Goal: Task Accomplishment & Management: Manage account settings

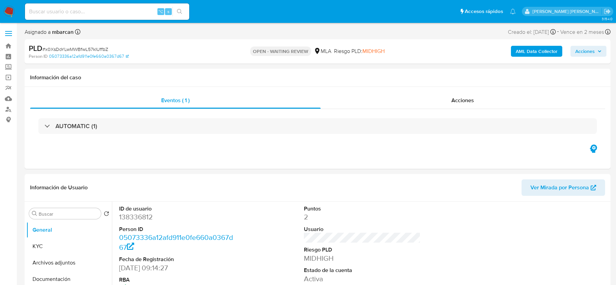
select select "10"
click at [49, 8] on input at bounding box center [107, 11] width 164 height 9
paste input "D8Z6GId8ndsSFc0pOmhjLrfM"
type input "D8Z6GId8ndsSFc0pOmhjLrfM"
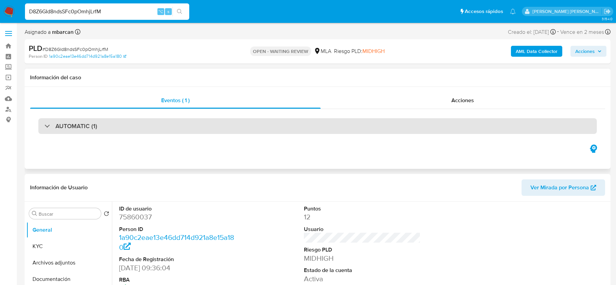
select select "10"
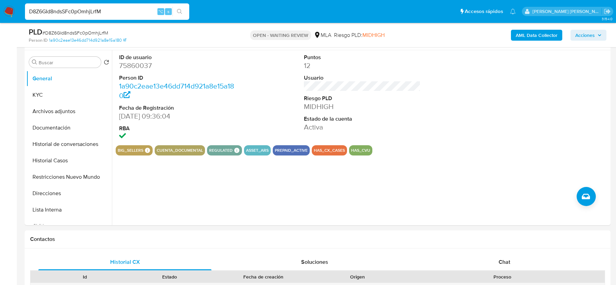
scroll to position [268, 0]
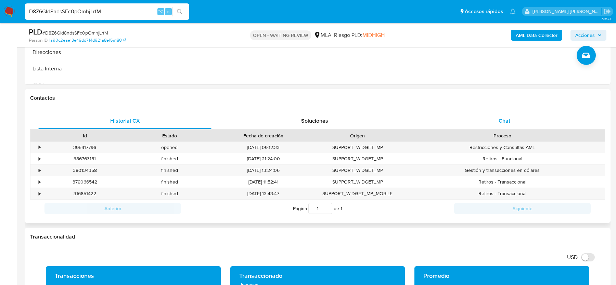
click at [510, 115] on div "Chat" at bounding box center [504, 121] width 173 height 16
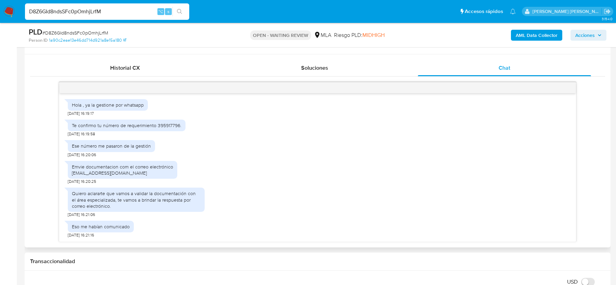
scroll to position [323, 0]
drag, startPoint x: 70, startPoint y: 168, endPoint x: 143, endPoint y: 171, distance: 72.9
click at [143, 171] on div "Emvie documentacion com el correo electrónico Martinrecalde14@hotmail.com" at bounding box center [122, 169] width 109 height 18
copy div "Martinrecalde14@hotmail.com"
click at [60, 34] on span "# D8Z6GId8ndsSFc0pOmhjLrfM" at bounding box center [75, 32] width 66 height 7
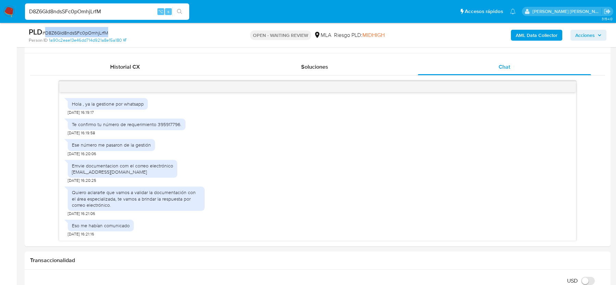
click at [60, 34] on span "# D8Z6GId8ndsSFc0pOmhjLrfM" at bounding box center [75, 32] width 66 height 7
copy span "D8Z6GId8ndsSFc0pOmhjLrfM"
click at [54, 10] on input "D8Z6GId8ndsSFc0pOmhjLrfM" at bounding box center [107, 11] width 164 height 9
paste input "3MWL9mcez23U9QnYwQmFsXKR"
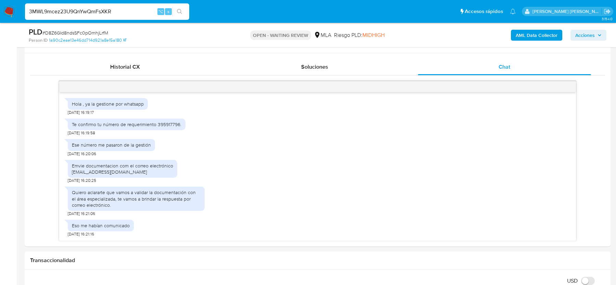
type input "3MWL9mcez23U9QnYwQmFsXKR"
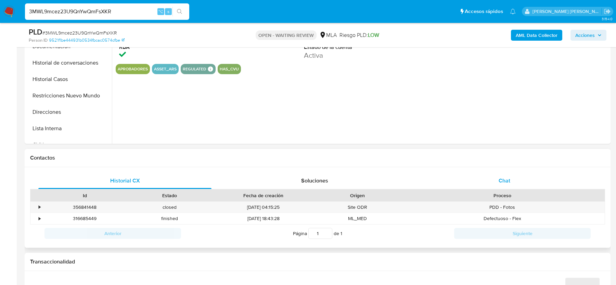
click at [511, 176] on div "Chat" at bounding box center [504, 181] width 173 height 16
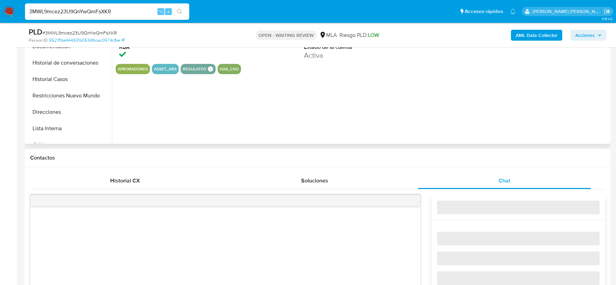
select select "10"
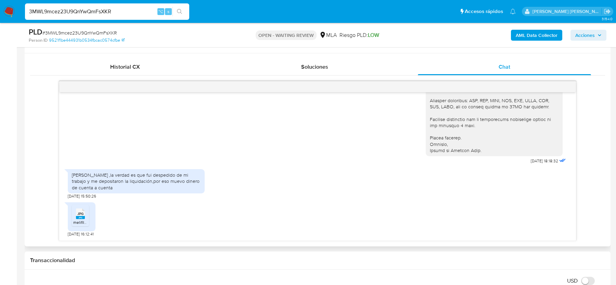
scroll to position [324, 0]
click at [75, 211] on div "JPG JPG" at bounding box center [80, 212] width 14 height 13
click at [49, 34] on span "# 3MWL9mcez23U9QnYwQmFsXKR" at bounding box center [79, 32] width 74 height 7
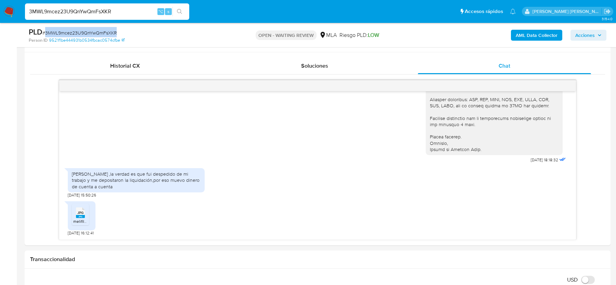
copy span "3MWL9mcez23U9QnYwQmFsXKR"
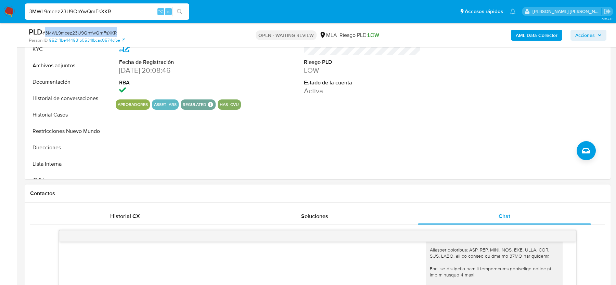
scroll to position [147, 0]
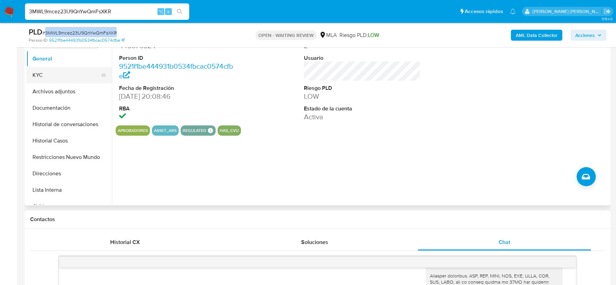
click at [41, 76] on button "KYC" at bounding box center [66, 75] width 80 height 16
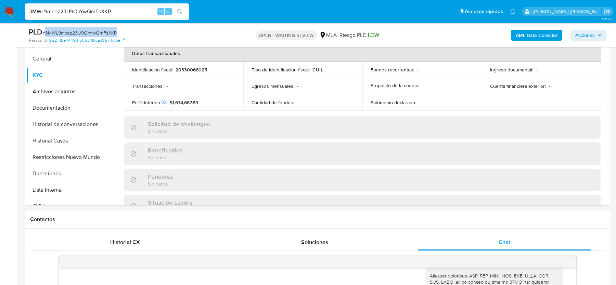
scroll to position [360, 0]
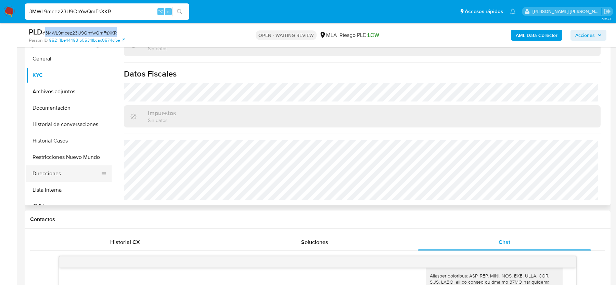
click at [62, 171] on button "Direcciones" at bounding box center [66, 174] width 80 height 16
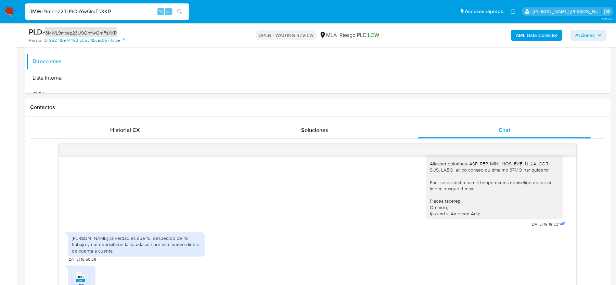
scroll to position [290, 0]
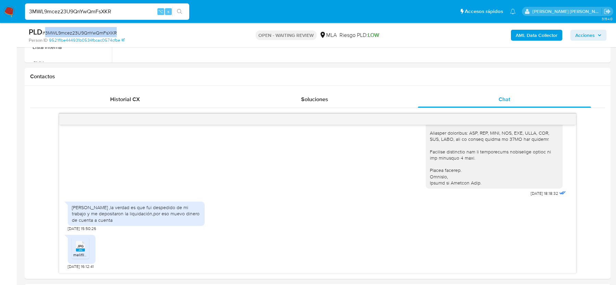
click at [72, 32] on span "# 3MWL9mcez23U9QnYwQmFsXKR" at bounding box center [79, 32] width 74 height 7
click at [12, 12] on img at bounding box center [9, 12] width 12 height 12
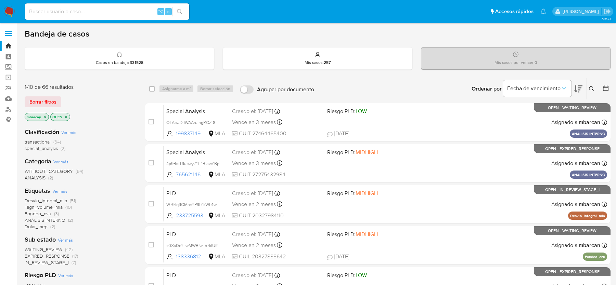
click at [591, 87] on icon at bounding box center [591, 88] width 5 height 5
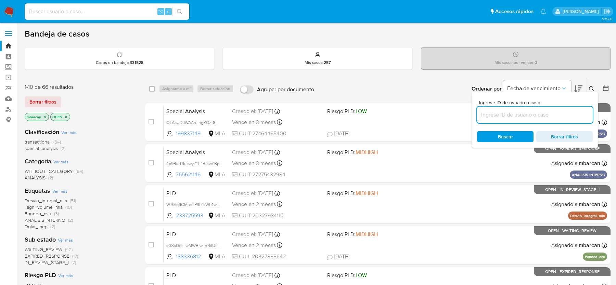
click at [523, 116] on input at bounding box center [535, 114] width 116 height 9
type input "3MWL9mcez23U9QnYwQmFsXKR"
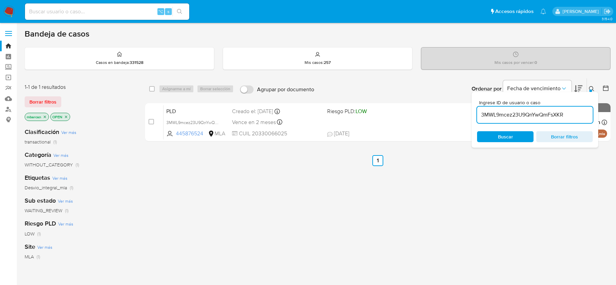
click at [588, 86] on button at bounding box center [592, 89] width 11 height 8
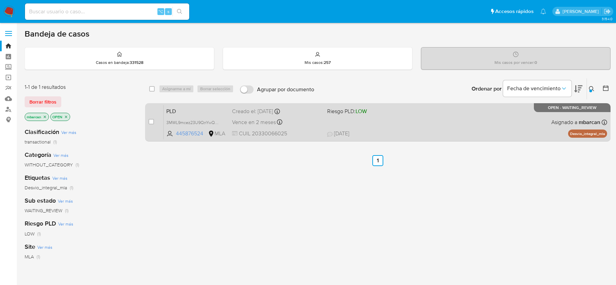
click at [155, 117] on div "case-item-checkbox No es posible asignar el caso" at bounding box center [155, 122] width 15 height 35
click at [150, 120] on input "checkbox" at bounding box center [150, 121] width 5 height 5
checkbox input "true"
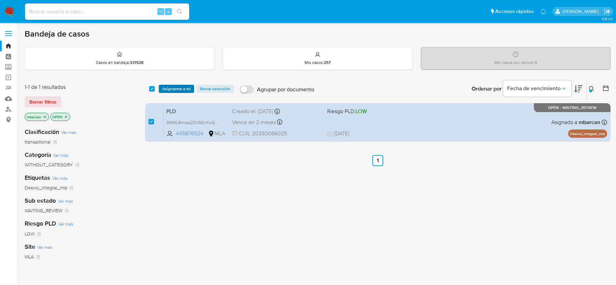
click at [177, 89] on span "Asignarme a mí" at bounding box center [176, 89] width 28 height 7
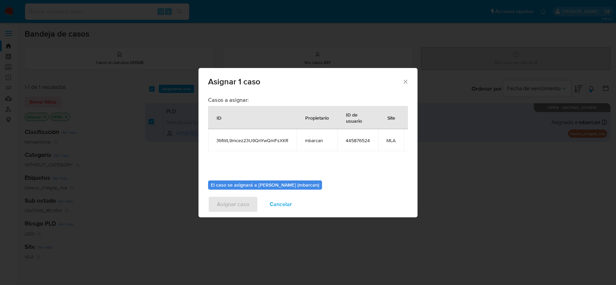
scroll to position [35, 0]
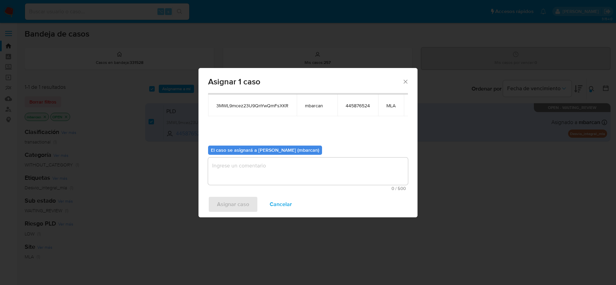
click at [244, 170] on textarea "assign-modal" at bounding box center [308, 171] width 200 height 27
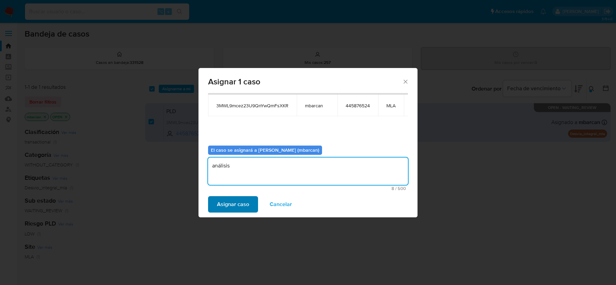
type textarea "análisis"
click at [217, 203] on span "Asignar caso" at bounding box center [233, 204] width 32 height 15
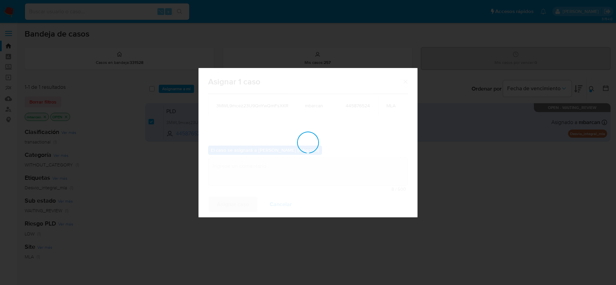
checkbox input "false"
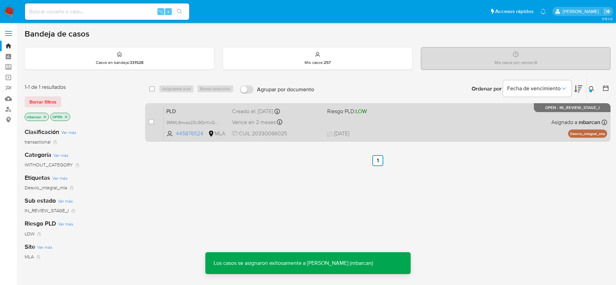
click at [195, 109] on span "PLD" at bounding box center [196, 110] width 60 height 9
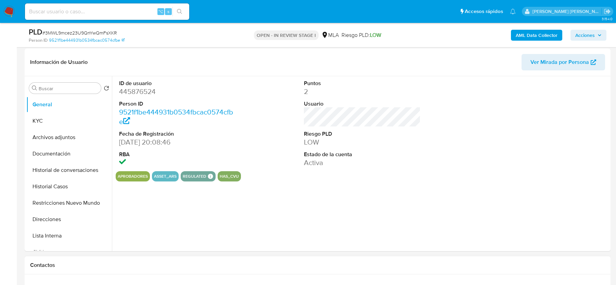
scroll to position [198, 0]
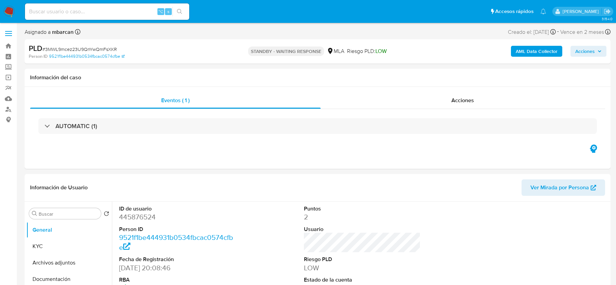
select select "10"
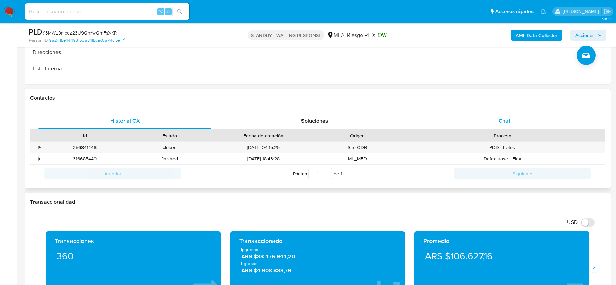
click at [474, 114] on div "Chat" at bounding box center [504, 121] width 173 height 16
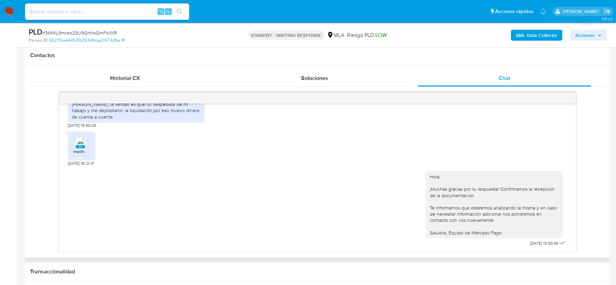
scroll to position [766, 0]
drag, startPoint x: 119, startPoint y: 114, endPoint x: 119, endPoint y: 123, distance: 9.9
click at [119, 120] on div "Hola ,la verdad es que fui despedido de mi trabajo y me depositaron la liquidac…" at bounding box center [136, 110] width 129 height 19
copy div "fui despedido de mi trabajo y me depositaron la liquidación,por eso muevo diner…"
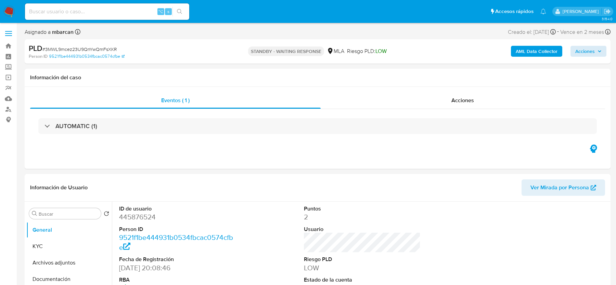
select select "10"
click at [55, 11] on input at bounding box center [107, 11] width 164 height 9
paste input "rt02Hvvvrhe24CiYdvNHQptA"
type input "rt02Hvvvrhe24CiYdvNHQptA"
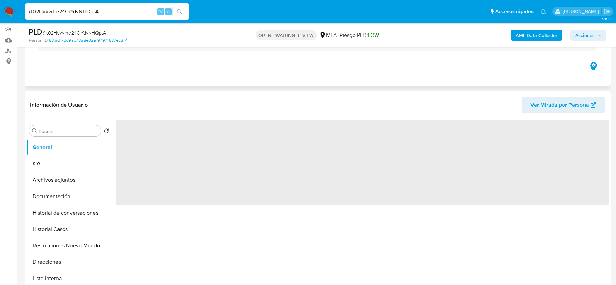
scroll to position [188, 0]
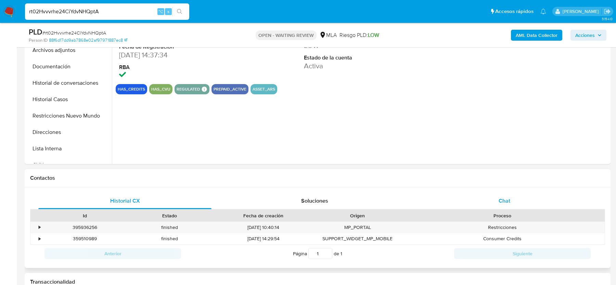
click at [472, 194] on div "Chat" at bounding box center [504, 201] width 173 height 16
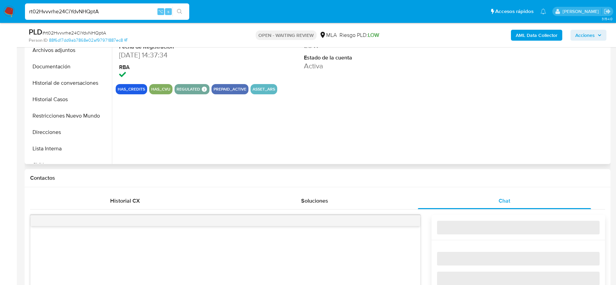
select select "10"
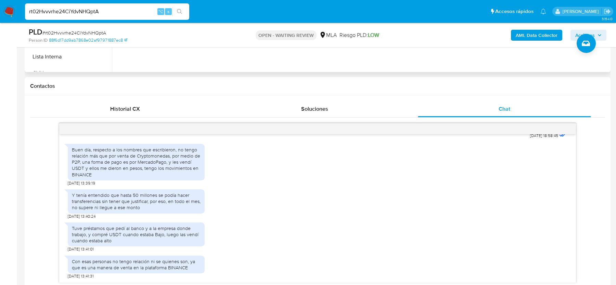
scroll to position [302, 0]
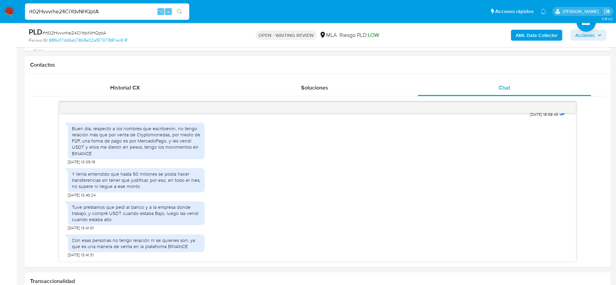
click at [93, 30] on span "# rt02Hvvvrhe24CiYdvNHQptA" at bounding box center [74, 32] width 64 height 7
copy span "rt02Hvvvrhe24CiYdvNHQptA"
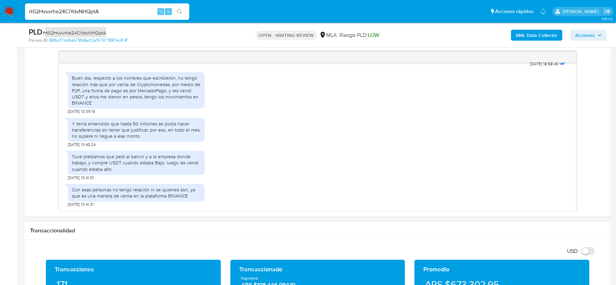
scroll to position [350, 0]
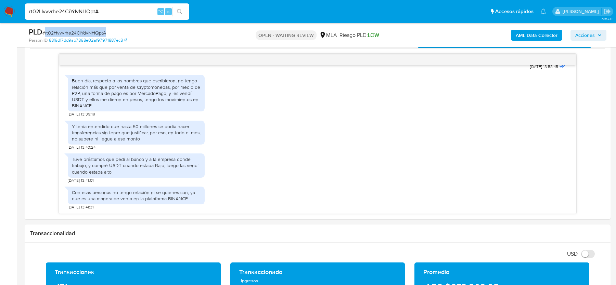
click at [136, 8] on input "rt02Hvvvrhe24CiYdvNHQptA" at bounding box center [107, 11] width 164 height 9
paste input "UXjzZe1qpi0nYNe7XK3DAK8b"
type input "UXjzZe1qpi0nYNe7XK3DAK8b"
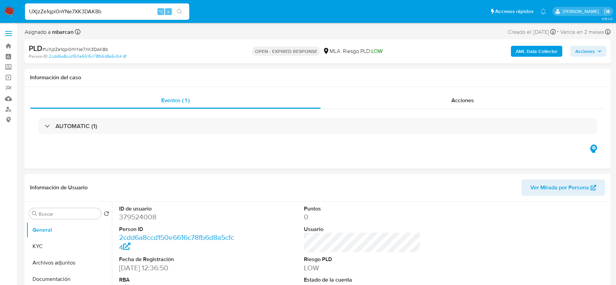
select select "10"
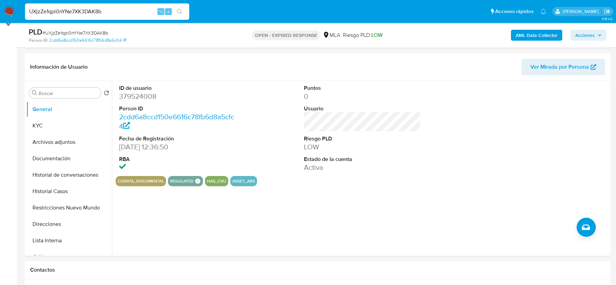
scroll to position [197, 0]
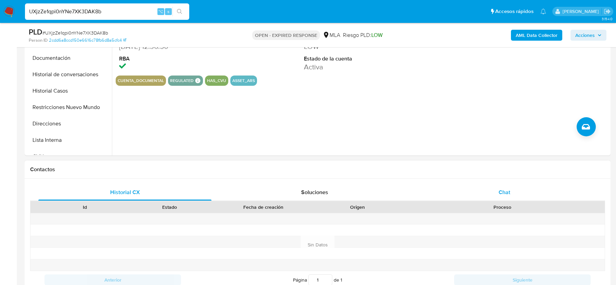
click at [497, 184] on div "Chat" at bounding box center [504, 192] width 173 height 16
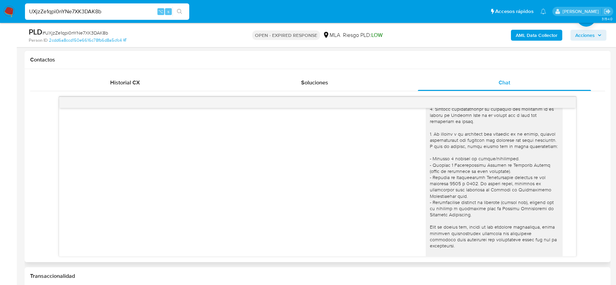
scroll to position [0, 0]
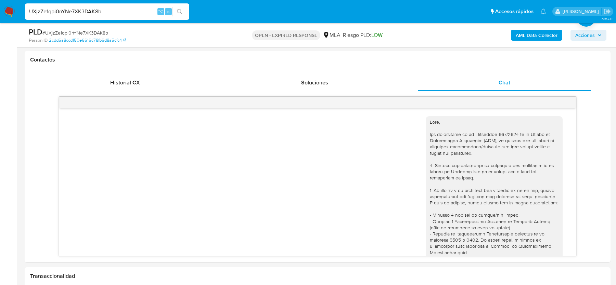
click at [73, 30] on span "# UXjzZe1qpi0nYNe7XK3DAK8b" at bounding box center [75, 32] width 66 height 7
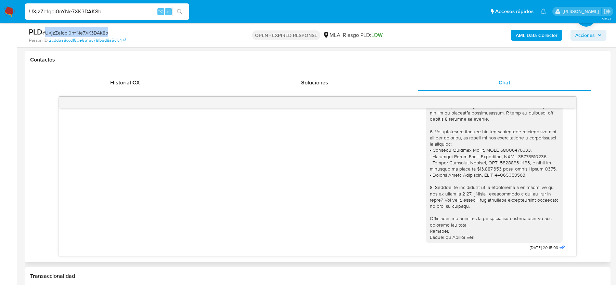
scroll to position [640, 0]
click at [134, 4] on div "UXjzZe1qpi0nYNe7XK3DAK8b ⌥ s" at bounding box center [107, 11] width 164 height 16
click at [132, 11] on input "UXjzZe1qpi0nYNe7XK3DAK8b" at bounding box center [107, 11] width 164 height 9
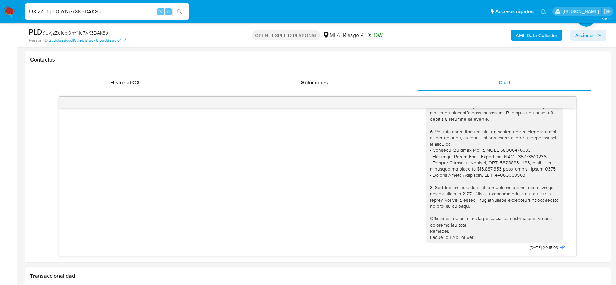
paste input "gcY1TjK7bIQAyjGgerEpaKgn"
type input "gcY1TjK7bIQAyjGgerEpaKgn"
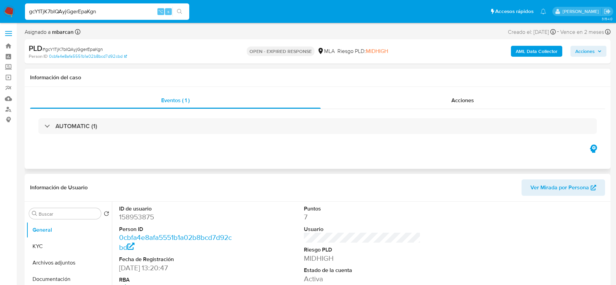
select select "10"
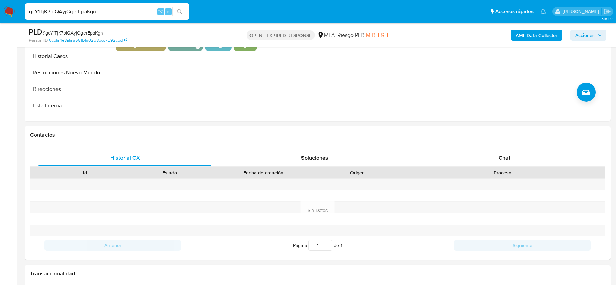
scroll to position [257, 0]
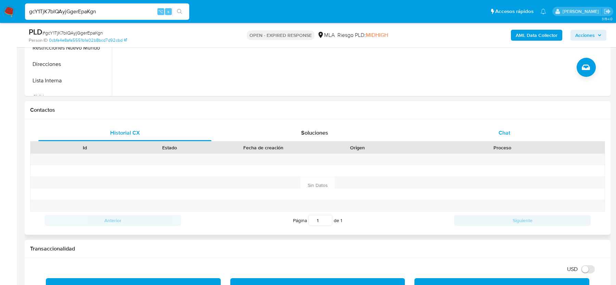
click at [499, 138] on div "Chat" at bounding box center [504, 133] width 173 height 16
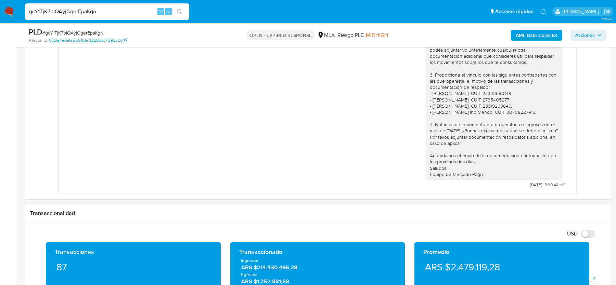
scroll to position [330, 0]
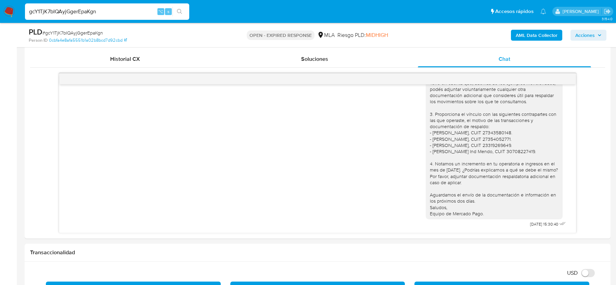
click at [126, 15] on input "gcY1TjK7bIQAyjGgerEpaKgn" at bounding box center [107, 11] width 164 height 9
paste input "rPAFXhvVEn3RJrP9UTWsxCNI"
type input "rPAFXhvVEn3RJrP9UTWsxCNI"
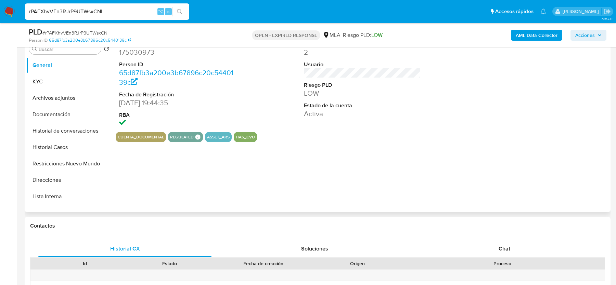
select select "10"
click at [497, 255] on div "Chat" at bounding box center [504, 249] width 173 height 16
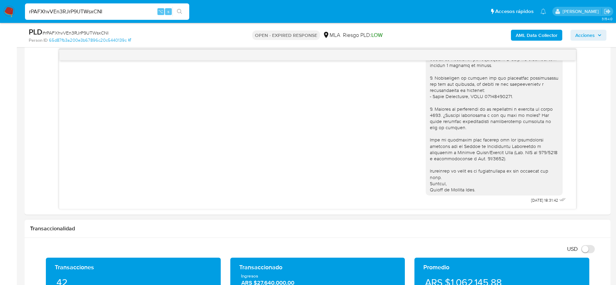
scroll to position [352, 0]
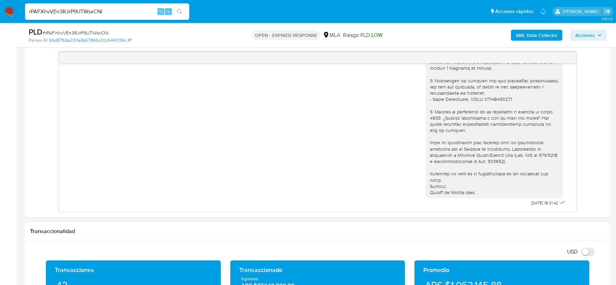
click at [76, 13] on input "rPAFXhvVEn3RJrP9UTWsxCNI" at bounding box center [107, 11] width 164 height 9
paste input "S6VJWLSCaqiDtmFvN8X5TG7J"
type input "S6VJWLSCaqiDtmFvN8X5TG7J"
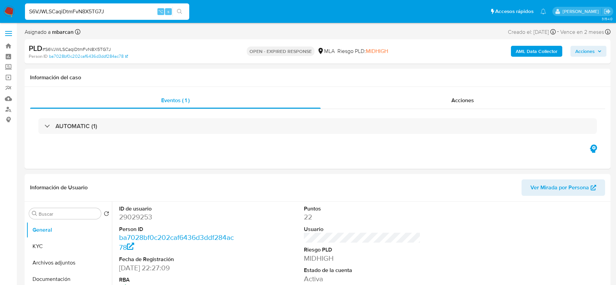
select select "10"
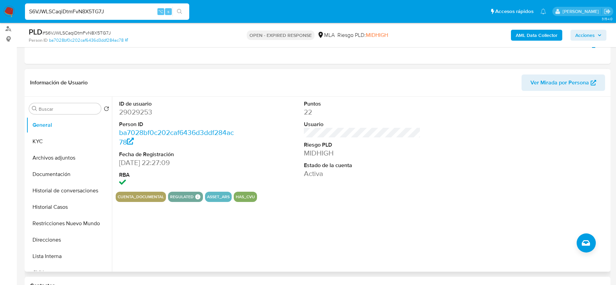
scroll to position [179, 0]
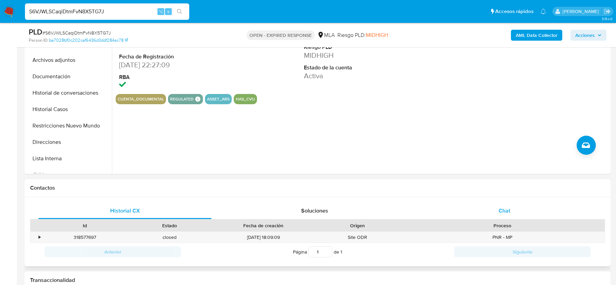
click at [496, 203] on div "Chat" at bounding box center [504, 211] width 173 height 16
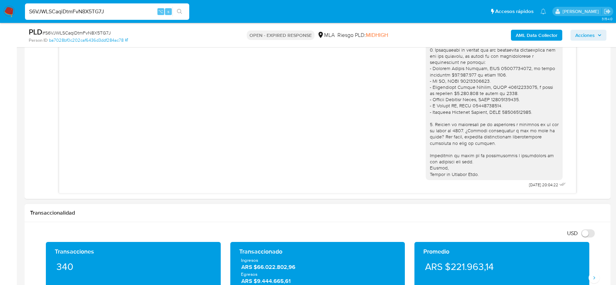
scroll to position [725, 0]
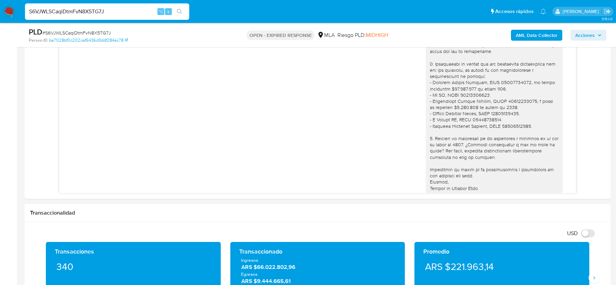
click at [76, 27] on div "PLD # S6VJWLSCaqiDtmFvN8X5TG7J" at bounding box center [124, 32] width 190 height 10
copy span "S6VJWLSCaqiDtmFvN8X5TG7J"
click at [11, 14] on img at bounding box center [9, 12] width 12 height 12
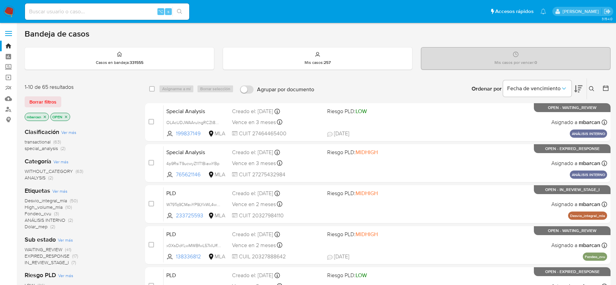
click at [593, 86] on icon at bounding box center [591, 88] width 5 height 5
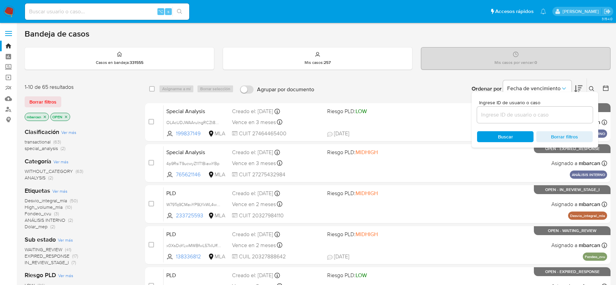
click at [544, 120] on div at bounding box center [535, 115] width 116 height 16
click at [541, 113] on input at bounding box center [535, 114] width 116 height 9
paste input "3MWL9mcez23U9QnYwQmFsXKR"
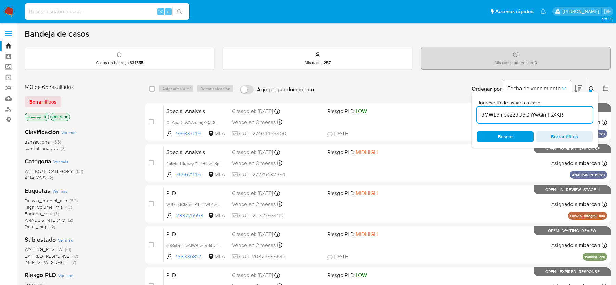
type input "3MWL9mcez23U9QnYwQmFsXKR"
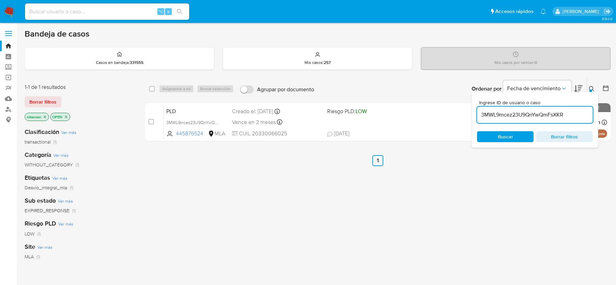
click at [589, 96] on div "Ingrese ID de usuario o caso 3MWL9mcez23U9QnYwQmFsXKR Buscar Borrar filtros" at bounding box center [534, 120] width 127 height 56
click at [591, 90] on div at bounding box center [590, 91] width 3 height 3
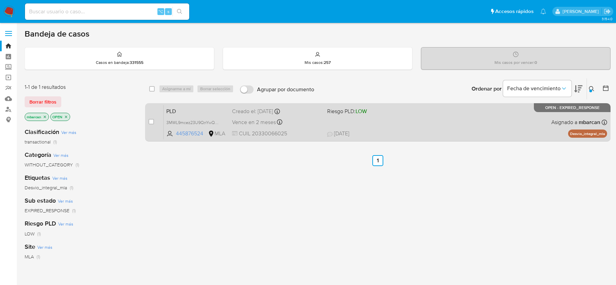
click at [155, 120] on div "case-item-checkbox No es posible asignar el caso" at bounding box center [155, 122] width 15 height 35
click at [153, 124] on div "case-item-checkbox" at bounding box center [150, 121] width 5 height 7
click at [151, 122] on input "checkbox" at bounding box center [150, 121] width 5 height 5
checkbox input "true"
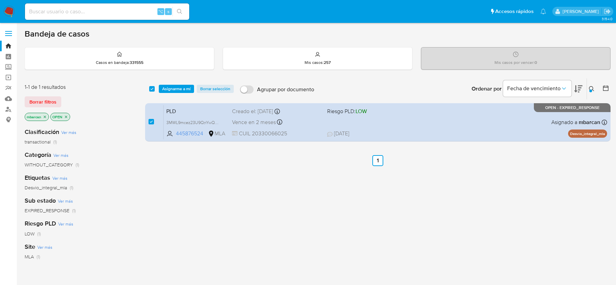
click at [183, 83] on div "select-all-cases-checkbox Asignarme a mí Borrar selección Agrupar por documento…" at bounding box center [377, 88] width 465 height 21
click at [183, 86] on span "Asignarme a mí" at bounding box center [176, 89] width 28 height 7
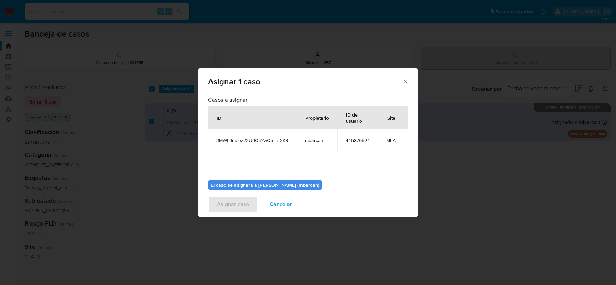
scroll to position [35, 0]
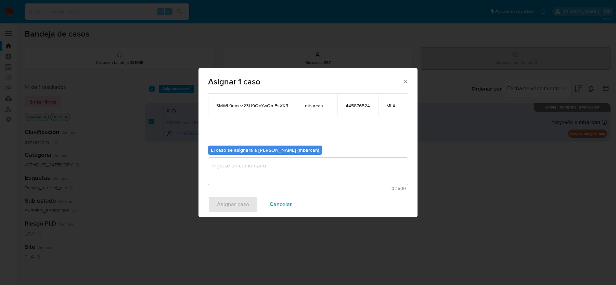
click at [271, 189] on span "0 / 500" at bounding box center [308, 188] width 196 height 4
click at [266, 173] on textarea "assign-modal" at bounding box center [308, 171] width 200 height 27
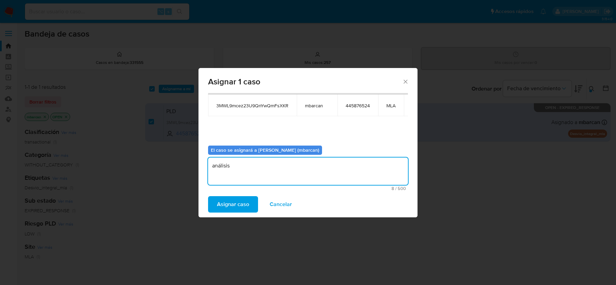
type textarea "análisis"
click at [234, 213] on div "Asignar caso Cancelar" at bounding box center [307, 205] width 219 height 26
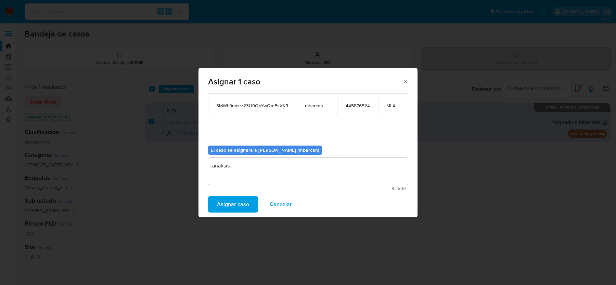
click at [232, 195] on div "Asignar caso Cancelar" at bounding box center [307, 205] width 219 height 26
click at [231, 199] on span "Asignar caso" at bounding box center [233, 204] width 32 height 15
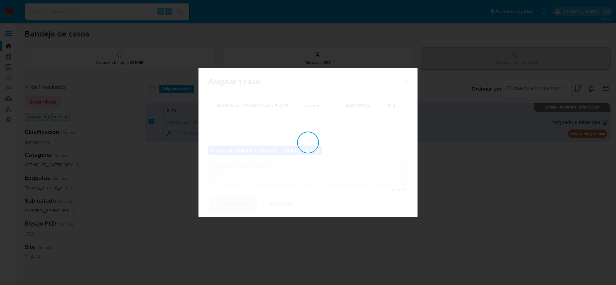
checkbox input "false"
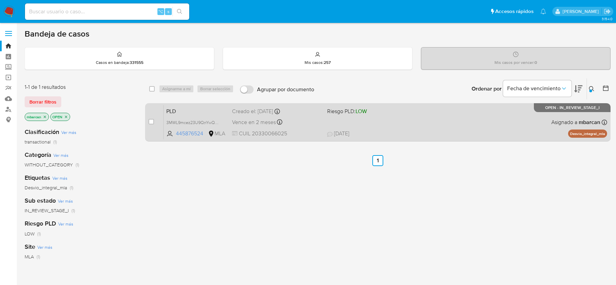
click at [203, 111] on span "PLD" at bounding box center [196, 110] width 60 height 9
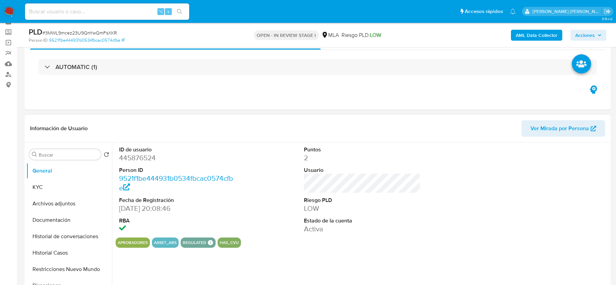
scroll to position [74, 0]
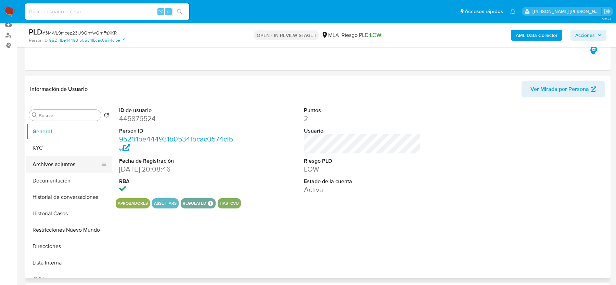
click at [69, 161] on button "Archivos adjuntos" at bounding box center [66, 164] width 80 height 16
select select "10"
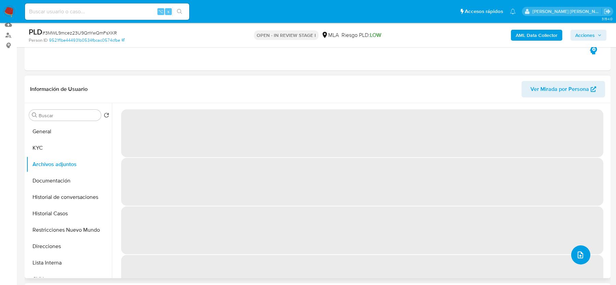
click at [577, 254] on icon "upload-file" at bounding box center [579, 255] width 5 height 7
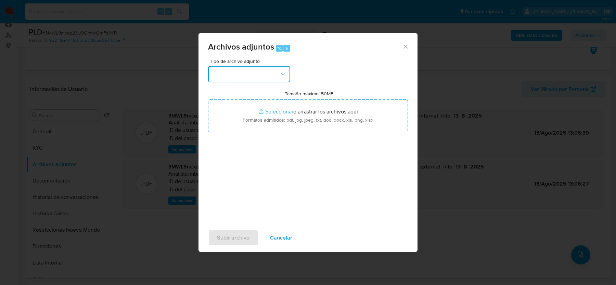
click at [254, 76] on button "button" at bounding box center [249, 74] width 82 height 16
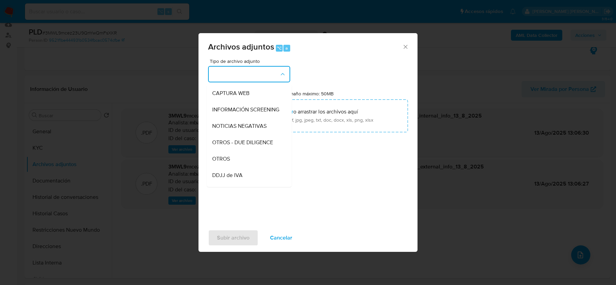
scroll to position [67, 0]
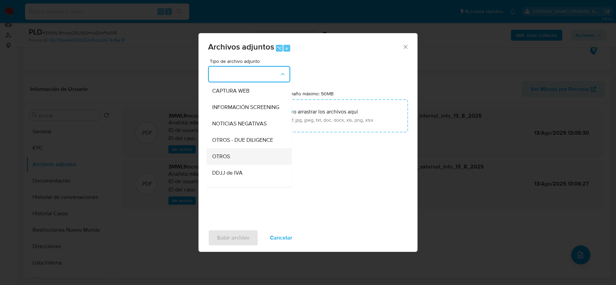
click at [225, 154] on span "OTROS" at bounding box center [221, 156] width 18 height 7
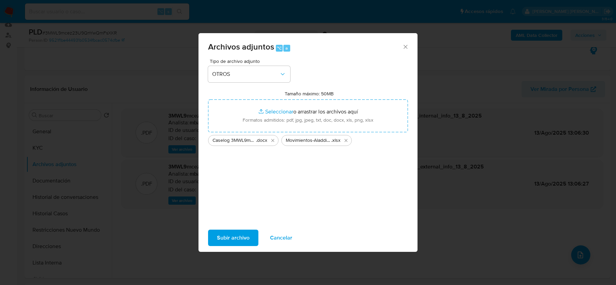
click at [226, 236] on span "Subir archivo" at bounding box center [233, 238] width 32 height 15
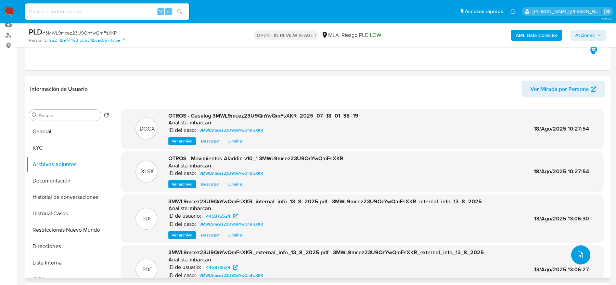
click at [582, 255] on button "upload-file" at bounding box center [580, 255] width 19 height 19
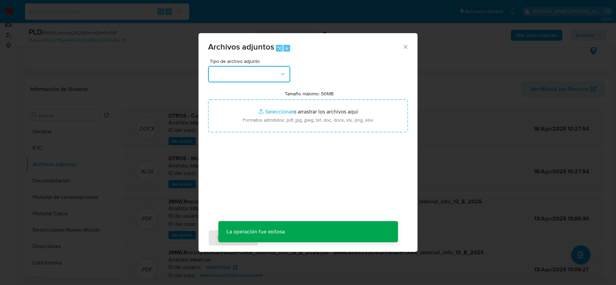
click at [254, 75] on button "button" at bounding box center [249, 74] width 82 height 16
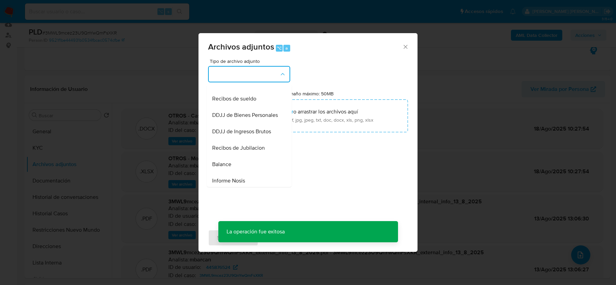
scroll to position [174, 0]
click at [254, 97] on span "Recibos de sueldo" at bounding box center [234, 99] width 44 height 7
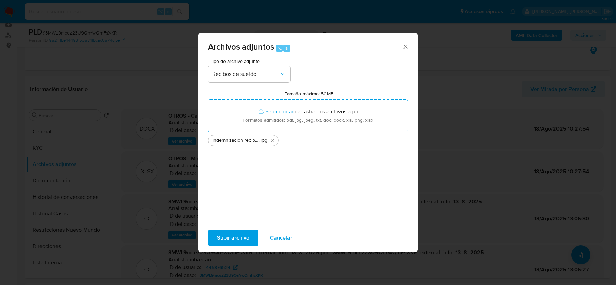
click at [221, 237] on span "Subir archivo" at bounding box center [233, 238] width 32 height 15
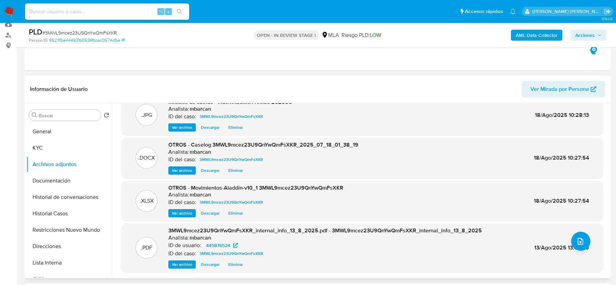
scroll to position [0, 0]
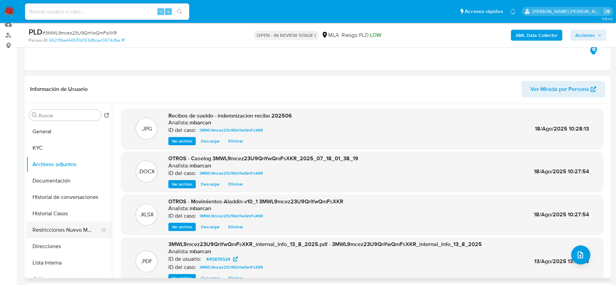
click at [59, 228] on button "Restricciones Nuevo Mundo" at bounding box center [66, 230] width 80 height 16
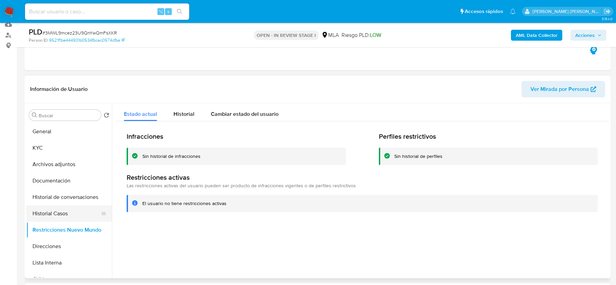
click at [55, 211] on button "Historial Casos" at bounding box center [66, 214] width 80 height 16
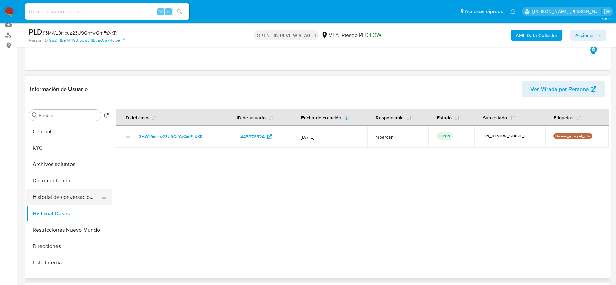
click at [58, 196] on button "Historial de conversaciones" at bounding box center [66, 197] width 80 height 16
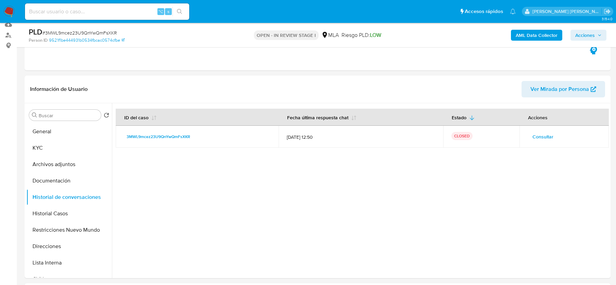
click at [585, 35] on span "Acciones" at bounding box center [584, 35] width 19 height 11
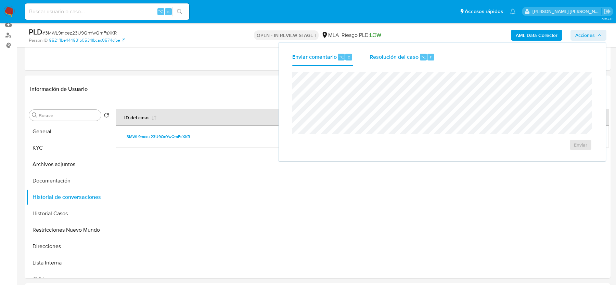
click at [418, 62] on div "Resolución del caso ⌥ r" at bounding box center [401, 57] width 65 height 18
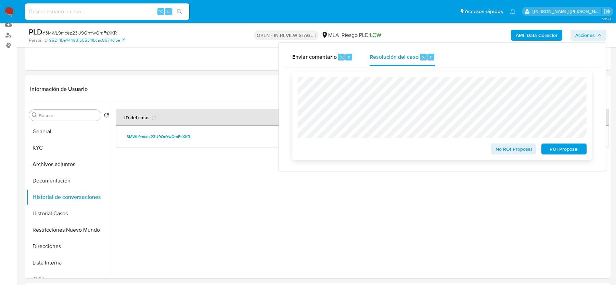
click at [502, 151] on span "No ROI Proposal" at bounding box center [514, 149] width 36 height 10
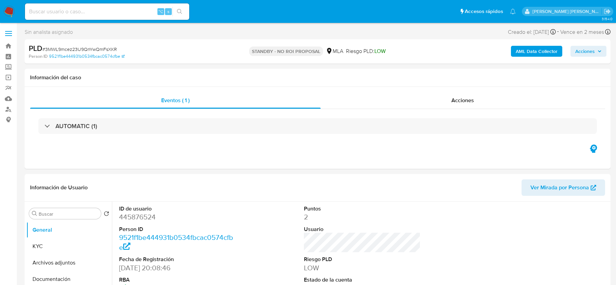
select select "10"
click at [11, 8] on img at bounding box center [9, 12] width 12 height 12
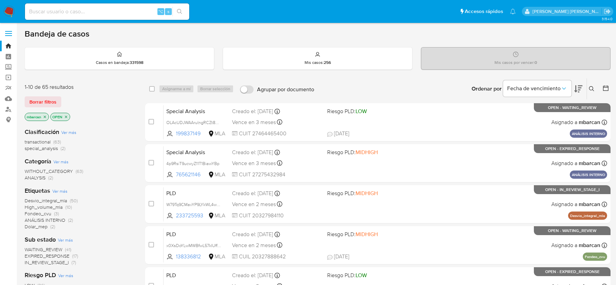
click at [61, 12] on input at bounding box center [107, 11] width 164 height 9
paste input "4p9RsiT9ucwyZ11T1BiawYBp"
type input "4p9RsiT9ucwyZ11T1BiawYBp"
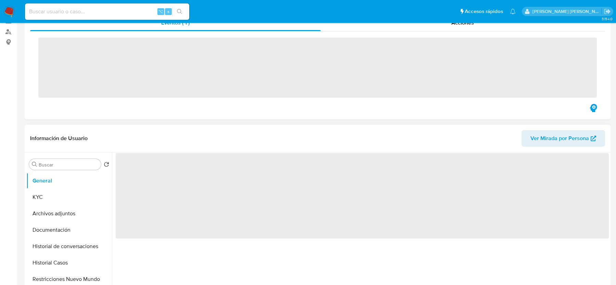
scroll to position [124, 0]
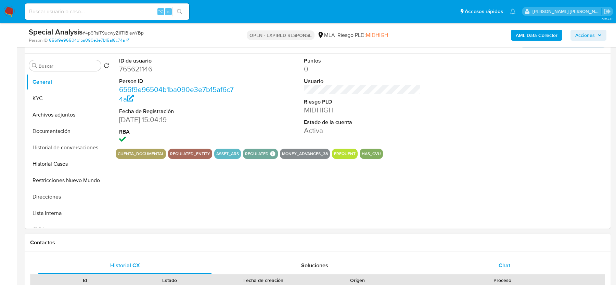
click at [495, 267] on div "Chat" at bounding box center [504, 266] width 173 height 16
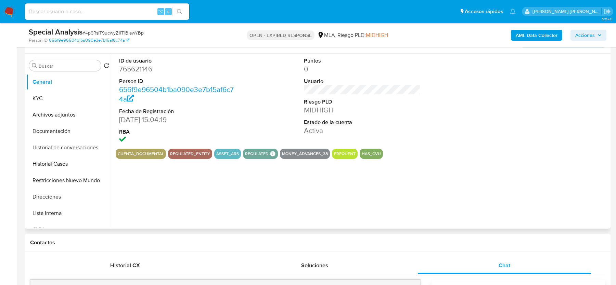
select select "10"
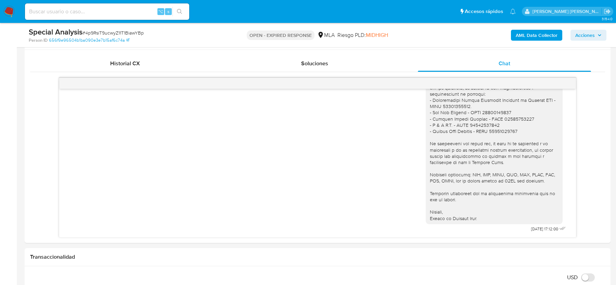
scroll to position [333, 0]
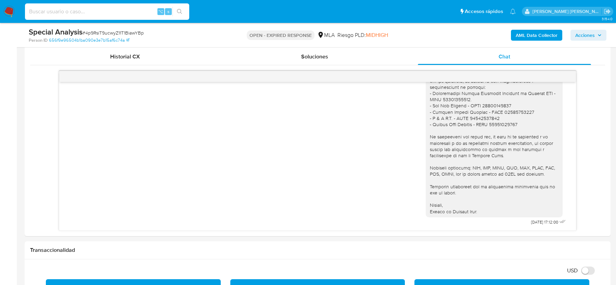
click at [56, 14] on input at bounding box center [107, 11] width 164 height 9
paste input "4p9RsiT9ucwyZ11T1BiawYBp"
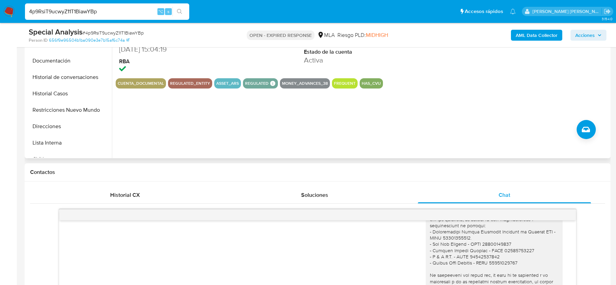
scroll to position [117, 0]
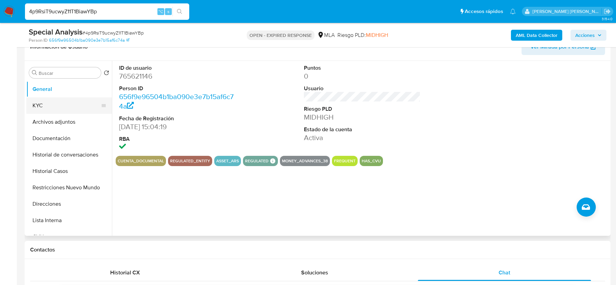
click at [37, 98] on button "KYC" at bounding box center [66, 105] width 80 height 16
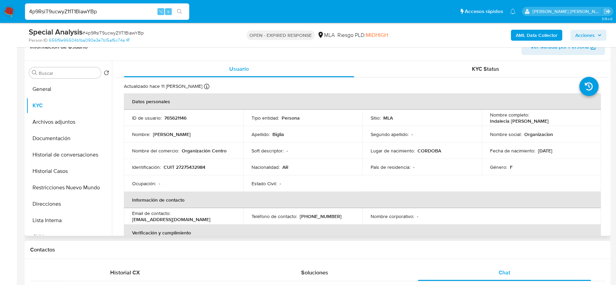
click at [187, 168] on p "CUIT 27275432984" at bounding box center [184, 167] width 42 height 6
copy p "27275432984"
click at [31, 139] on button "Documentación" at bounding box center [66, 138] width 80 height 16
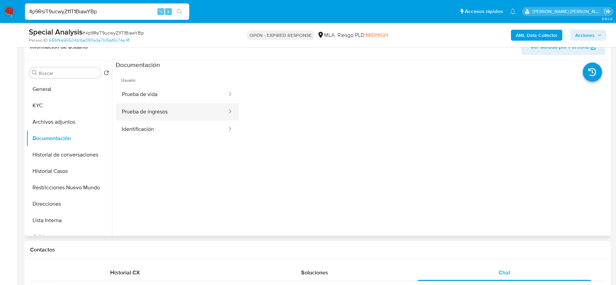
click at [156, 113] on button "Prueba de ingresos" at bounding box center [172, 111] width 112 height 17
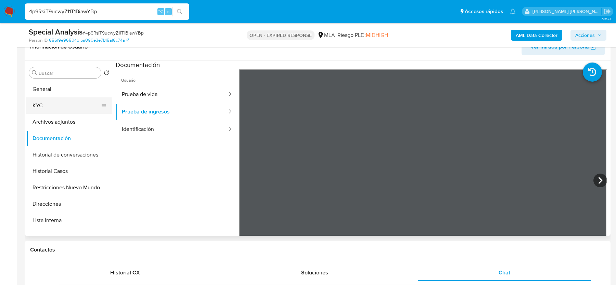
click at [32, 101] on button "KYC" at bounding box center [66, 105] width 80 height 16
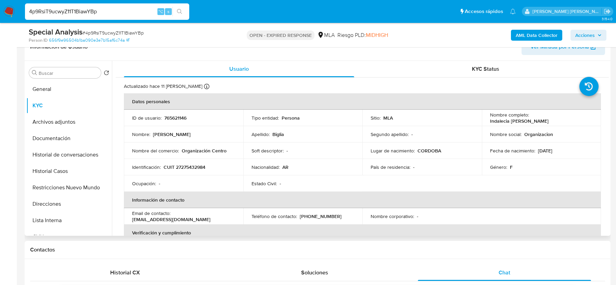
click at [192, 168] on p "CUIT 27275432984" at bounding box center [184, 167] width 42 height 6
copy p "27275432984"
click at [57, 9] on input "4p9RsiT9ucwyZ11T1BiawYBp" at bounding box center [107, 11] width 164 height 9
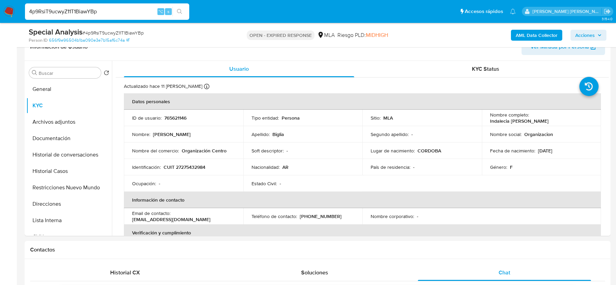
paste input "y6GH682MYuSV4I21dZ95aLV8"
type input "y6GH682MYuSV4I21dZ95aLV8"
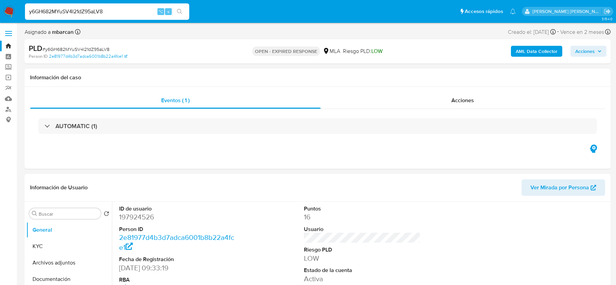
select select "10"
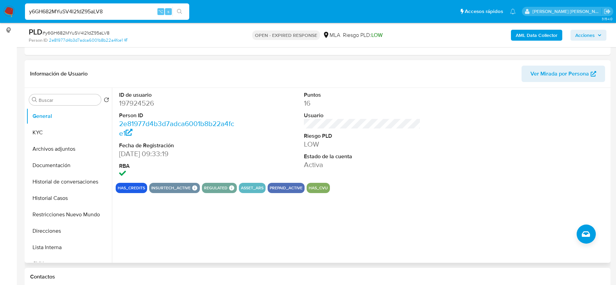
scroll to position [240, 0]
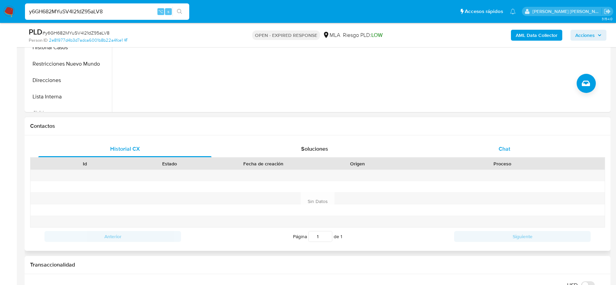
click at [511, 146] on div "Chat" at bounding box center [504, 149] width 173 height 16
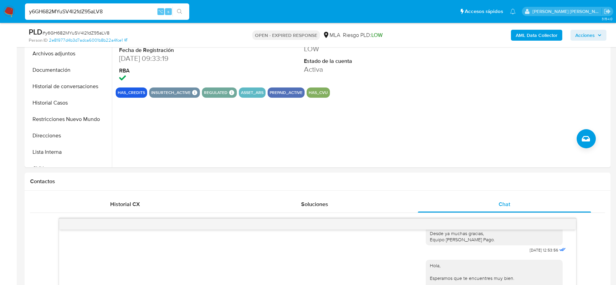
scroll to position [110, 0]
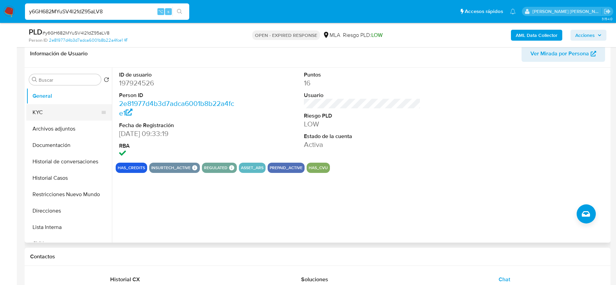
click at [44, 115] on button "KYC" at bounding box center [66, 112] width 80 height 16
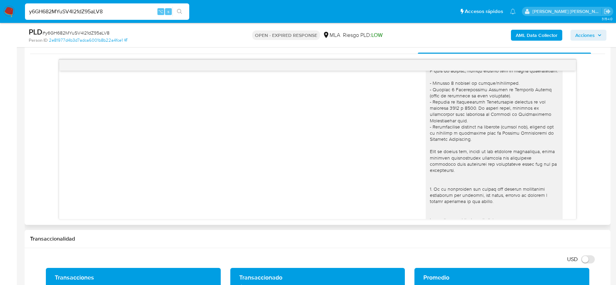
scroll to position [97, 0]
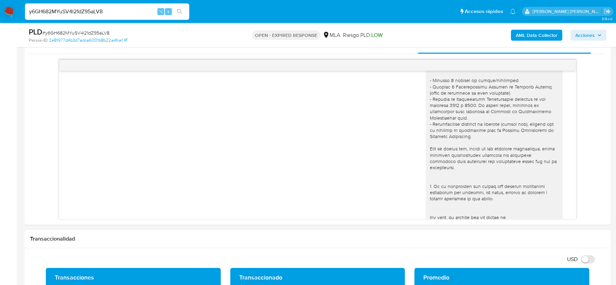
click at [56, 10] on input "y6GH682MYuSV4I21dZ95aLV8" at bounding box center [107, 11] width 164 height 9
paste input "pgd80USTKFGb0AGVoG48b105"
type input "pgd80USTKFGb0AGVoG48b105"
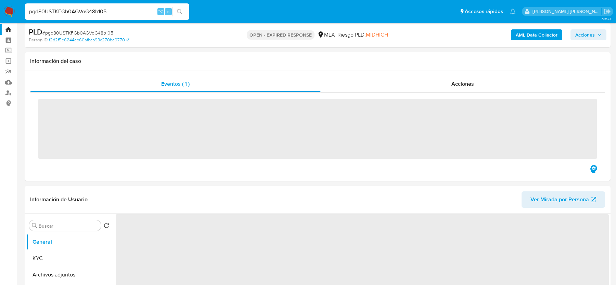
scroll to position [17, 0]
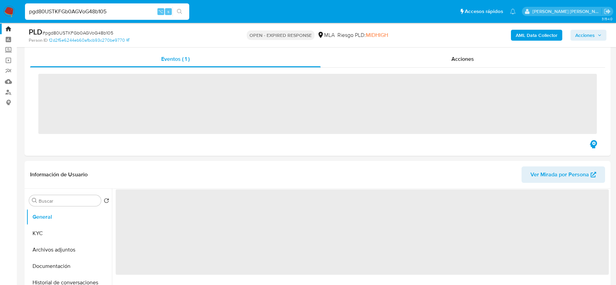
click at [162, 44] on div "PLD # pgd80USTKFGb0AGVoG48b105 Person ID f2d2f5e6244eb60afbcb93c270be9770 OPEN …" at bounding box center [318, 35] width 586 height 24
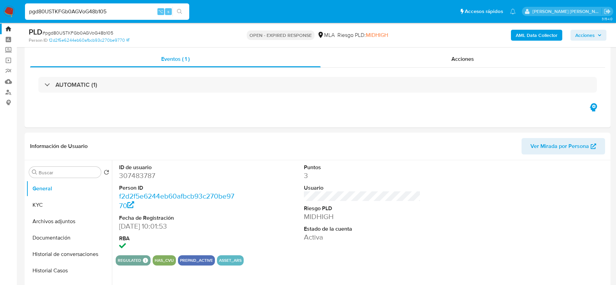
select select "10"
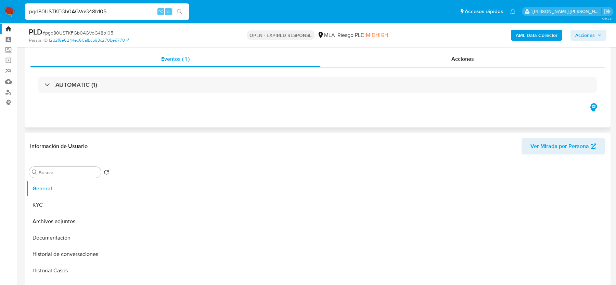
click at [223, 112] on div "Eventos ( 1 ) Acciones AUTOMATIC (1)" at bounding box center [318, 86] width 586 height 82
click at [99, 33] on span "# pgd80USTKFGb0AGVoG48b105" at bounding box center [77, 32] width 71 height 7
copy span "pgd80USTKFGb0AGVoG48b105"
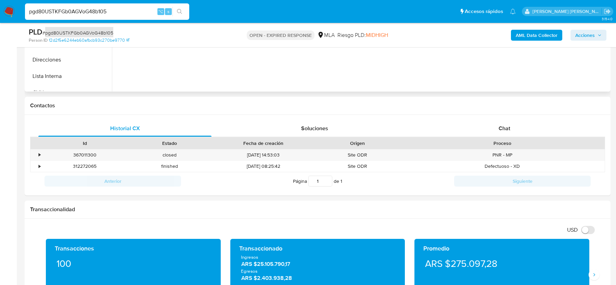
scroll to position [297, 0]
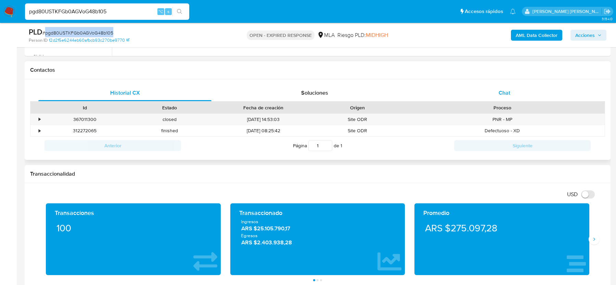
click at [502, 96] on span "Chat" at bounding box center [504, 93] width 12 height 8
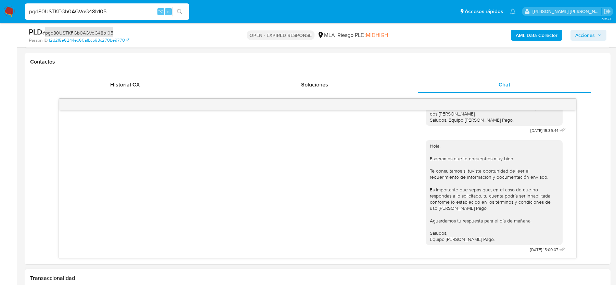
scroll to position [303, 0]
click at [102, 11] on input "pgd80USTKFGb0AGVoG48b105" at bounding box center [107, 11] width 164 height 9
paste input "HssbZ7F9AusWHq9oHAr3IANG"
type input "HssbZ7F9AusWHq9oHAr3IANG"
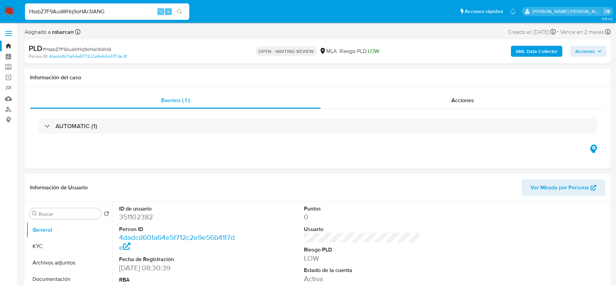
select select "10"
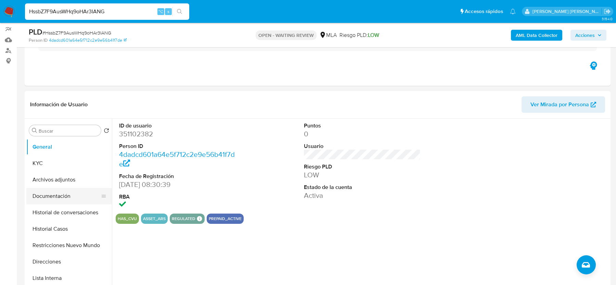
scroll to position [153, 0]
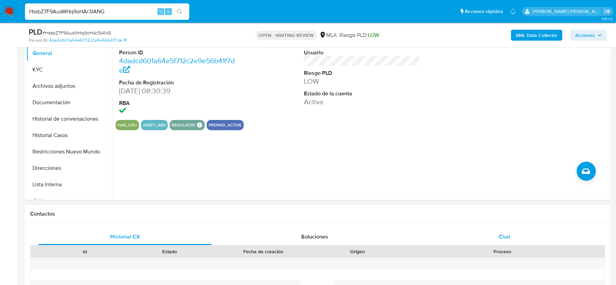
click at [483, 241] on div "Chat" at bounding box center [504, 237] width 173 height 16
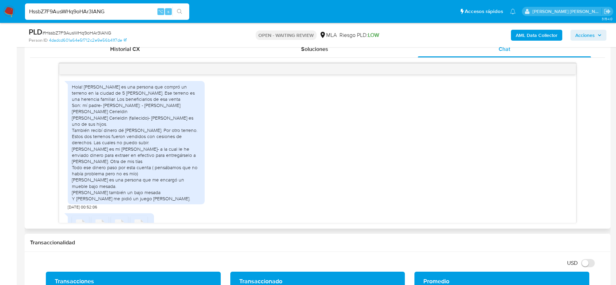
scroll to position [332, 0]
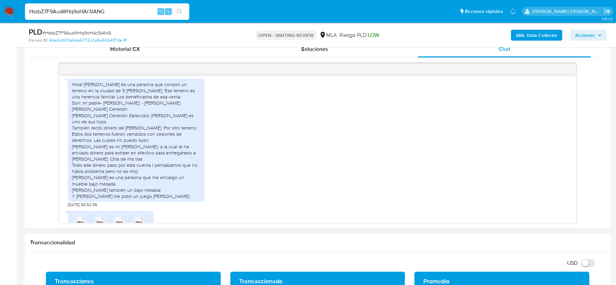
click at [64, 32] on span "# HssbZ7F9AusWHq9oHAr3IANG" at bounding box center [76, 32] width 69 height 7
copy span "HssbZ7F9AusWHq9oHAr3IANG"
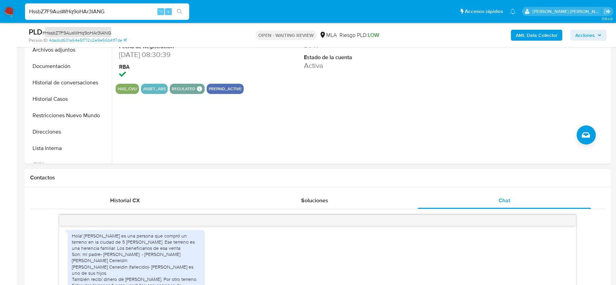
scroll to position [45, 0]
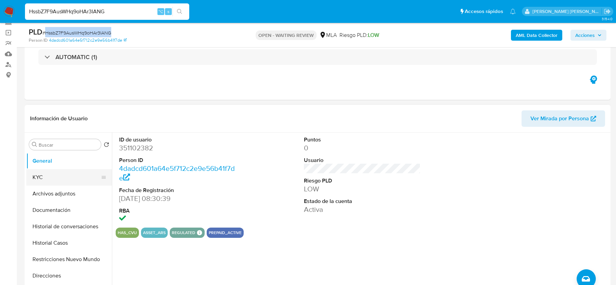
click at [53, 178] on button "KYC" at bounding box center [66, 177] width 80 height 16
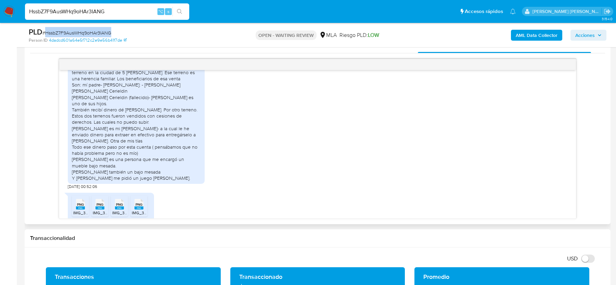
scroll to position [345, 0]
drag, startPoint x: 79, startPoint y: 97, endPoint x: 100, endPoint y: 97, distance: 20.9
click at [100, 97] on div "Hola! Lautaro Nahuel Díaz es una persona que compró un terreno en la ciudad de …" at bounding box center [136, 123] width 129 height 118
drag, startPoint x: 73, startPoint y: 104, endPoint x: 80, endPoint y: 104, distance: 6.8
click at [80, 104] on div "Hola! Lautaro Nahuel Díaz es una persona que compró un terreno en la ciudad de …" at bounding box center [136, 123] width 129 height 118
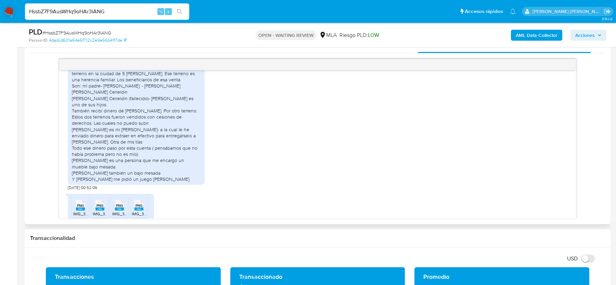
drag, startPoint x: 79, startPoint y: 115, endPoint x: 80, endPoint y: 120, distance: 5.0
click at [80, 120] on div "Hola! Lautaro Nahuel Díaz es una persona que compró un terreno en la ciudad de …" at bounding box center [136, 123] width 129 height 118
drag, startPoint x: 105, startPoint y: 129, endPoint x: 130, endPoint y: 129, distance: 25.3
click at [130, 129] on div "Hola! Lautaro Nahuel Díaz es una persona que compró un terreno en la ciudad de …" at bounding box center [136, 123] width 129 height 118
drag, startPoint x: 149, startPoint y: 130, endPoint x: 183, endPoint y: 130, distance: 33.9
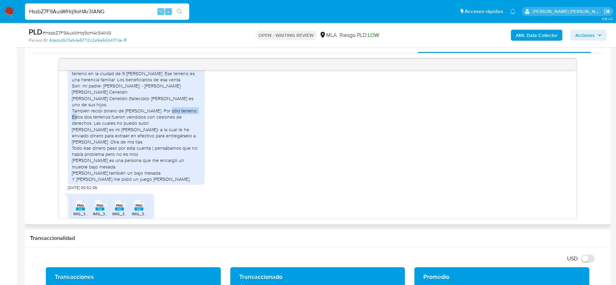
click at [183, 130] on div "Hola! Lautaro Nahuel Díaz es una persona que compró un terreno en la ciudad de …" at bounding box center [136, 123] width 129 height 118
drag, startPoint x: 116, startPoint y: 134, endPoint x: 169, endPoint y: 139, distance: 52.9
click at [169, 139] on div "Hola! Lautaro Nahuel Díaz es una persona que compró un terreno en la ciudad de …" at bounding box center [136, 123] width 129 height 118
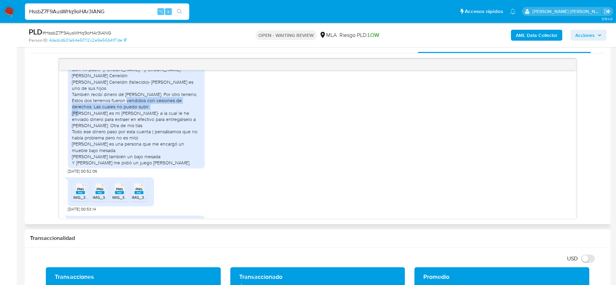
scroll to position [376, 0]
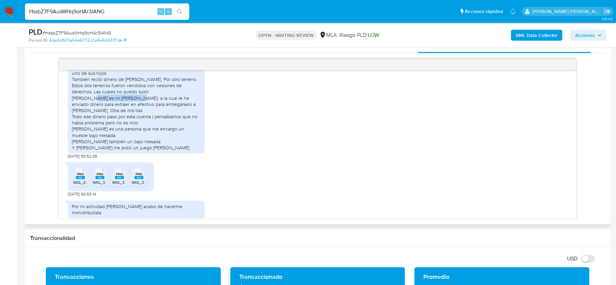
drag, startPoint x: 79, startPoint y: 116, endPoint x: 122, endPoint y: 116, distance: 42.4
click at [122, 116] on div "Hola! Lautaro Nahuel Díaz es una persona que compró un terreno en la ciudad de …" at bounding box center [136, 92] width 129 height 118
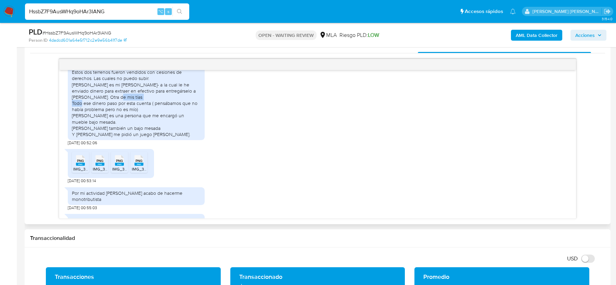
drag, startPoint x: 94, startPoint y: 115, endPoint x: 139, endPoint y: 115, distance: 44.8
click at [139, 115] on div "Hola! Lautaro Nahuel Díaz es una persona que compró un terreno en la ciudad de …" at bounding box center [136, 78] width 129 height 118
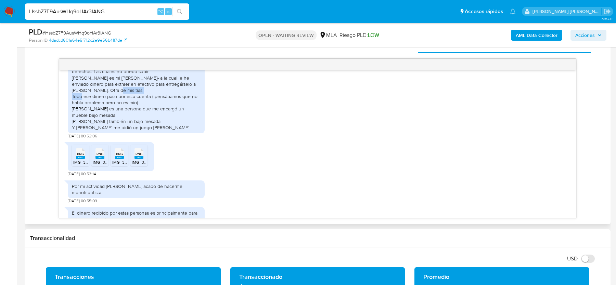
scroll to position [397, 0]
click at [63, 13] on input "HssbZ7F9AusWHq9oHAr3IANG" at bounding box center [107, 11] width 164 height 9
paste input "4p9RsiT9ucwyZ11T1BiawYBp"
type input "4p9RsiT9ucwyZ11T1BiawYBp"
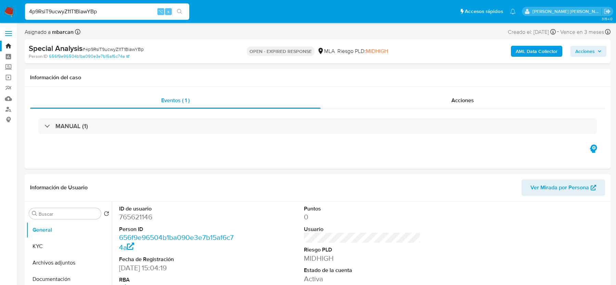
click at [10, 10] on img at bounding box center [9, 12] width 12 height 12
select select "10"
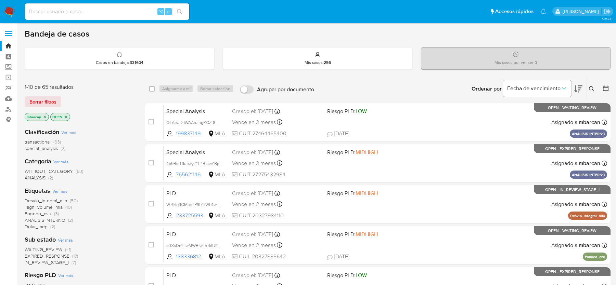
click at [593, 88] on icon at bounding box center [591, 88] width 5 height 5
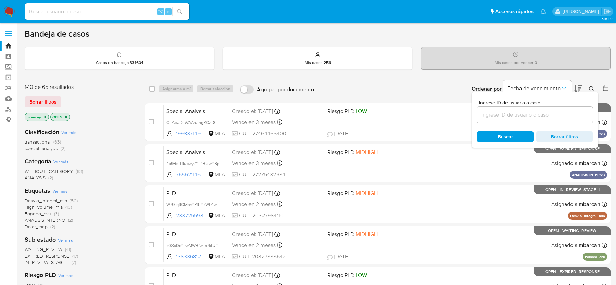
click at [511, 113] on input at bounding box center [535, 114] width 116 height 9
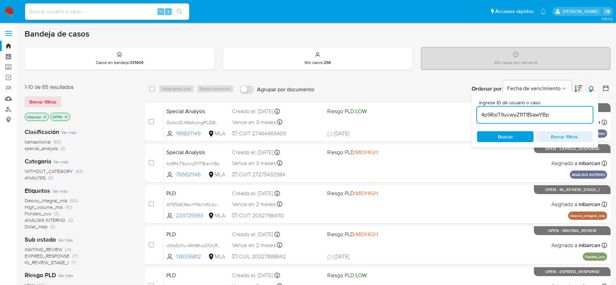
type input "4p9RsiT9ucwyZ11T1BiawYBp"
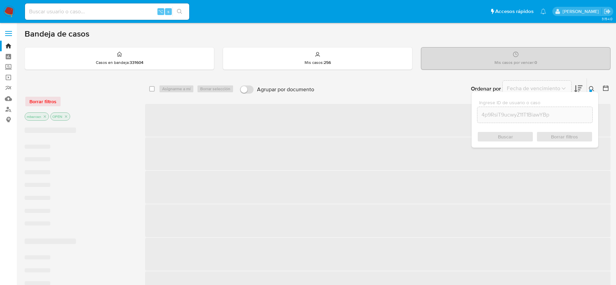
click at [590, 90] on div at bounding box center [590, 91] width 3 height 3
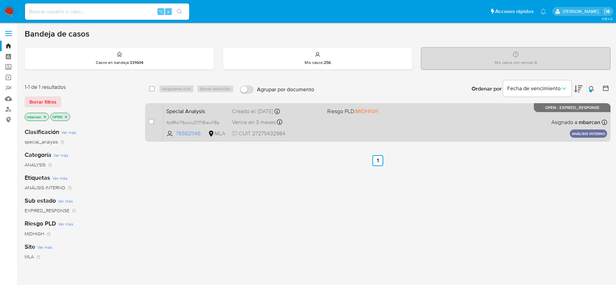
click at [153, 118] on div "case-item-checkbox" at bounding box center [150, 121] width 5 height 7
click at [157, 118] on div "case-item-checkbox No es posible asignar el caso" at bounding box center [155, 122] width 15 height 35
click at [153, 119] on input "checkbox" at bounding box center [150, 121] width 5 height 5
checkbox input "true"
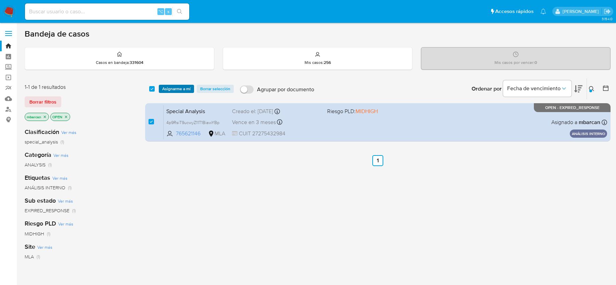
click at [167, 89] on span "Asignarme a mí" at bounding box center [176, 89] width 28 height 7
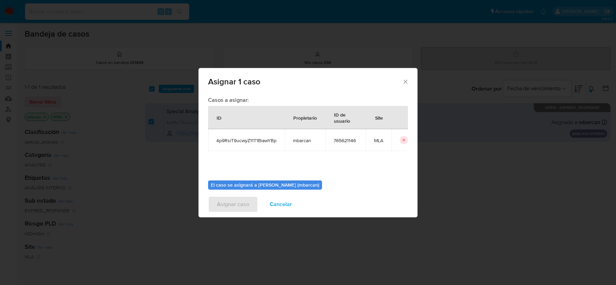
scroll to position [35, 0]
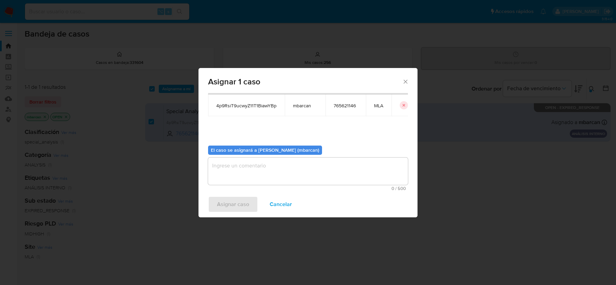
click at [286, 191] on div "Casos a asignar: ID Propietario ID de usuario Site 4p9RsiT9ucwyZ11T1BiawYBp mba…" at bounding box center [307, 142] width 219 height 99
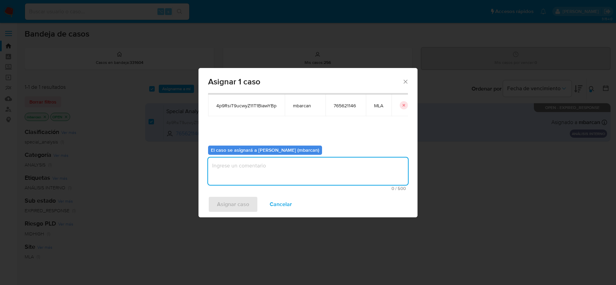
click at [280, 168] on textarea "assign-modal" at bounding box center [308, 171] width 200 height 27
type textarea "análisis"
click at [224, 197] on span "Asignar caso" at bounding box center [233, 204] width 32 height 15
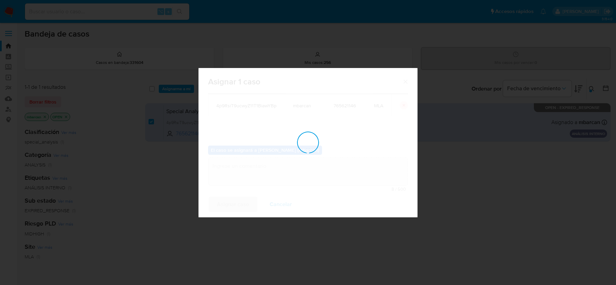
checkbox input "false"
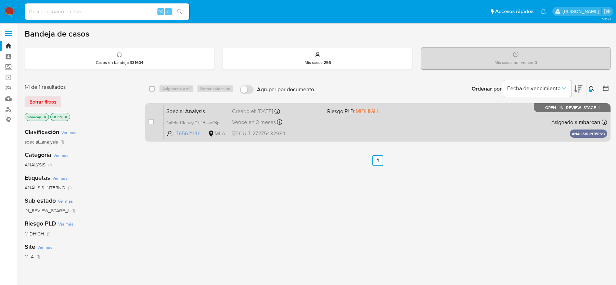
click at [181, 114] on span "Special Analysis" at bounding box center [196, 110] width 60 height 9
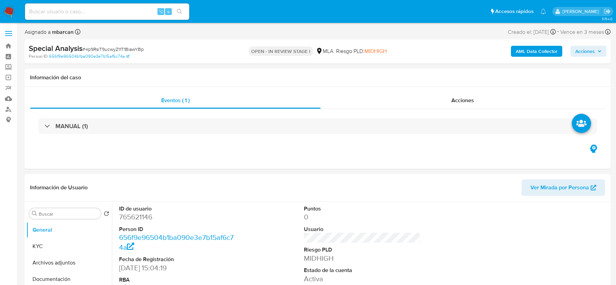
select select "10"
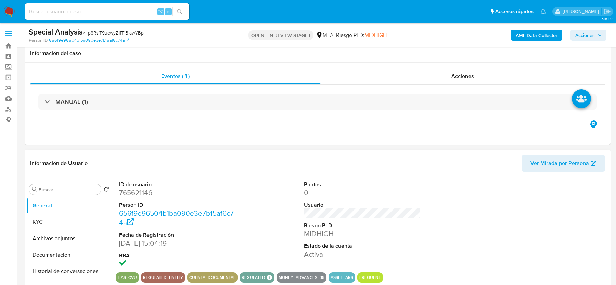
scroll to position [134, 0]
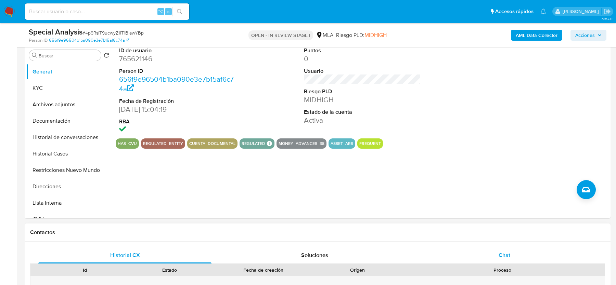
click at [482, 247] on div "Chat" at bounding box center [504, 255] width 173 height 16
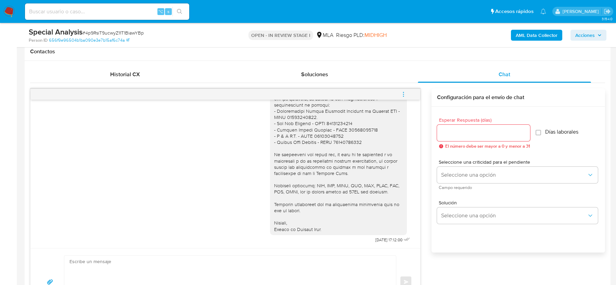
scroll to position [336, 0]
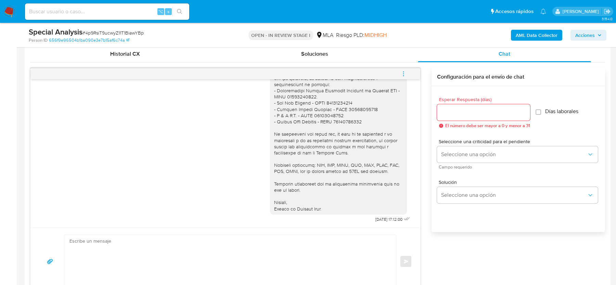
click at [408, 79] on button "menu-action" at bounding box center [403, 74] width 23 height 16
click at [343, 60] on li "Cerrar conversación" at bounding box center [357, 60] width 70 height 12
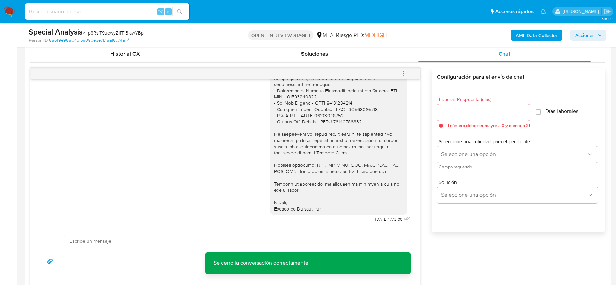
click at [106, 30] on span "# 4p9RsiT9ucwyZ11T1BiawYBp" at bounding box center [112, 32] width 61 height 7
copy span "4p9RsiT9ucwyZ11T1BiawYBp"
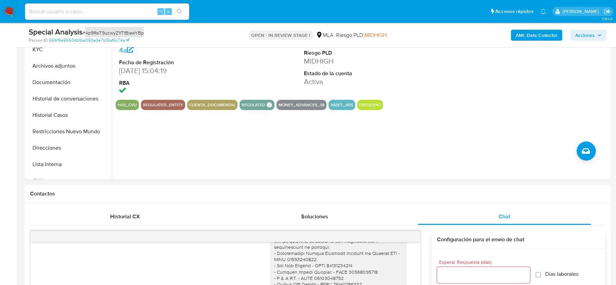
scroll to position [170, 0]
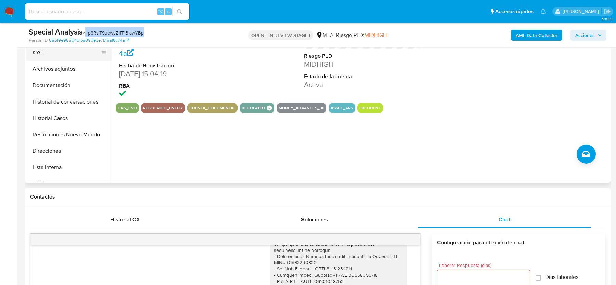
click at [81, 55] on button "KYC" at bounding box center [66, 52] width 80 height 16
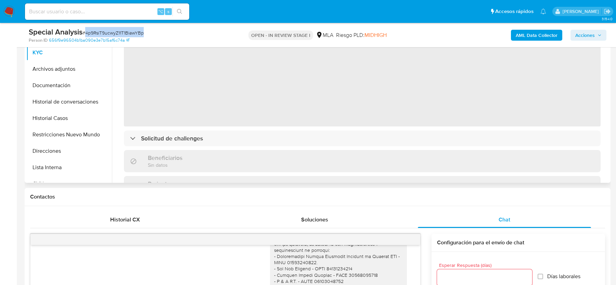
scroll to position [100, 0]
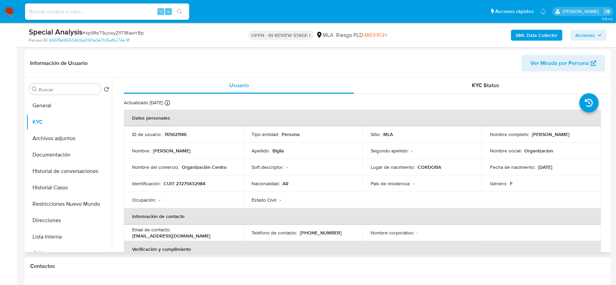
click at [195, 185] on p "CUIT 27275432984" at bounding box center [184, 184] width 42 height 6
copy p "27275432984"
click at [58, 138] on button "Archivos adjuntos" at bounding box center [66, 138] width 80 height 16
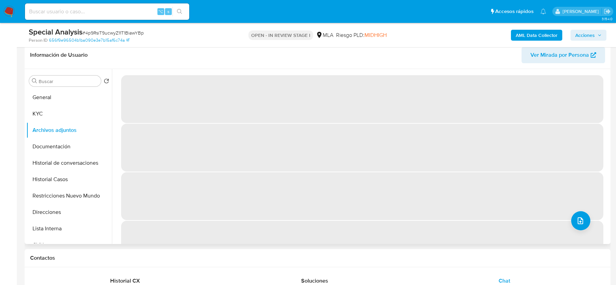
scroll to position [107, 0]
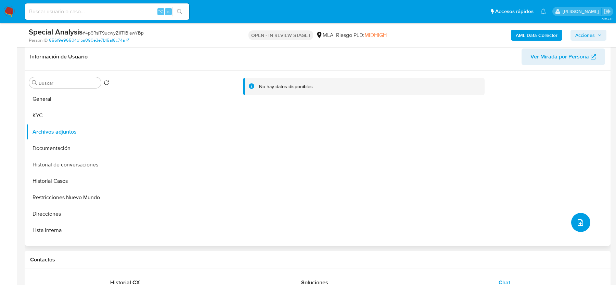
click at [578, 223] on icon "upload-file" at bounding box center [580, 223] width 8 height 8
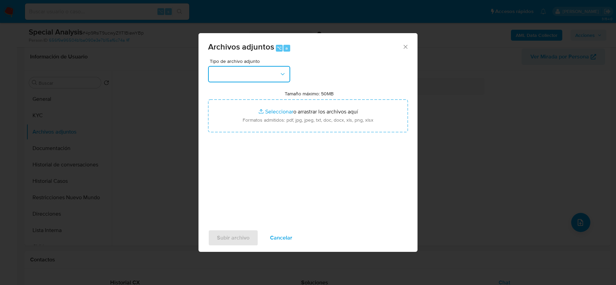
drag, startPoint x: 271, startPoint y: 75, endPoint x: 270, endPoint y: 80, distance: 5.1
click at [270, 75] on button "button" at bounding box center [249, 74] width 82 height 16
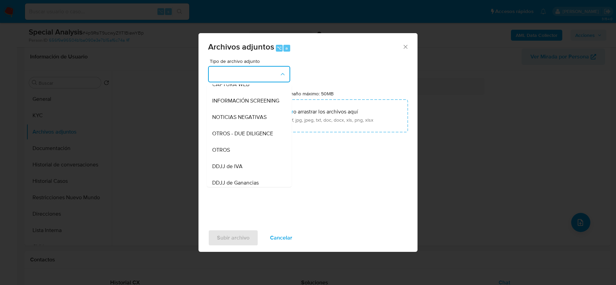
scroll to position [76, 0]
click at [241, 150] on div "OTROS" at bounding box center [247, 148] width 70 height 16
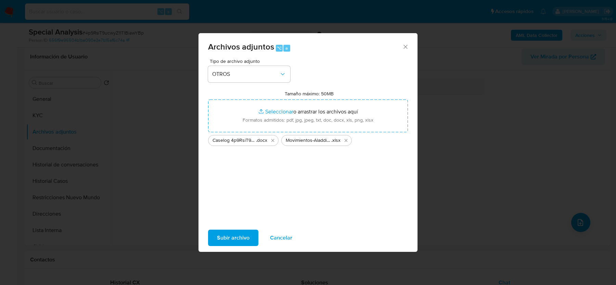
click at [241, 237] on span "Subir archivo" at bounding box center [233, 238] width 32 height 15
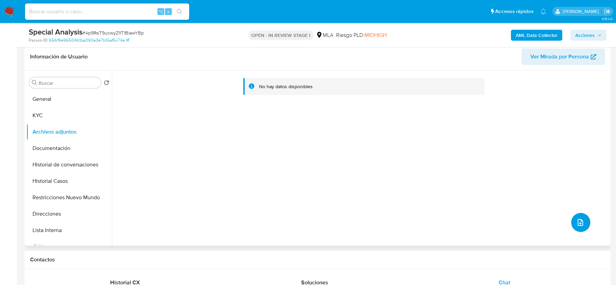
click at [576, 226] on icon "upload-file" at bounding box center [580, 223] width 8 height 8
click at [573, 227] on button "upload-file" at bounding box center [580, 222] width 19 height 19
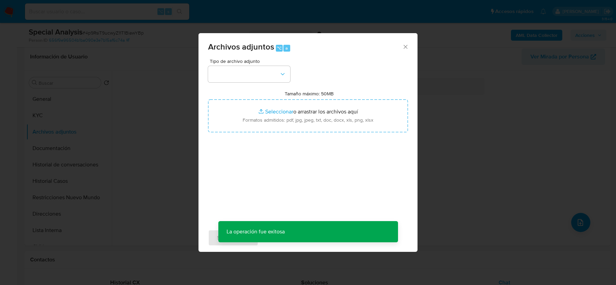
click at [264, 83] on div "Tipo de archivo adjunto Tamaño máximo: 50MB Seleccionar archivos Seleccionar o …" at bounding box center [308, 139] width 200 height 161
click at [264, 78] on button "button" at bounding box center [249, 74] width 82 height 16
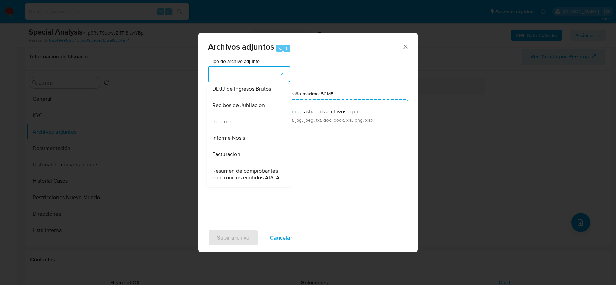
scroll to position [218, 0]
click at [245, 141] on div "Informe Nosis" at bounding box center [247, 138] width 70 height 16
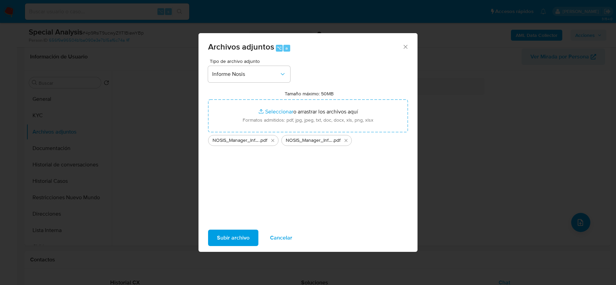
click at [239, 237] on span "Subir archivo" at bounding box center [233, 238] width 32 height 15
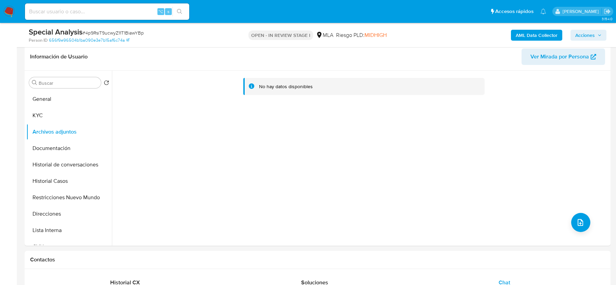
click at [518, 35] on b "AML Data Collector" at bounding box center [536, 35] width 42 height 11
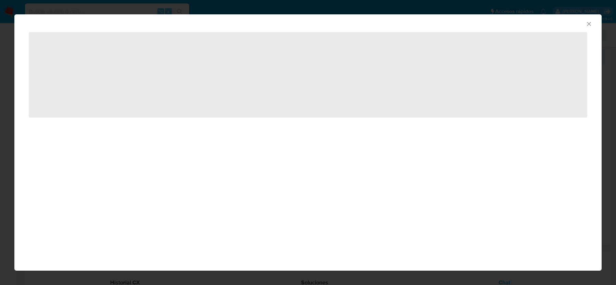
click at [514, 35] on div "AML Data Collector ‌" at bounding box center [307, 73] width 587 height 118
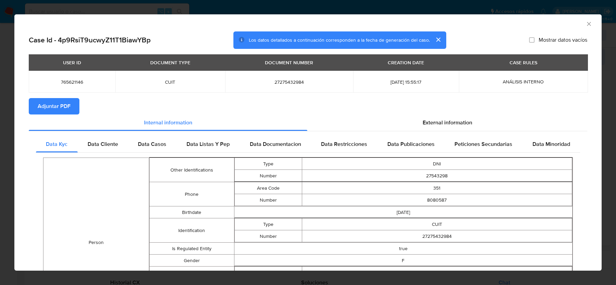
click at [75, 108] on button "Adjuntar PDF" at bounding box center [54, 106] width 51 height 16
click at [587, 26] on icon "Cerrar ventana" at bounding box center [588, 24] width 7 height 7
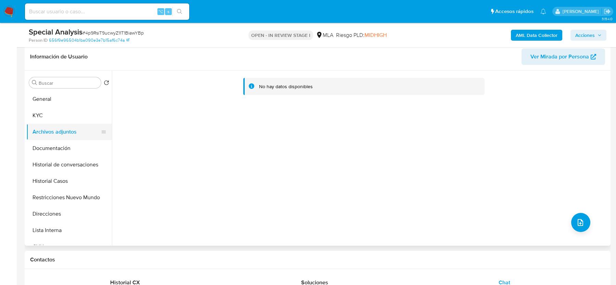
click at [44, 121] on button "KYC" at bounding box center [69, 115] width 86 height 16
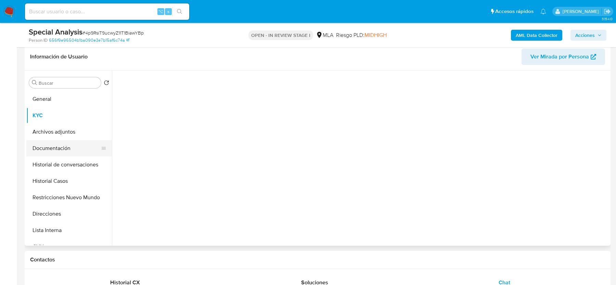
click at [41, 148] on button "Documentación" at bounding box center [66, 148] width 80 height 16
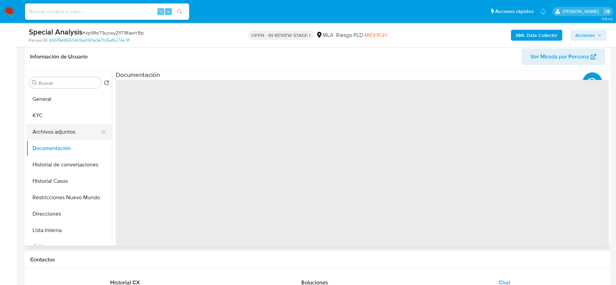
click at [42, 129] on button "Archivos adjuntos" at bounding box center [66, 132] width 80 height 16
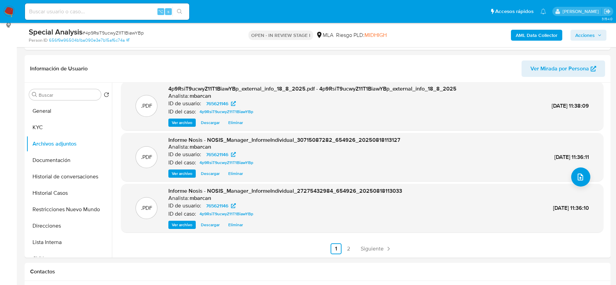
scroll to position [49, 0]
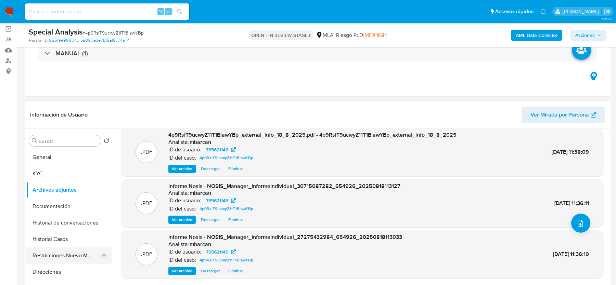
click at [48, 248] on button "Restricciones Nuevo Mundo" at bounding box center [66, 256] width 80 height 16
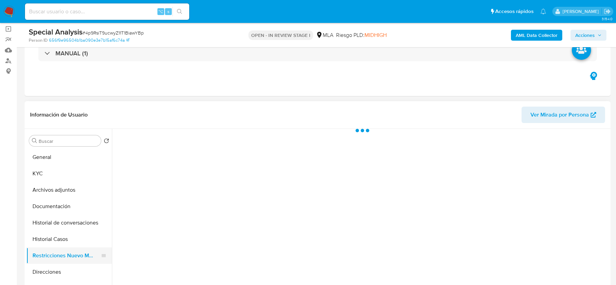
scroll to position [0, 0]
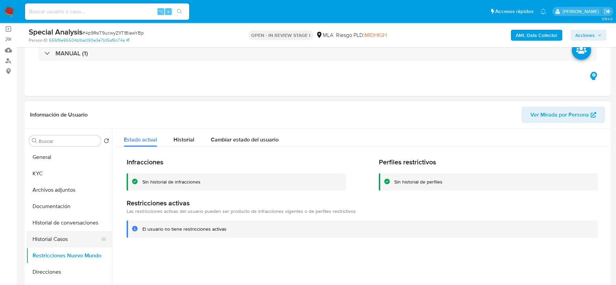
click at [49, 238] on button "Historial Casos" at bounding box center [66, 239] width 80 height 16
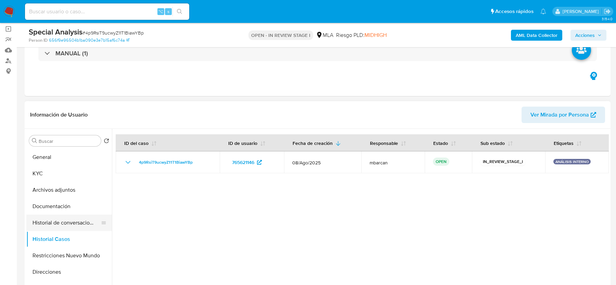
click at [56, 220] on button "Historial de conversaciones" at bounding box center [66, 223] width 80 height 16
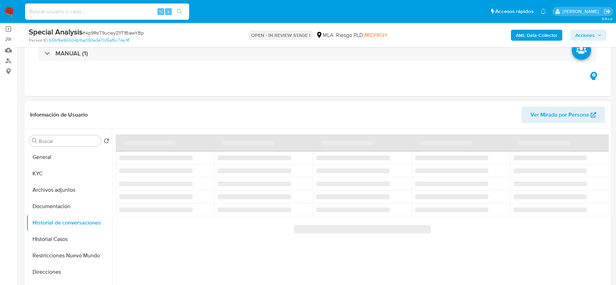
click at [583, 37] on span "Acciones" at bounding box center [584, 35] width 19 height 11
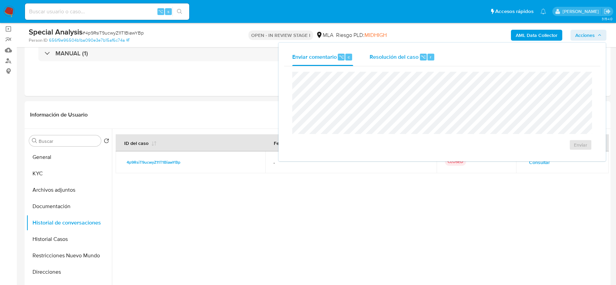
click at [393, 58] on span "Resolución del caso" at bounding box center [393, 57] width 49 height 8
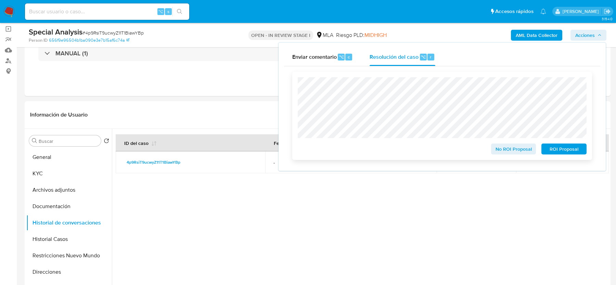
click at [503, 153] on span "No ROI Proposal" at bounding box center [514, 149] width 36 height 10
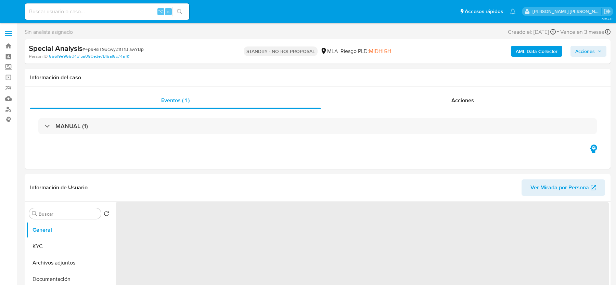
select select "10"
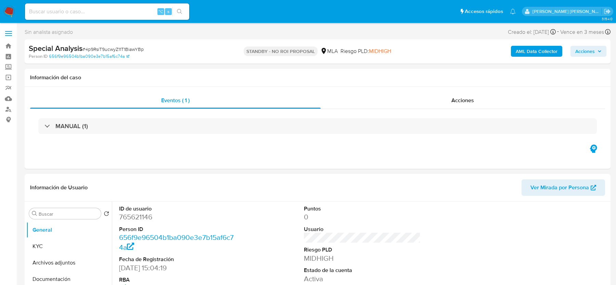
click at [101, 13] on input at bounding box center [107, 11] width 164 height 9
paste input "KicDR5RDSIbpOPNpWrb6ESOs"
type input "KicDR5RDSIbpOPNpWrb6ESOs"
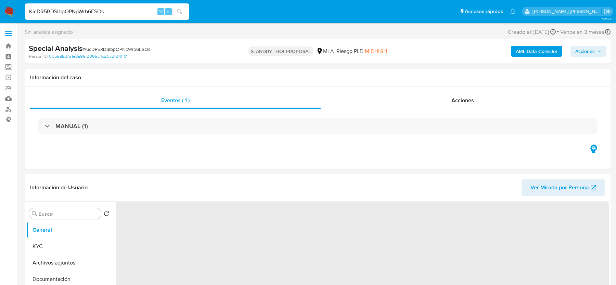
select select "10"
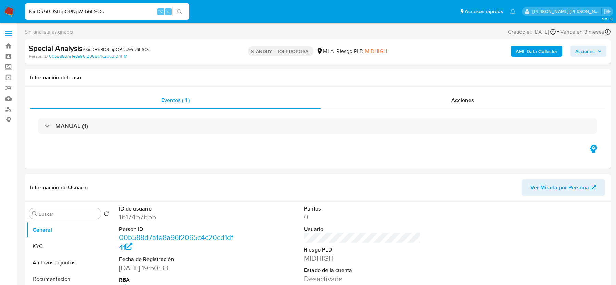
click at [53, 5] on div "KicDR5RDSIbpOPNpWrb6ESOs ⌥ s" at bounding box center [107, 11] width 164 height 16
click at [52, 14] on input "KicDR5RDSIbpOPNpWrb6ESOs" at bounding box center [107, 11] width 164 height 9
paste input "P2tVbG9UoA7fHIPJJSBMvF3c"
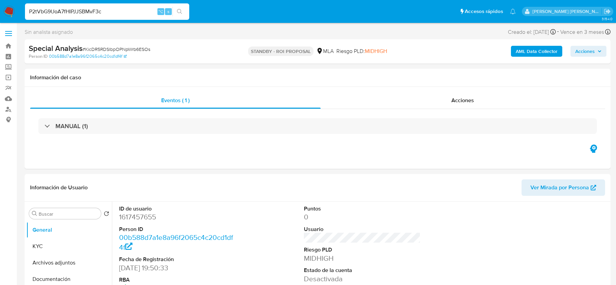
type input "P2tVbG9UoA7fHIPJJSBMvF3c"
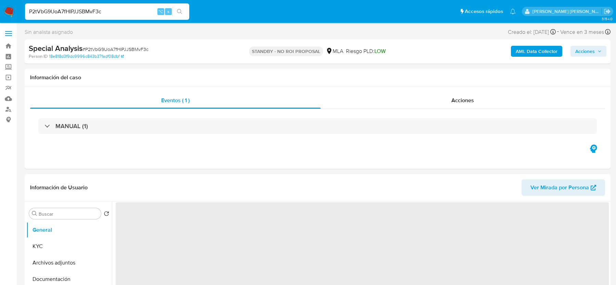
select select "10"
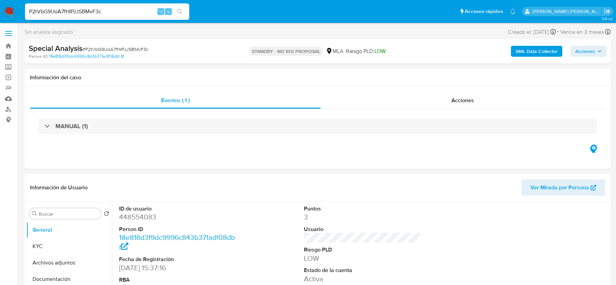
click at [58, 9] on input "P2tVbG9UoA7fHIPJJSBMvF3c" at bounding box center [107, 11] width 164 height 9
paste input "22ebd935hW3tC4XQnAU6gzRT"
type input "22ebd935hW3tC4XQnAU6gzRT"
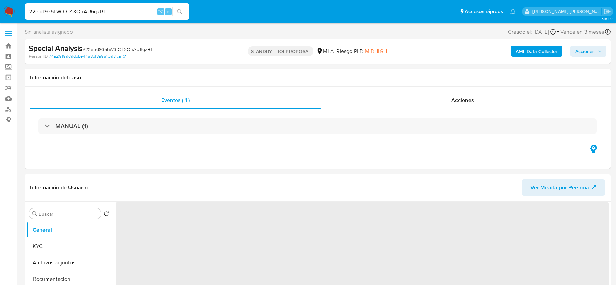
select select "10"
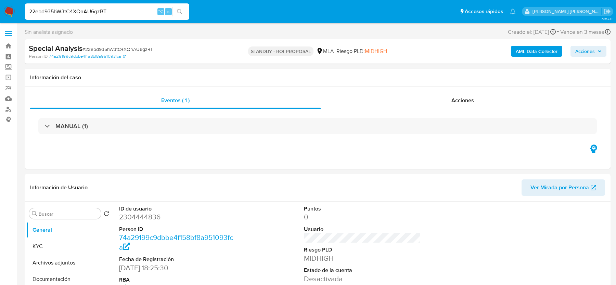
click at [110, 11] on input "22ebd935hW3tC4XQnAU6gzRT" at bounding box center [107, 11] width 164 height 9
paste input "oF06ShDyTfMys4eyO4ALbBCX"
type input "oF06ShDyTfMys4eyO4ALbBCX"
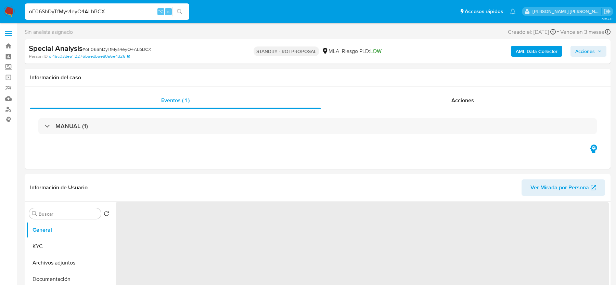
select select "10"
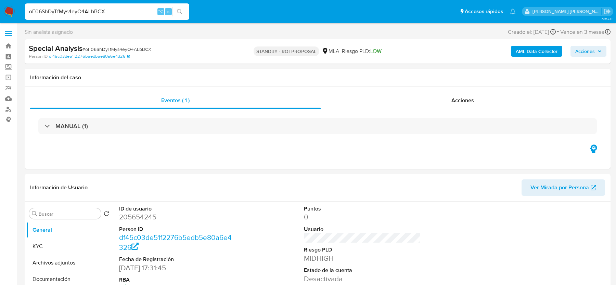
click at [60, 13] on input "oF06ShDyTfMys4eyO4ALbBCX" at bounding box center [107, 11] width 164 height 9
paste input "TNdQTsLUS75BEho6K5UnUtsR"
type input "TNdQTsLUS75BEho6K5UnUtsR"
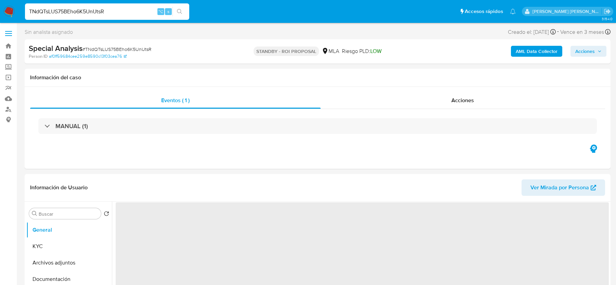
select select "10"
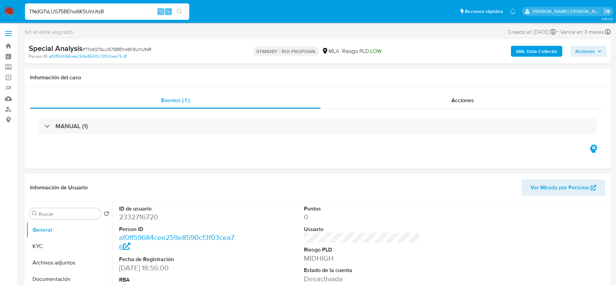
click at [63, 13] on input "TNdQTsLUS75BEho6K5UnUtsR" at bounding box center [107, 11] width 164 height 9
paste input "yJCeI6GqvRYuQemM2CV7EGbC"
type input "yJCeI6GqvRYuQemM2CV7EGbC"
select select "10"
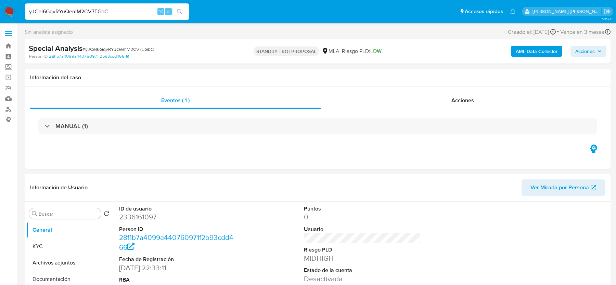
click at [11, 11] on img at bounding box center [9, 12] width 12 height 12
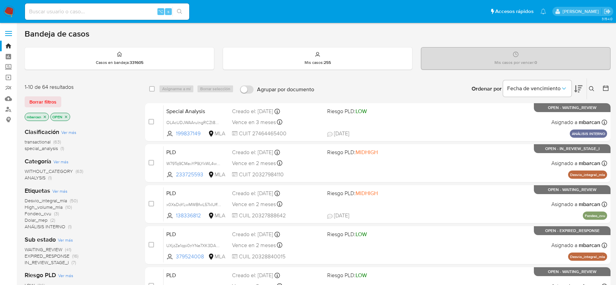
click at [76, 11] on input at bounding box center [107, 11] width 164 height 9
paste input "y6GH682MYuSV4I21dZ95aLV8"
type input "y6GH682MYuSV4I21dZ95aLV8"
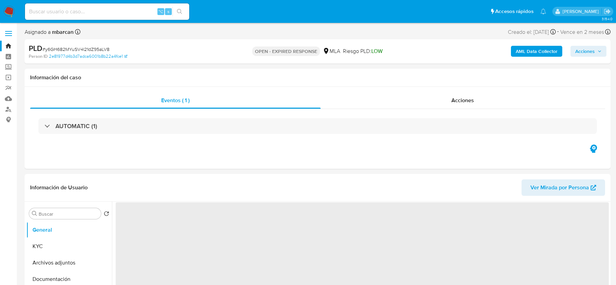
click at [14, 9] on img at bounding box center [9, 12] width 12 height 12
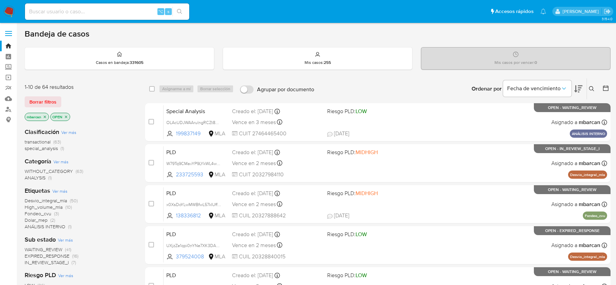
click at [593, 81] on div "Ingrese ID de usuario o caso Buscar Borrar filtros" at bounding box center [592, 88] width 12 height 21
click at [593, 86] on icon at bounding box center [591, 88] width 5 height 5
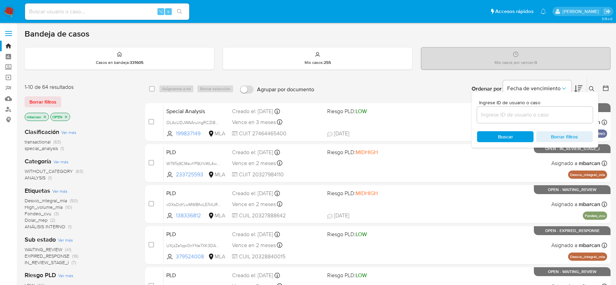
click at [511, 119] on div at bounding box center [535, 115] width 116 height 16
click at [510, 110] on input at bounding box center [535, 114] width 116 height 9
paste input "y6GH682MYuSV4I21dZ95aLV8"
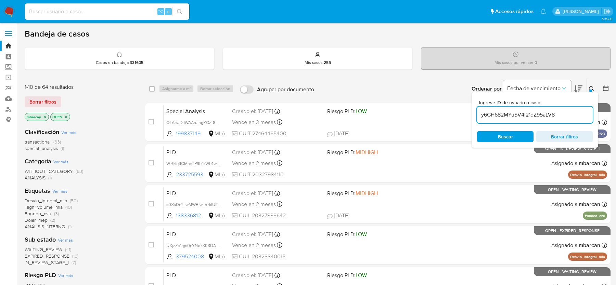
type input "y6GH682MYuSV4I21dZ95aLV8"
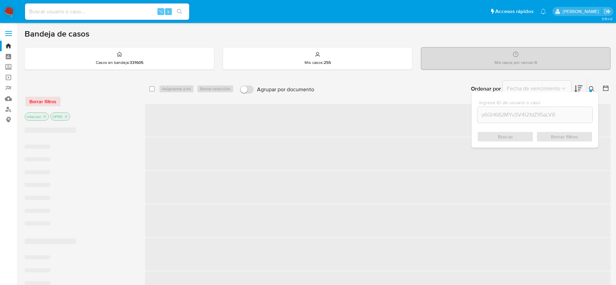
click at [594, 90] on icon at bounding box center [591, 88] width 5 height 5
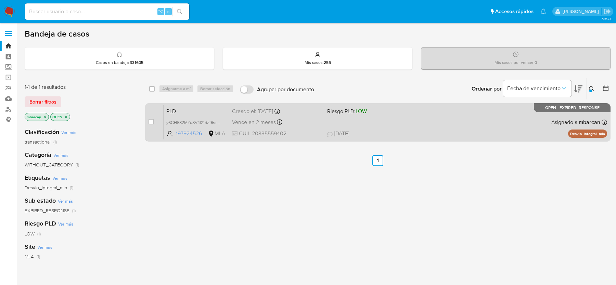
click at [147, 125] on div "case-item-checkbox No es posible asignar el caso PLD y6GH682MYuSV4I21dZ95aLV8 1…" at bounding box center [377, 122] width 465 height 38
click at [150, 123] on input "checkbox" at bounding box center [150, 121] width 5 height 5
checkbox input "true"
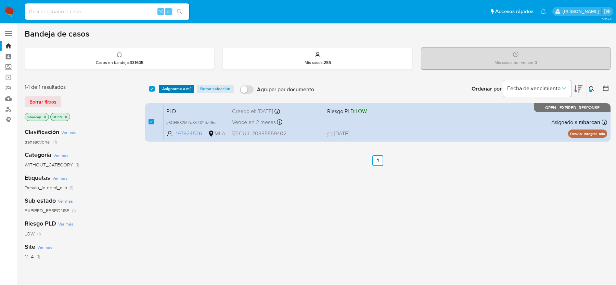
click at [176, 88] on span "Asignarme a mí" at bounding box center [176, 89] width 28 height 7
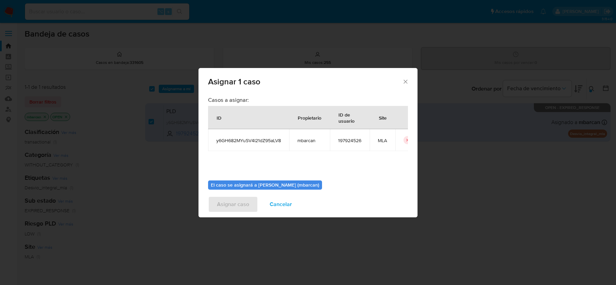
scroll to position [35, 0]
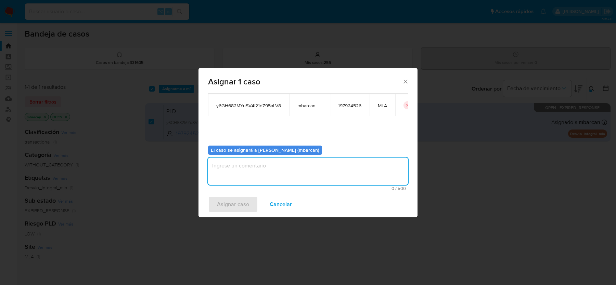
click at [258, 163] on textarea "assign-modal" at bounding box center [308, 171] width 200 height 27
type textarea "análisis"
click at [219, 199] on span "Asignar caso" at bounding box center [233, 204] width 32 height 15
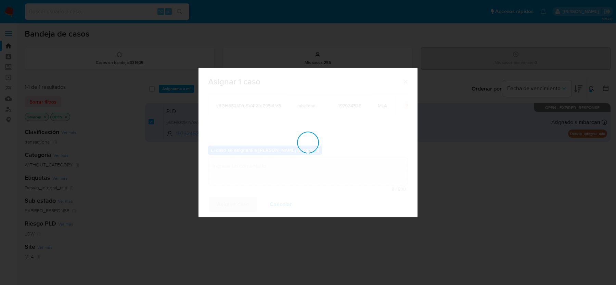
checkbox input "false"
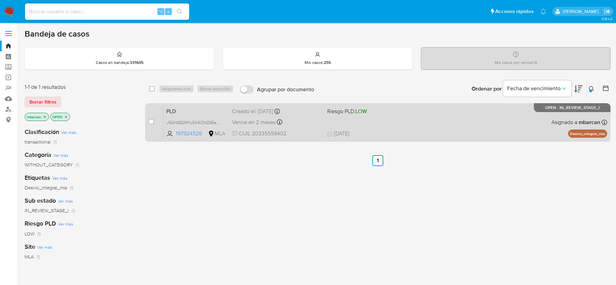
click at [199, 107] on span "PLD" at bounding box center [196, 110] width 60 height 9
click at [0, 0] on div "Pausado Ver notificaciones ⌥ s Accesos rápidos Presiona las siguientes teclas p…" at bounding box center [308, 196] width 616 height 392
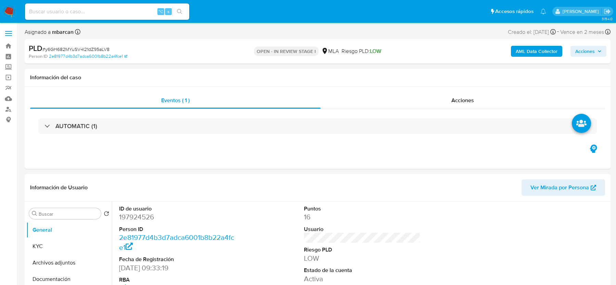
click at [84, 48] on span "# y6GH682MYuSV4I21dZ95aLV8" at bounding box center [75, 49] width 67 height 7
select select "10"
copy span "y6GH682MYuSV4I21dZ95aLV8"
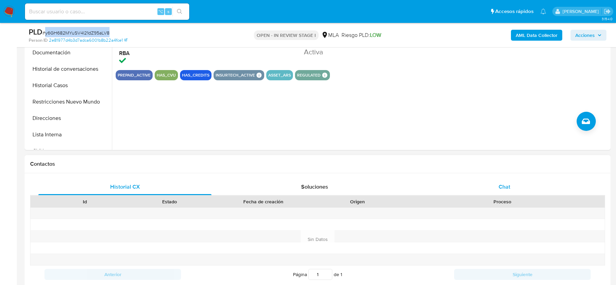
click at [468, 188] on div "Chat" at bounding box center [504, 187] width 173 height 16
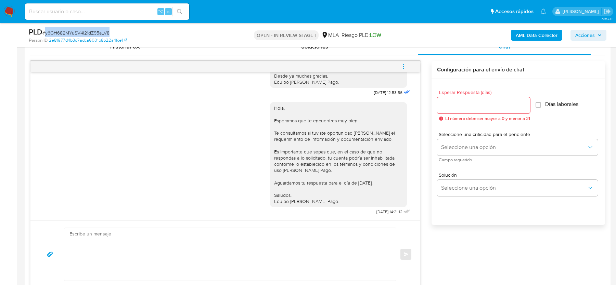
scroll to position [339, 0]
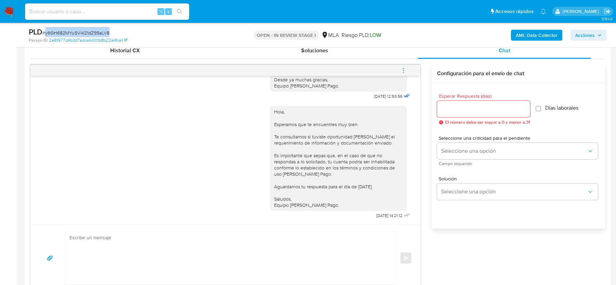
click at [403, 69] on icon "menu-action" at bounding box center [403, 70] width 6 height 6
click at [330, 53] on li "Cerrar conversación" at bounding box center [357, 56] width 70 height 12
click at [54, 32] on span "# y6GH682MYuSV4I21dZ95aLV8" at bounding box center [75, 32] width 67 height 7
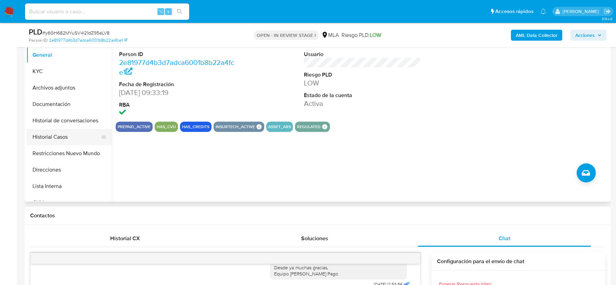
click at [69, 139] on button "Historial Casos" at bounding box center [66, 137] width 80 height 16
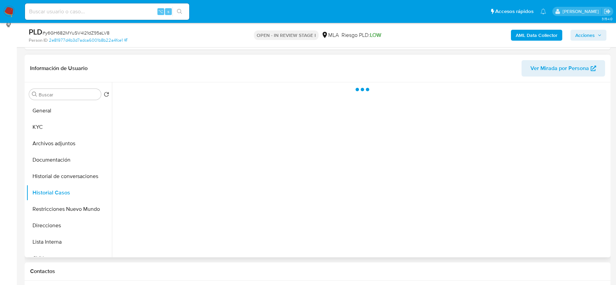
scroll to position [84, 0]
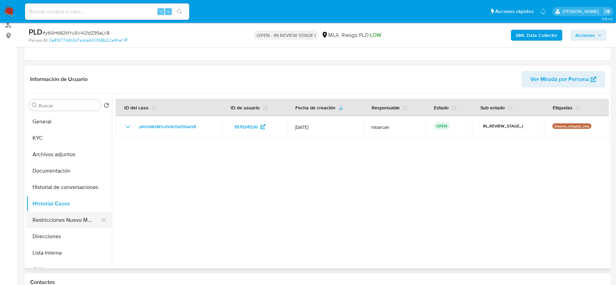
click at [57, 216] on button "Restricciones Nuevo Mundo" at bounding box center [66, 220] width 80 height 16
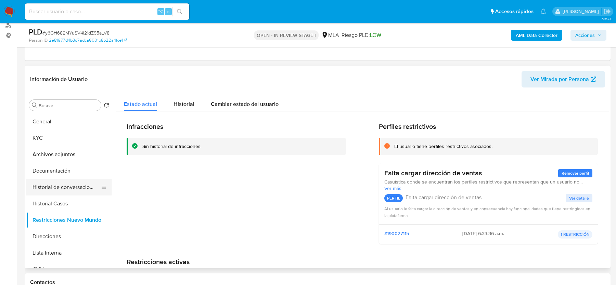
click at [56, 183] on button "Historial de conversaciones" at bounding box center [66, 187] width 80 height 16
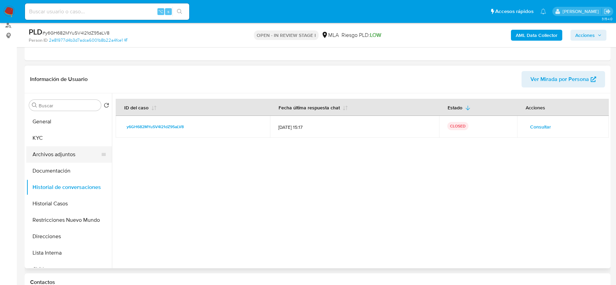
click at [52, 151] on button "Archivos adjuntos" at bounding box center [66, 154] width 80 height 16
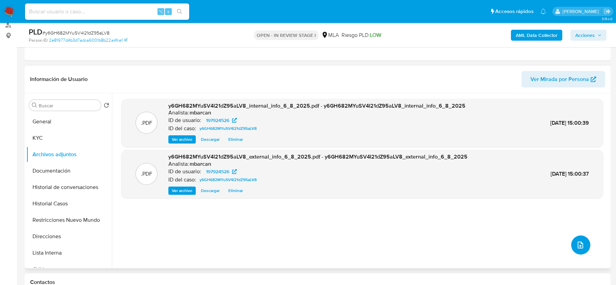
click at [578, 249] on icon "upload-file" at bounding box center [580, 245] width 8 height 8
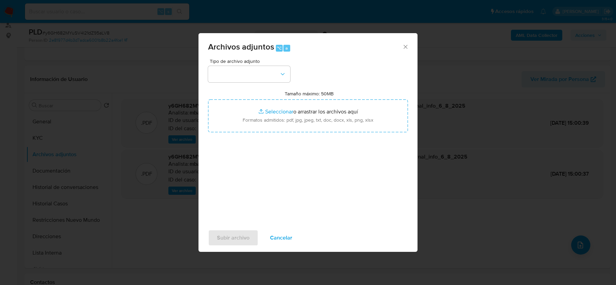
click at [260, 64] on div "Tipo de archivo adjunto" at bounding box center [249, 71] width 82 height 24
click at [260, 71] on button "button" at bounding box center [249, 74] width 82 height 16
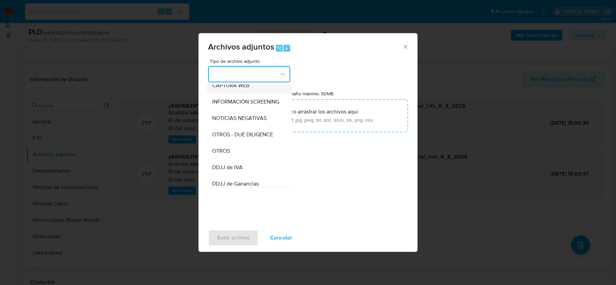
scroll to position [90, 0]
click at [242, 135] on div "OTROS" at bounding box center [247, 134] width 70 height 16
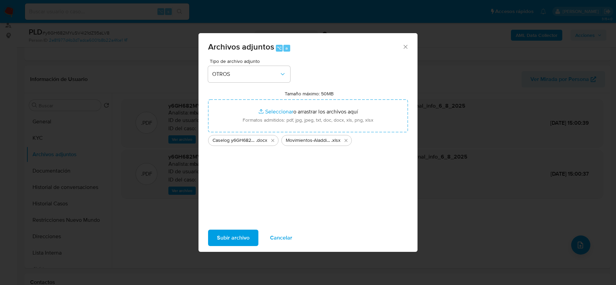
click at [237, 240] on span "Subir archivo" at bounding box center [233, 238] width 32 height 15
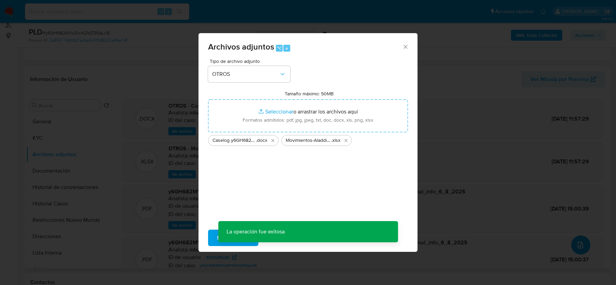
click at [574, 249] on button "upload-file" at bounding box center [580, 245] width 19 height 19
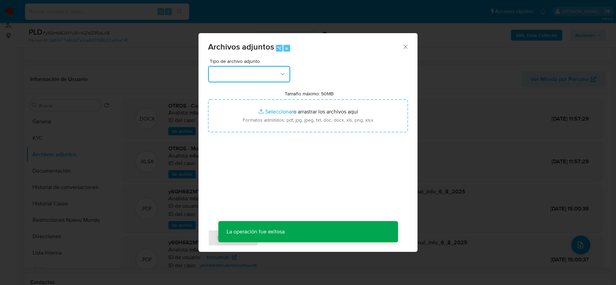
click at [251, 77] on button "button" at bounding box center [249, 74] width 82 height 16
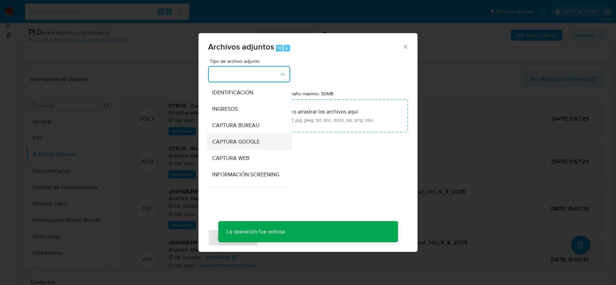
scroll to position [232, 0]
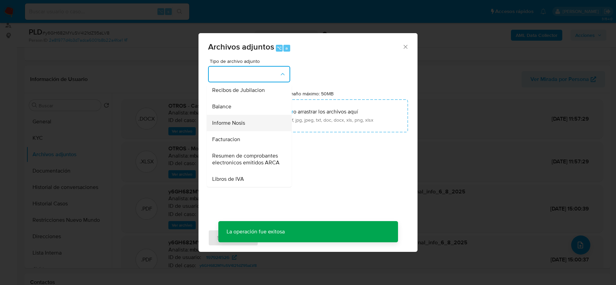
click at [237, 126] on span "Informe Nosis" at bounding box center [228, 123] width 33 height 7
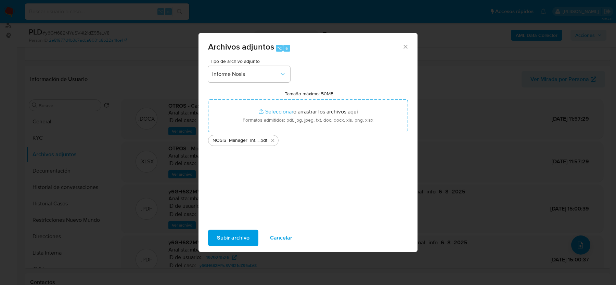
click at [234, 231] on span "Subir archivo" at bounding box center [233, 238] width 32 height 15
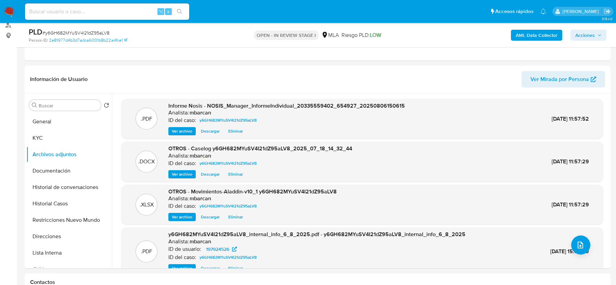
click at [588, 33] on span "Acciones" at bounding box center [584, 35] width 19 height 11
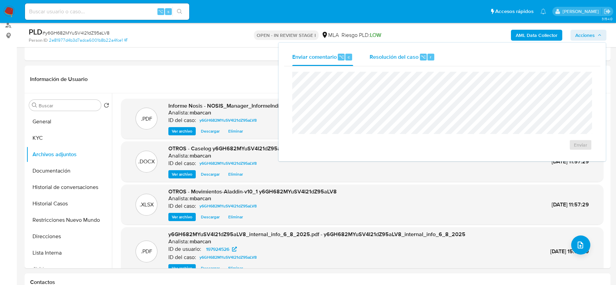
click at [414, 62] on div "Resolución del caso ⌥ r" at bounding box center [401, 57] width 65 height 18
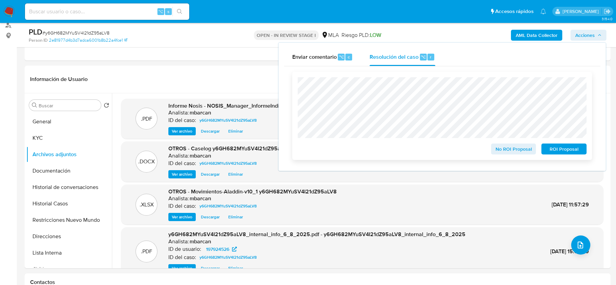
click at [512, 148] on span "No ROI Proposal" at bounding box center [514, 149] width 36 height 10
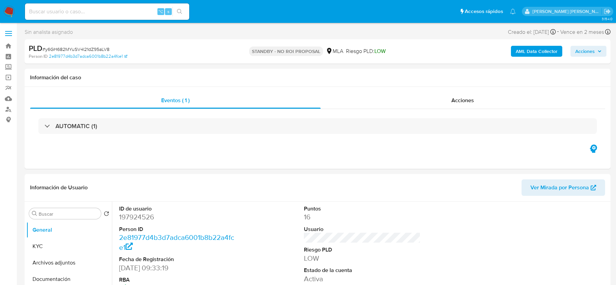
select select "10"
click at [91, 8] on input at bounding box center [107, 11] width 164 height 9
paste input "HssbZ7F9AusWHq9oHAr3IANG"
type input "HssbZ7F9AusWHq9oHAr3IANG"
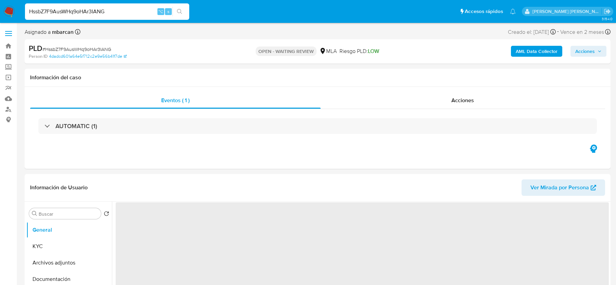
click at [11, 14] on img at bounding box center [9, 12] width 12 height 12
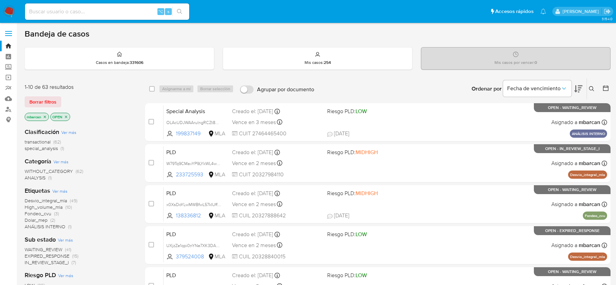
click at [589, 87] on icon at bounding box center [591, 88] width 5 height 5
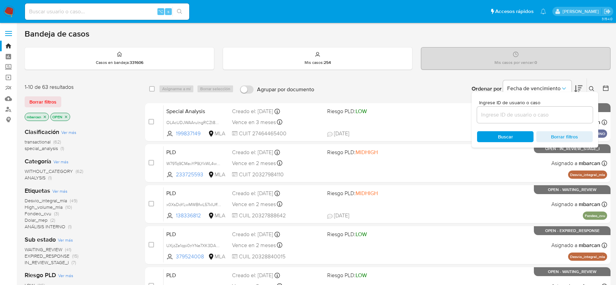
click at [527, 116] on input at bounding box center [535, 114] width 116 height 9
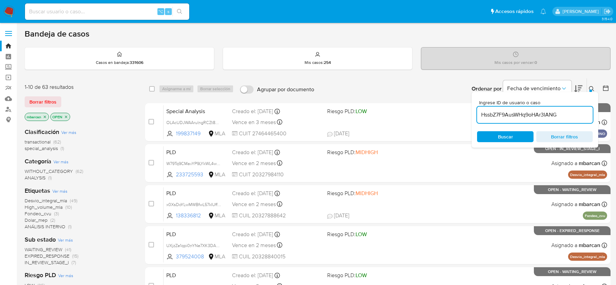
type input "HssbZ7F9AusWHq9oHAr3IANG"
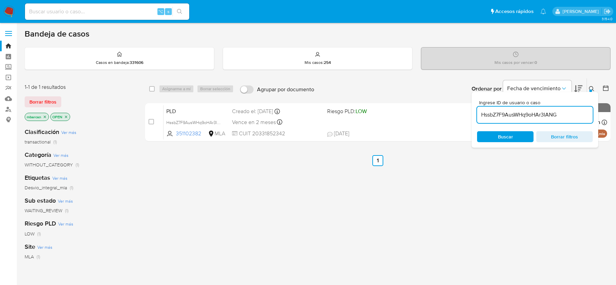
click at [595, 94] on div "Ingrese ID de usuario o caso HssbZ7F9AusWHq9oHAr3IANG Buscar Borrar filtros" at bounding box center [534, 120] width 127 height 56
click at [594, 91] on button at bounding box center [592, 89] width 11 height 8
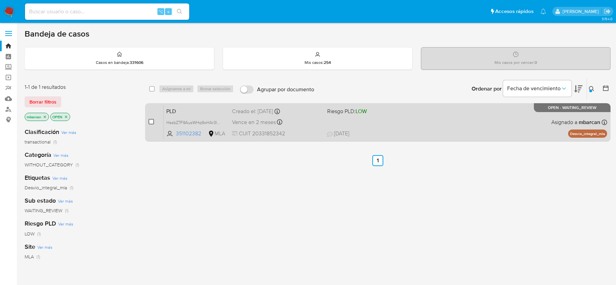
click at [153, 120] on input "checkbox" at bounding box center [150, 121] width 5 height 5
checkbox input "true"
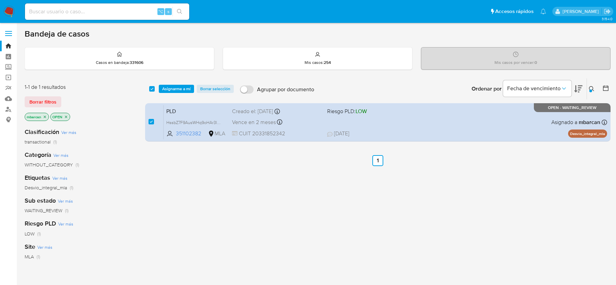
click at [182, 78] on div "select-all-cases-checkbox Asignarme a mí Borrar selección Agrupar por documento…" at bounding box center [377, 88] width 465 height 21
click at [182, 88] on span "Asignarme a mí" at bounding box center [176, 89] width 28 height 7
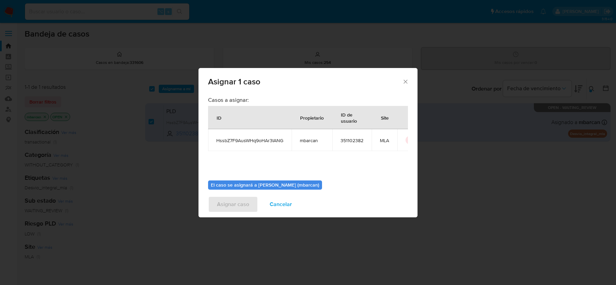
scroll to position [35, 0]
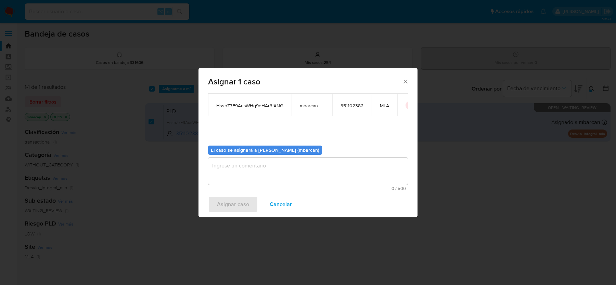
click at [226, 165] on textarea "assign-modal" at bounding box center [308, 171] width 200 height 27
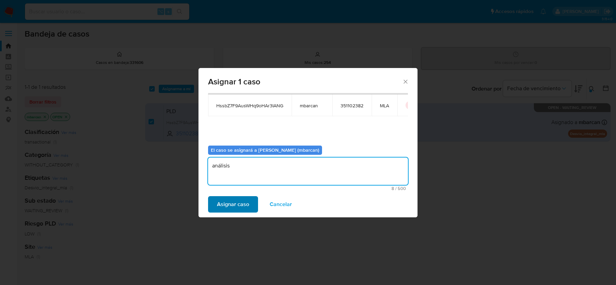
type textarea "análisis"
click at [232, 202] on span "Asignar caso" at bounding box center [233, 204] width 32 height 15
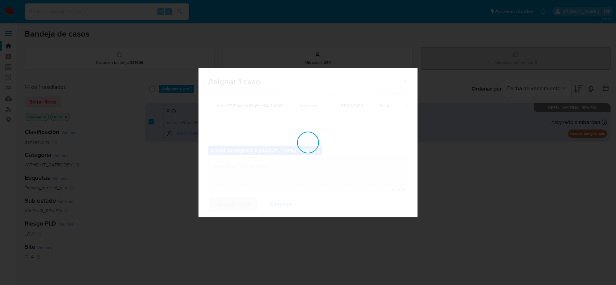
checkbox input "false"
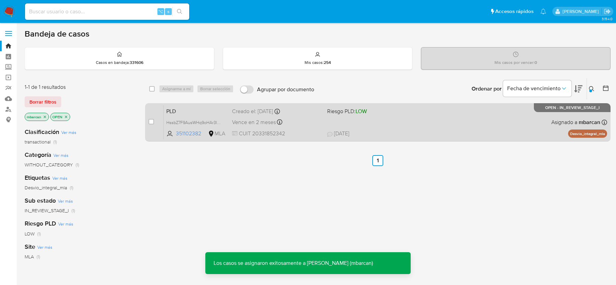
click at [205, 110] on span "PLD" at bounding box center [196, 110] width 60 height 9
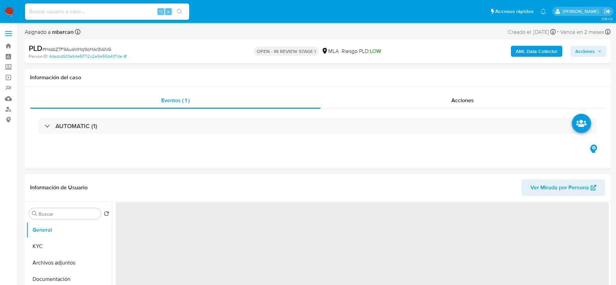
click at [96, 47] on span "# HssbZ7F9AusWHq9oHAr3IANG" at bounding box center [76, 49] width 69 height 7
copy span "HssbZ7F9AusWHq9oHAr3IANG"
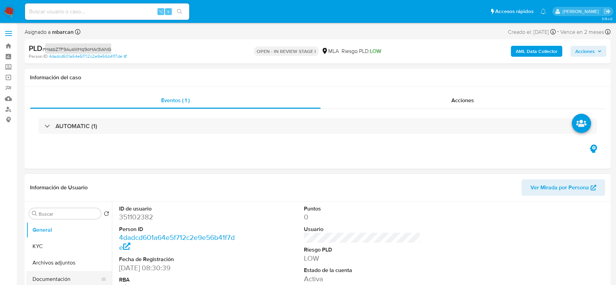
select select "10"
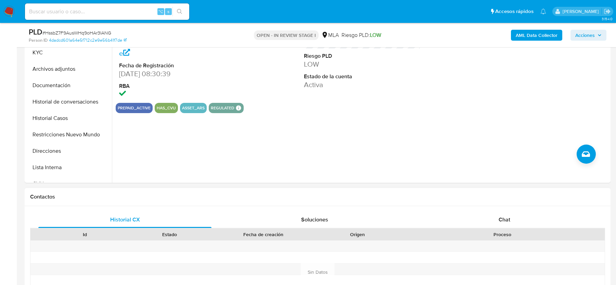
click at [487, 199] on h1 "Contactos" at bounding box center [317, 197] width 575 height 7
click at [482, 213] on div "Chat" at bounding box center [504, 220] width 173 height 16
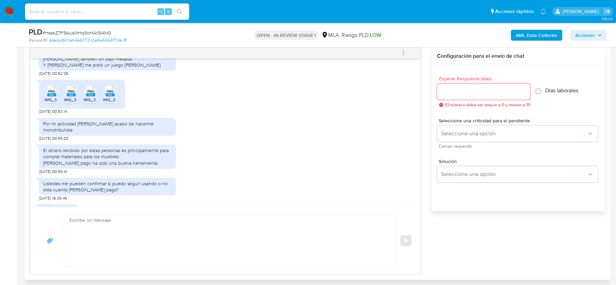
scroll to position [485, 0]
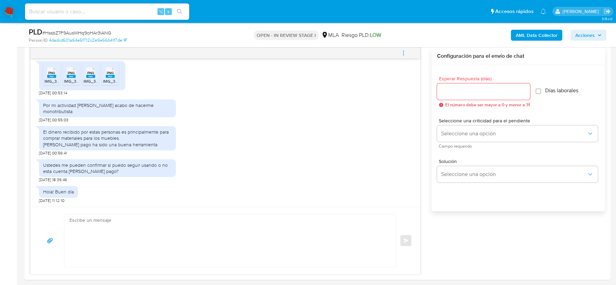
click at [65, 9] on input at bounding box center [107, 11] width 164 height 9
paste input "pgd80USTKFGb0AGVoG48b105"
type input "pgd80USTKFGb0AGVoG48b105"
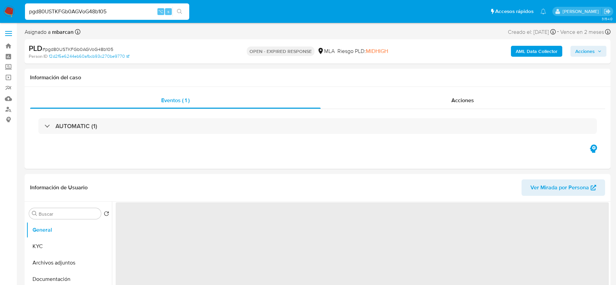
click at [12, 14] on img at bounding box center [9, 12] width 12 height 12
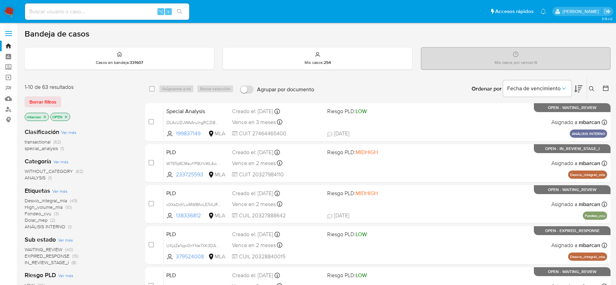
click at [590, 87] on icon at bounding box center [591, 88] width 5 height 5
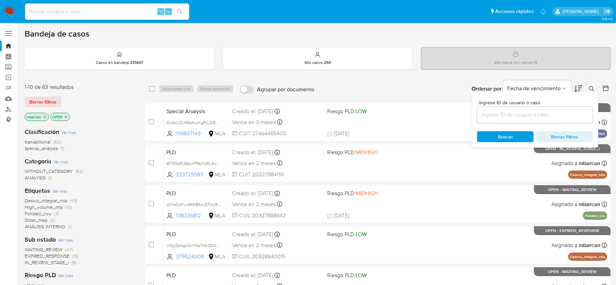
click at [539, 116] on input at bounding box center [535, 114] width 116 height 9
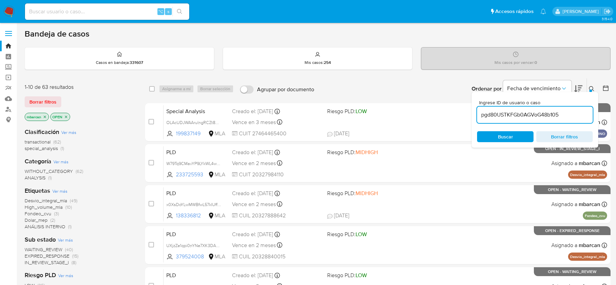
type input "pgd80USTKFGb0AGVoG48b105"
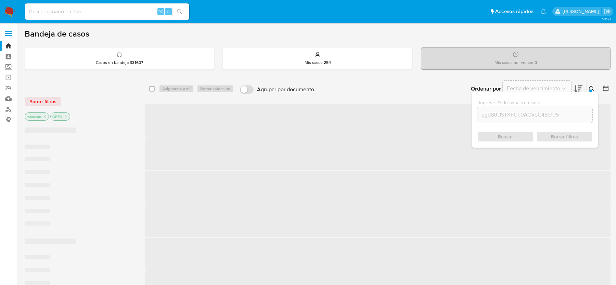
click at [592, 88] on icon at bounding box center [591, 88] width 5 height 5
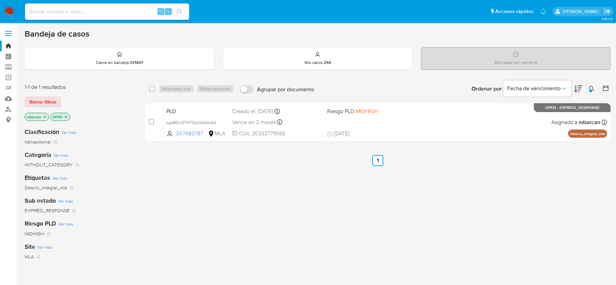
drag, startPoint x: 150, startPoint y: 121, endPoint x: 172, endPoint y: 88, distance: 40.2
click at [150, 121] on input "checkbox" at bounding box center [150, 121] width 5 height 5
checkbox input "true"
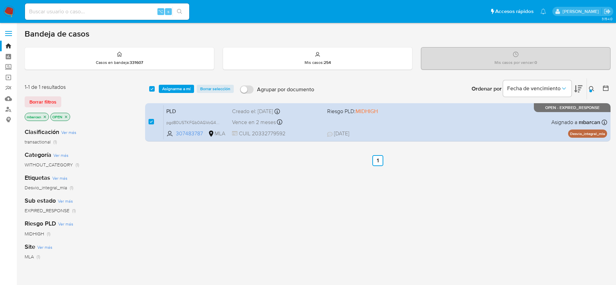
click at [180, 78] on div "select-all-cases-checkbox Asignarme a mí Borrar selección Agrupar por documento…" at bounding box center [377, 88] width 465 height 21
click at [179, 86] on span "Asignarme a mí" at bounding box center [176, 89] width 28 height 7
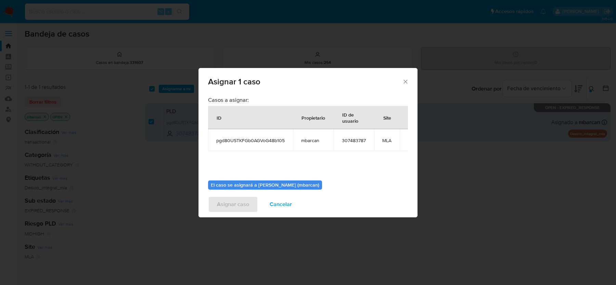
scroll to position [35, 0]
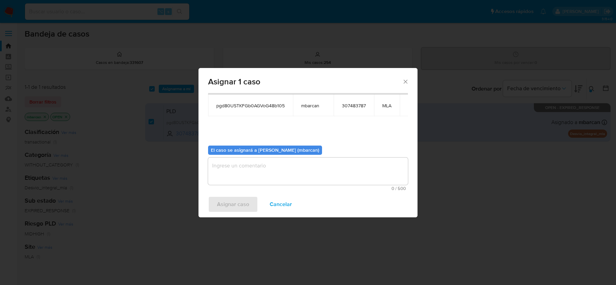
click at [266, 180] on textarea "assign-modal" at bounding box center [308, 171] width 200 height 27
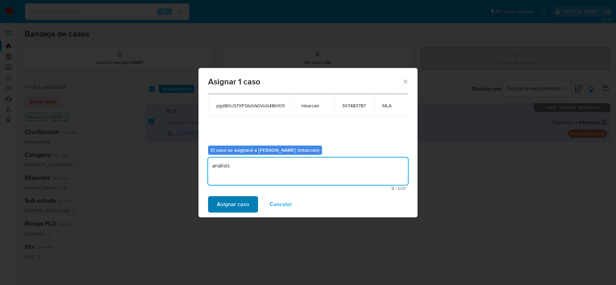
type textarea "análisis"
click at [230, 209] on span "Asignar caso" at bounding box center [233, 204] width 32 height 15
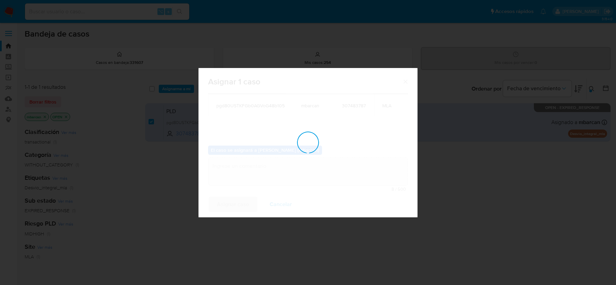
checkbox input "false"
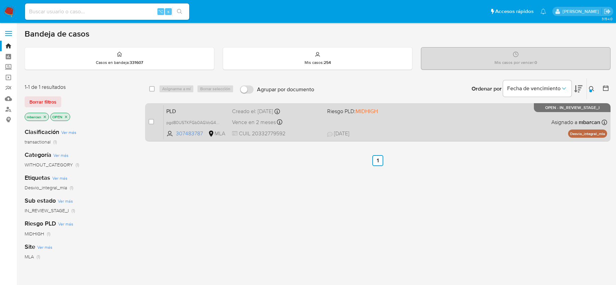
click at [196, 108] on span "PLD" at bounding box center [196, 110] width 60 height 9
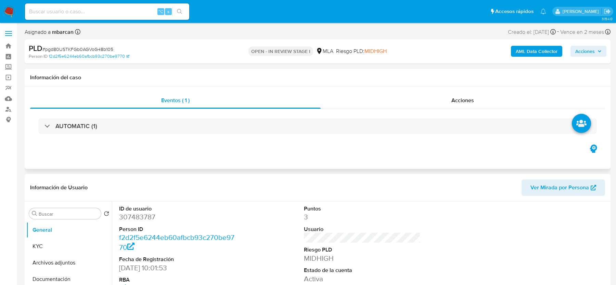
select select "10"
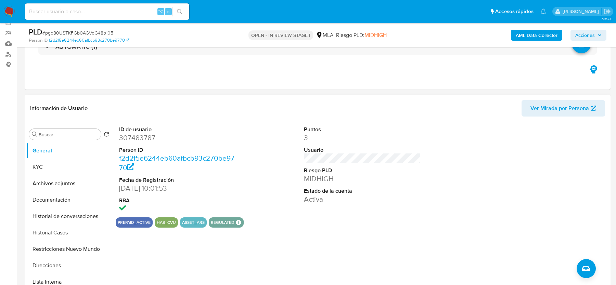
scroll to position [66, 0]
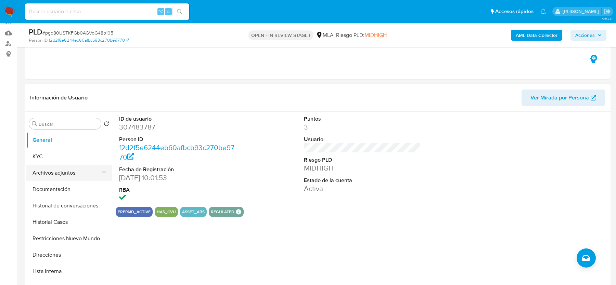
click at [83, 165] on button "Archivos adjuntos" at bounding box center [66, 173] width 80 height 16
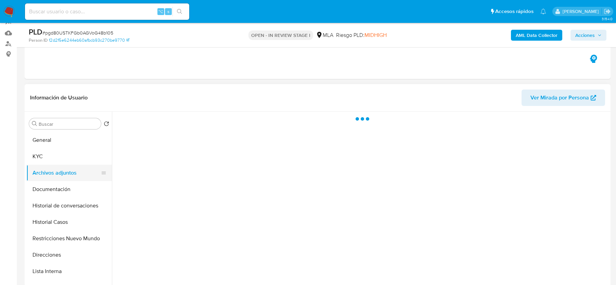
click at [81, 166] on button "Archivos adjuntos" at bounding box center [66, 173] width 80 height 16
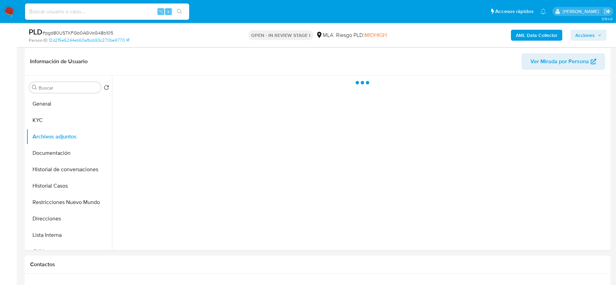
scroll to position [111, 0]
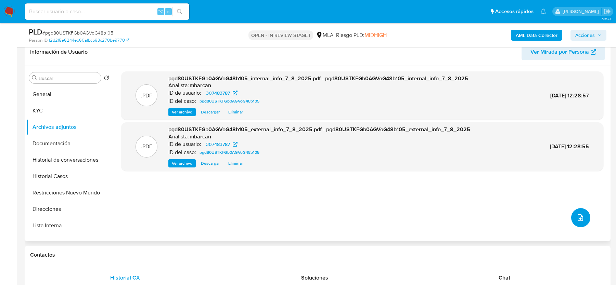
click at [582, 220] on button "upload-file" at bounding box center [580, 217] width 19 height 19
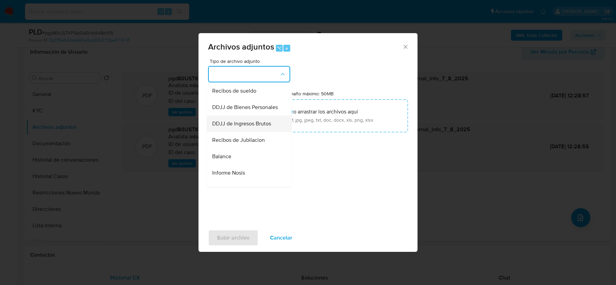
scroll to position [181, 0]
click at [228, 97] on div "Recibos de sueldo" at bounding box center [247, 92] width 70 height 16
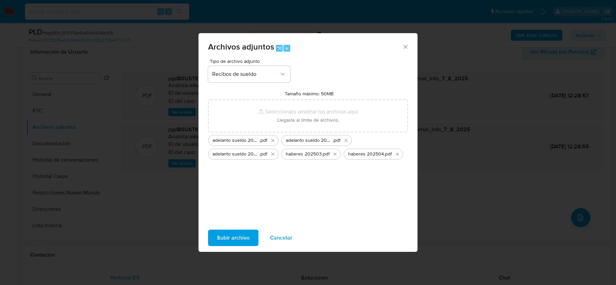
click at [228, 243] on span "Subir archivo" at bounding box center [233, 238] width 32 height 15
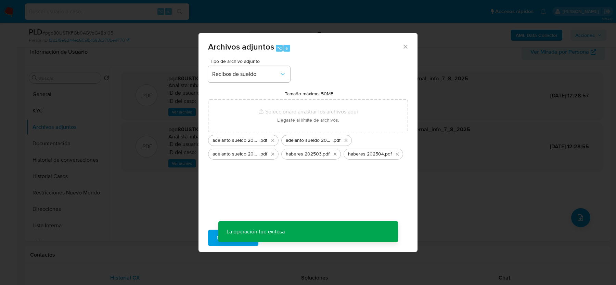
click at [579, 221] on div "Archivos adjuntos ⌥ a Tipo de archivo adjunto Recibos de sueldo Tamaño máximo: …" at bounding box center [308, 142] width 616 height 285
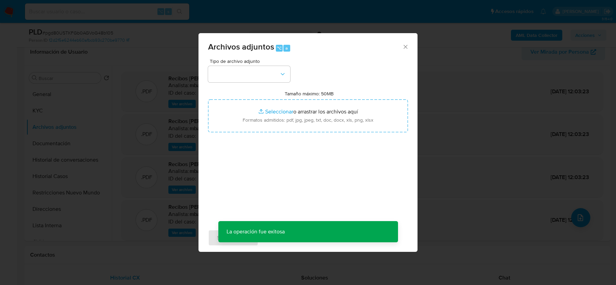
click at [579, 221] on div "Archivos adjuntos ⌥ a Tipo de archivo adjunto Tamaño máximo: 50MB Seleccionar a…" at bounding box center [308, 142] width 616 height 285
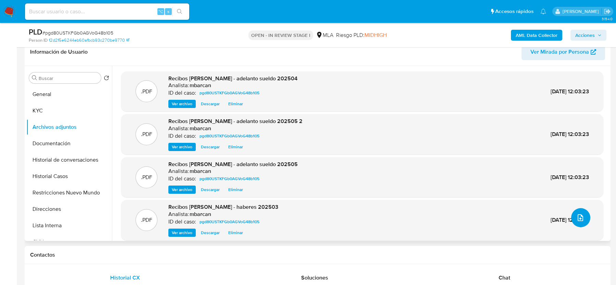
click at [584, 222] on button "upload-file" at bounding box center [580, 217] width 19 height 19
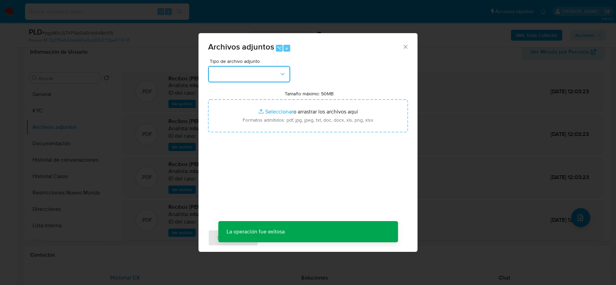
click at [272, 76] on button "button" at bounding box center [249, 74] width 82 height 16
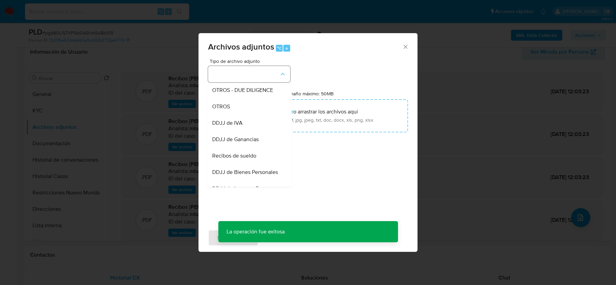
scroll to position [145, 0]
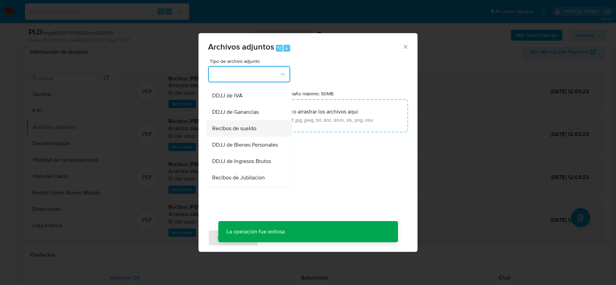
click at [261, 128] on div "Recibos de sueldo" at bounding box center [247, 128] width 70 height 16
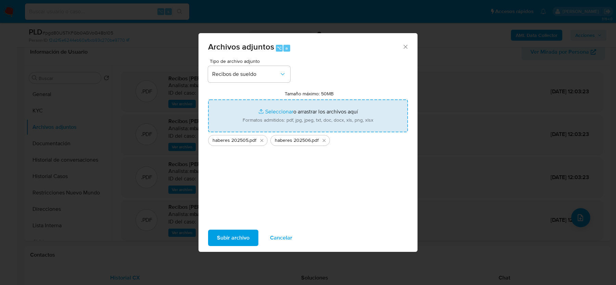
click at [234, 235] on span "Subir archivo" at bounding box center [233, 238] width 32 height 15
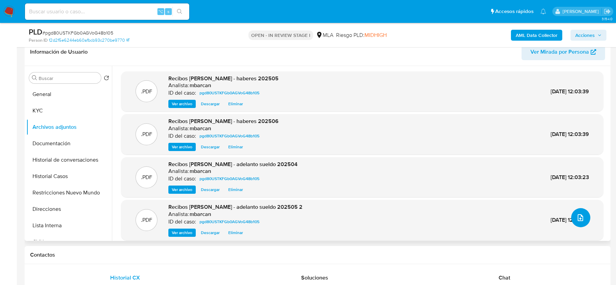
click at [577, 217] on icon "upload-file" at bounding box center [579, 217] width 5 height 7
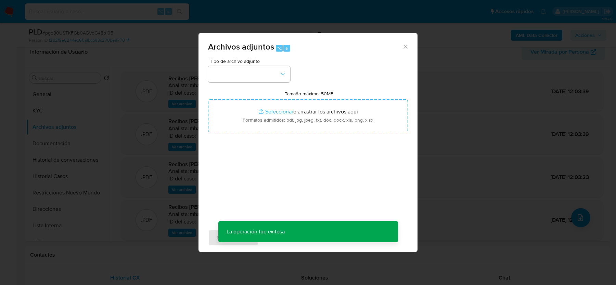
click at [405, 48] on icon "Cerrar" at bounding box center [405, 46] width 7 height 7
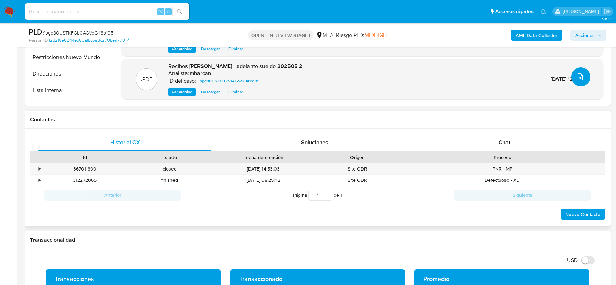
scroll to position [271, 0]
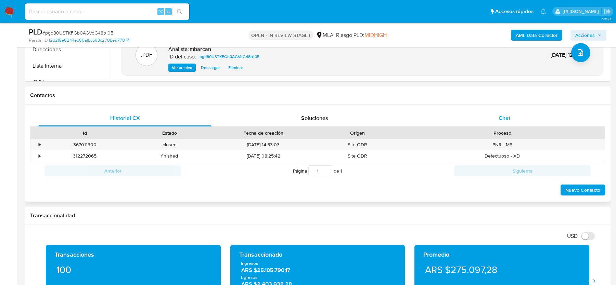
click at [499, 113] on div "Chat" at bounding box center [504, 118] width 173 height 16
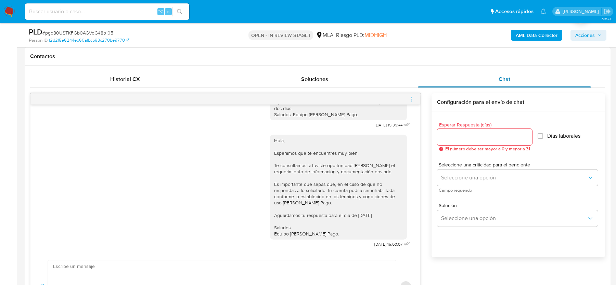
scroll to position [338, 0]
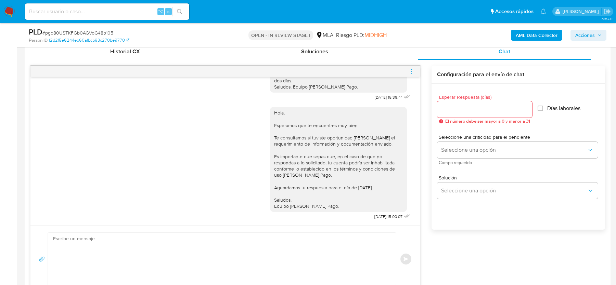
click at [412, 68] on icon "menu-action" at bounding box center [411, 71] width 6 height 6
click at [356, 55] on li "Cerrar conversación" at bounding box center [374, 57] width 70 height 12
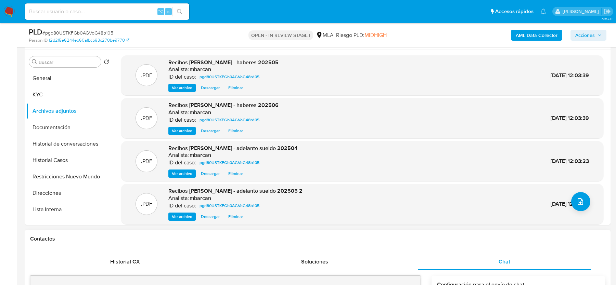
scroll to position [55, 0]
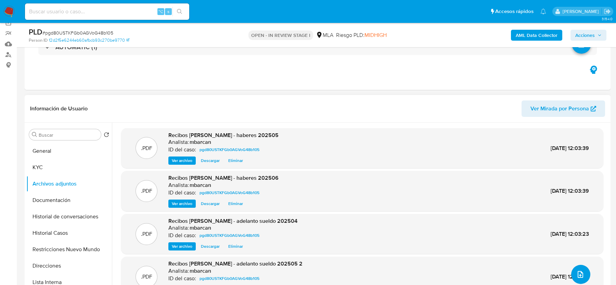
click at [583, 273] on button "upload-file" at bounding box center [580, 274] width 19 height 19
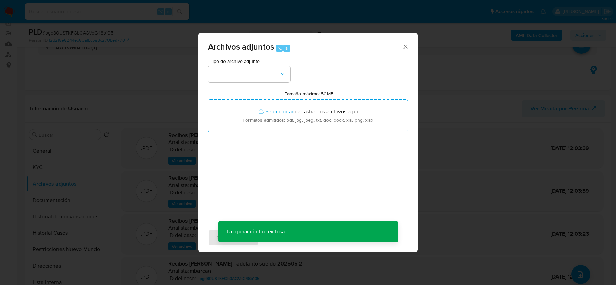
click at [234, 84] on div "Tipo de archivo adjunto Tamaño máximo: 50MB Seleccionar archivos Seleccionar o …" at bounding box center [308, 139] width 200 height 161
click at [234, 78] on button "button" at bounding box center [249, 74] width 82 height 16
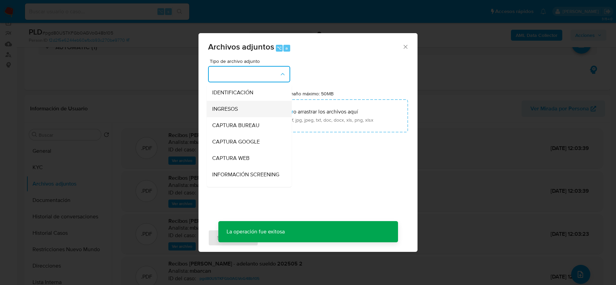
click at [231, 110] on span "INGRESOS" at bounding box center [225, 109] width 26 height 7
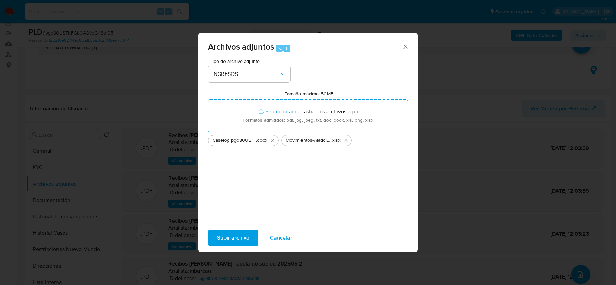
click at [235, 236] on span "Subir archivo" at bounding box center [233, 238] width 32 height 15
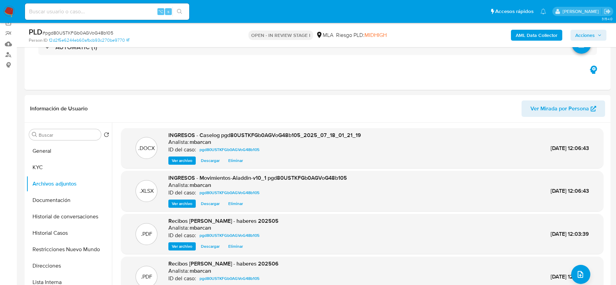
click at [575, 36] on span "Acciones" at bounding box center [584, 35] width 19 height 11
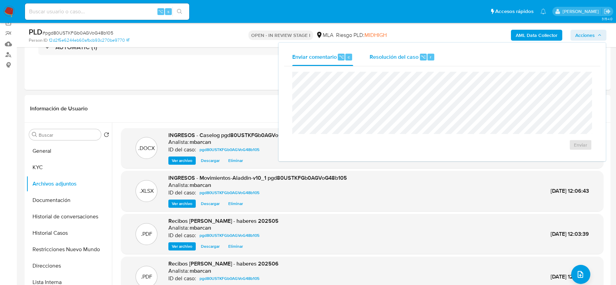
click at [409, 62] on div "Resolución del caso ⌥ r" at bounding box center [401, 57] width 65 height 18
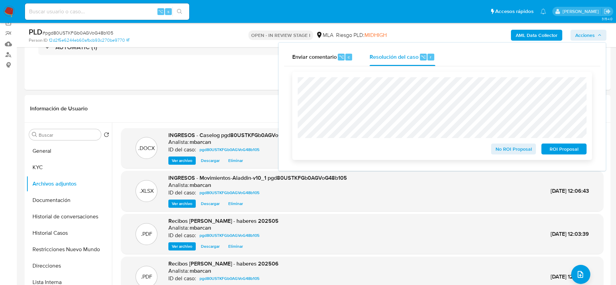
click at [503, 148] on span "No ROI Proposal" at bounding box center [514, 149] width 36 height 10
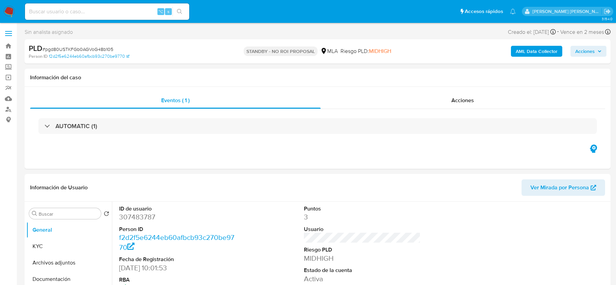
click at [10, 13] on img at bounding box center [9, 12] width 12 height 12
select select "10"
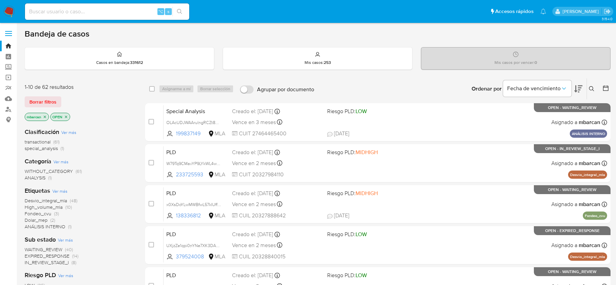
click at [587, 85] on button at bounding box center [592, 89] width 11 height 8
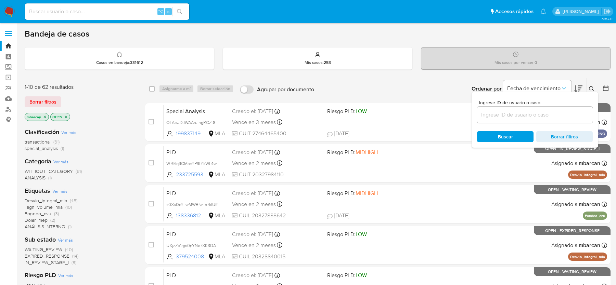
click at [533, 115] on input at bounding box center [535, 114] width 116 height 9
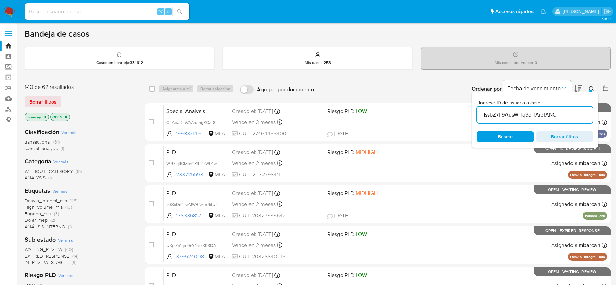
type input "HssbZ7F9AusWHq9oHAr3IANG"
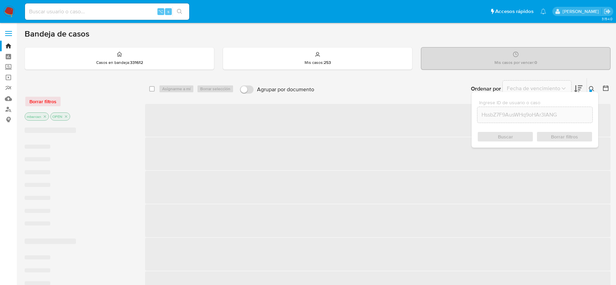
click at [593, 90] on icon at bounding box center [591, 88] width 5 height 5
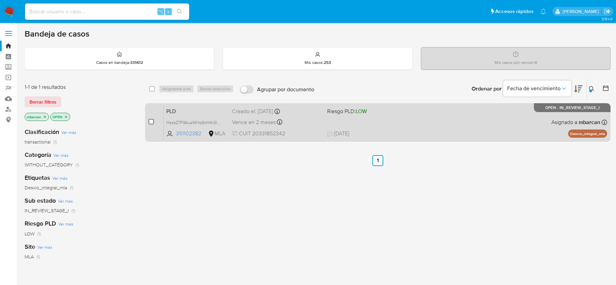
click at [150, 121] on input "checkbox" at bounding box center [150, 121] width 5 height 5
checkbox input "true"
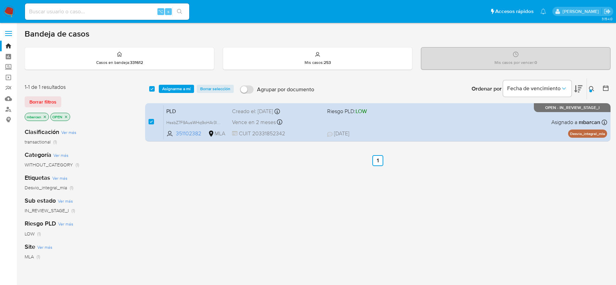
click at [171, 95] on div "select-all-cases-checkbox Asignarme a mí Borrar selección Agrupar por documento…" at bounding box center [377, 88] width 465 height 21
click at [171, 84] on div "select-all-cases-checkbox Asignarme a mí Borrar selección Agrupar por documento…" at bounding box center [377, 88] width 465 height 21
click at [178, 89] on span "Asignarme a mí" at bounding box center [176, 89] width 28 height 7
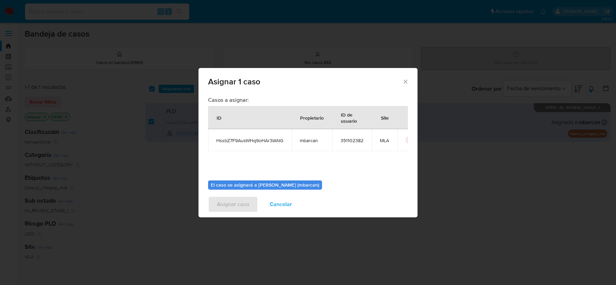
scroll to position [35, 0]
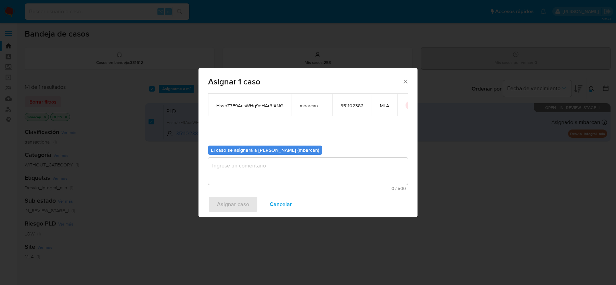
click at [239, 167] on textarea "assign-modal" at bounding box center [308, 171] width 200 height 27
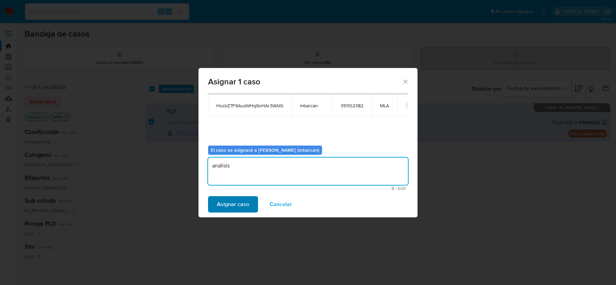
type textarea "análisis"
click at [221, 201] on span "Asignar caso" at bounding box center [233, 204] width 32 height 15
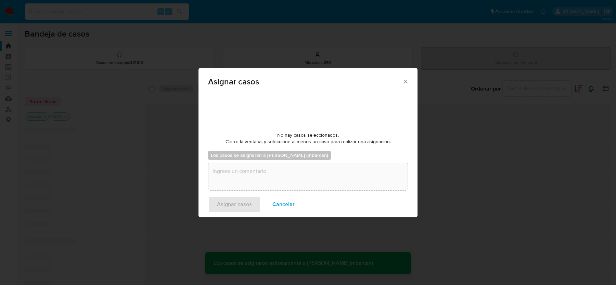
checkbox input "false"
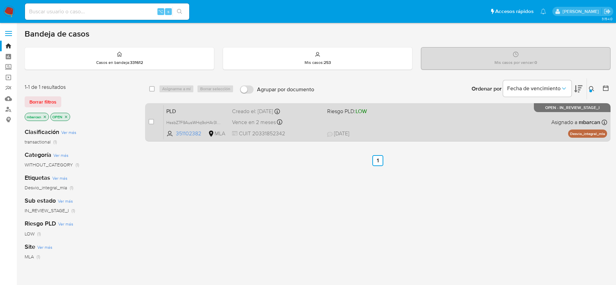
click at [271, 121] on span "Vence en 2 meses" at bounding box center [254, 123] width 44 height 8
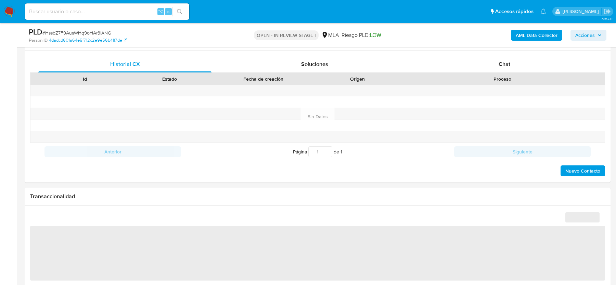
select select "10"
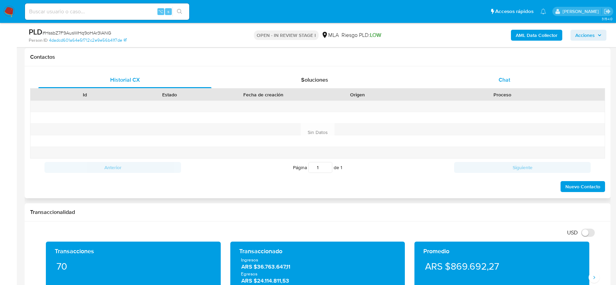
scroll to position [309, 0]
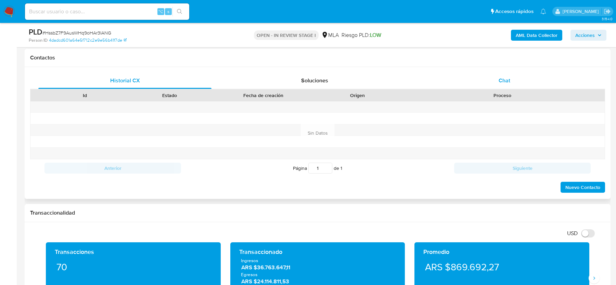
click at [503, 81] on span "Chat" at bounding box center [504, 81] width 12 height 8
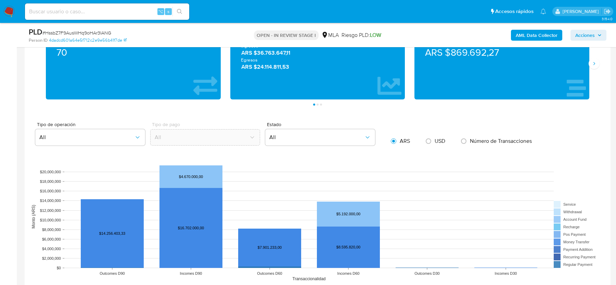
scroll to position [1221, 0]
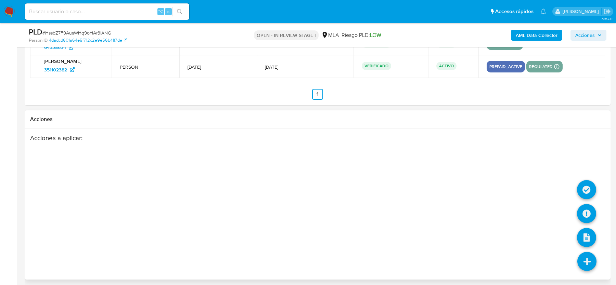
click at [583, 221] on li at bounding box center [586, 215] width 19 height 28
click at [584, 212] on icon at bounding box center [586, 213] width 19 height 19
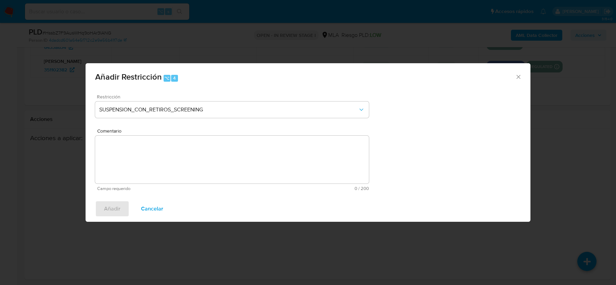
click at [178, 121] on div "Restricción SUSPENSION_CON_RETIROS_SCREENING" at bounding box center [232, 110] width 274 height 32
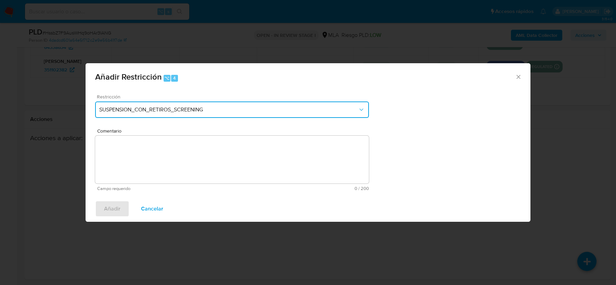
click at [178, 111] on span "SUSPENSION_CON_RETIROS_SCREENING" at bounding box center [228, 109] width 259 height 7
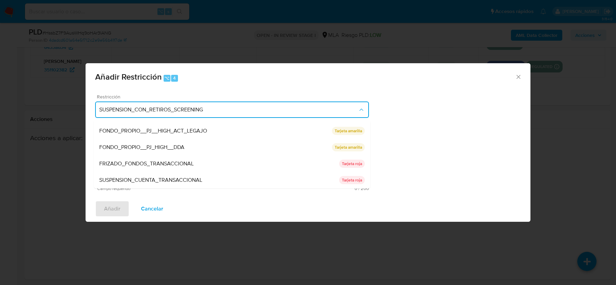
scroll to position [97, 0]
click at [154, 179] on span "SUSPENSION_CUENTA_TRANSACCIONAL" at bounding box center [150, 179] width 103 height 7
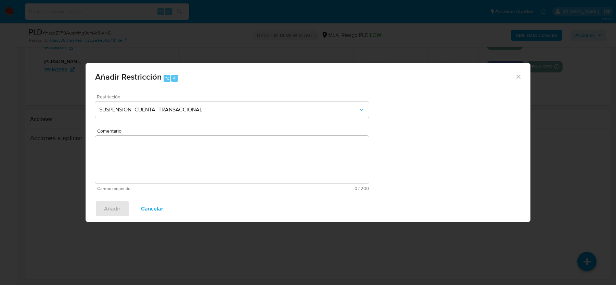
click at [154, 157] on textarea "Comentario" at bounding box center [232, 160] width 274 height 48
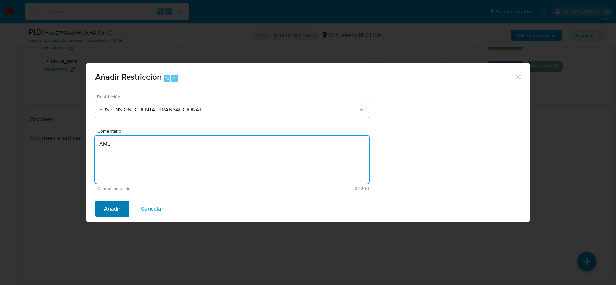
type textarea "AML"
click at [113, 212] on span "Añadir" at bounding box center [112, 208] width 16 height 15
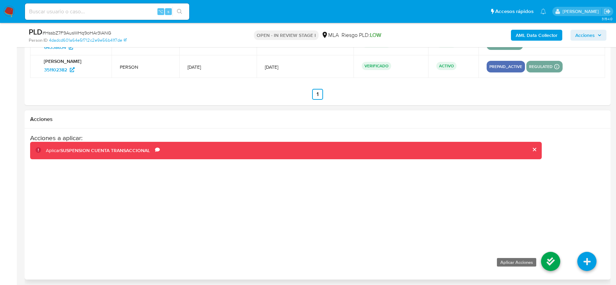
click at [541, 252] on icon at bounding box center [550, 261] width 19 height 19
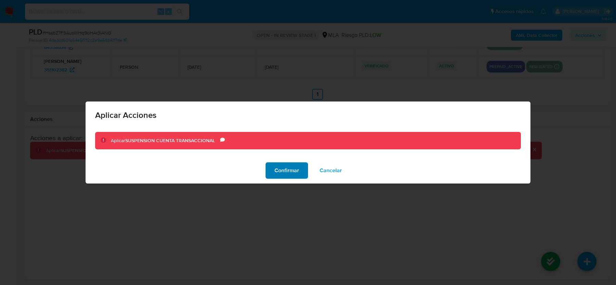
click at [274, 169] on button "Confirmar" at bounding box center [286, 170] width 42 height 16
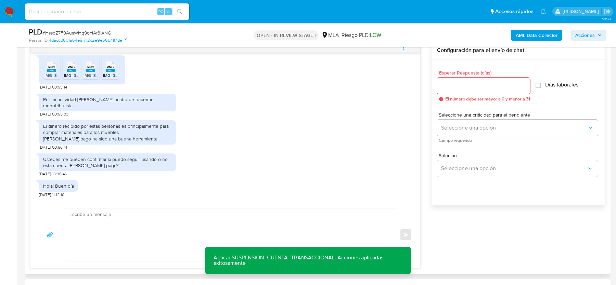
scroll to position [358, 0]
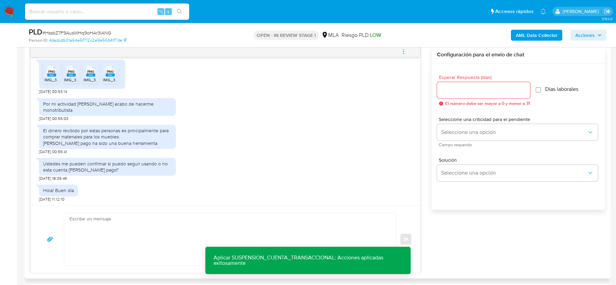
click at [149, 220] on textarea at bounding box center [228, 239] width 318 height 53
paste textarea "Hola, Muchas gracias por tu respuesta. Te comentamos que la documentación adjun…"
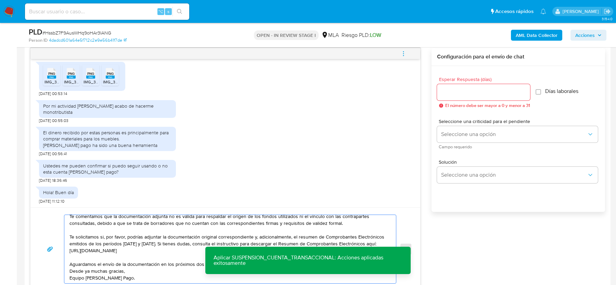
scroll to position [336, 0]
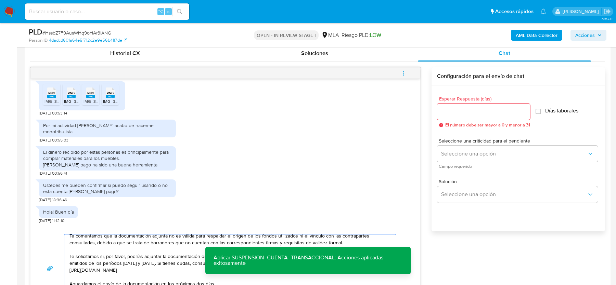
type textarea "Hola, Muchas gracias por tu respuesta. Te comentamos que la documentación adjun…"
click at [465, 114] on input "Esperar Respuesta (días)" at bounding box center [483, 111] width 93 height 9
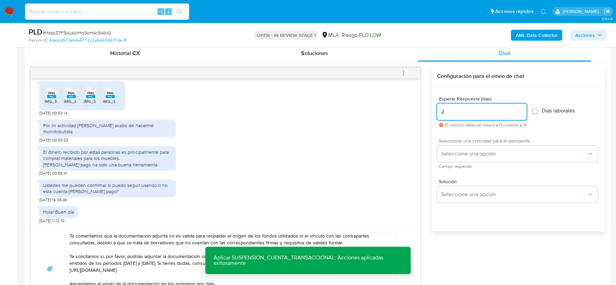
type input "2"
click at [453, 165] on span "Campo requerido" at bounding box center [518, 166] width 161 height 3
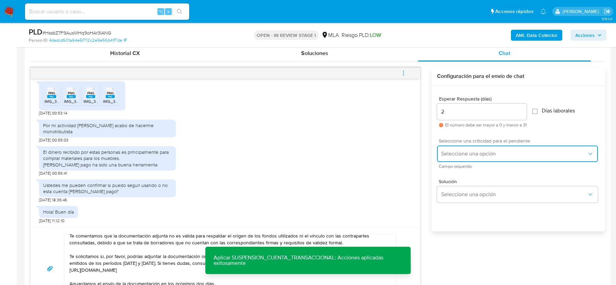
click at [453, 160] on button "Seleccione una opción" at bounding box center [517, 154] width 161 height 16
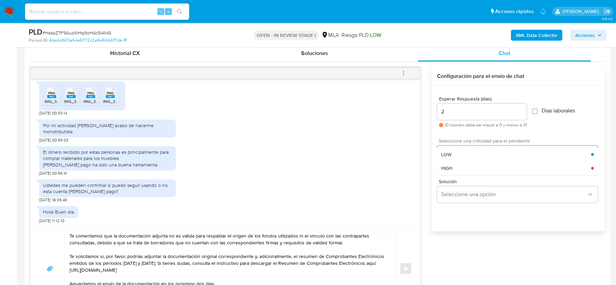
click at [453, 173] on div "HIGH" at bounding box center [516, 168] width 150 height 14
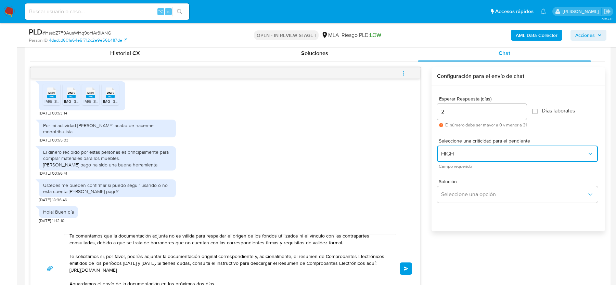
scroll to position [339, 0]
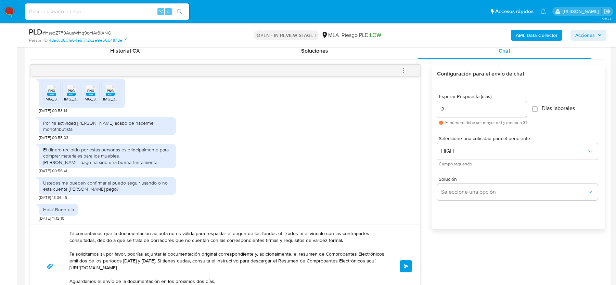
click at [408, 261] on button "Enviar" at bounding box center [405, 266] width 12 height 12
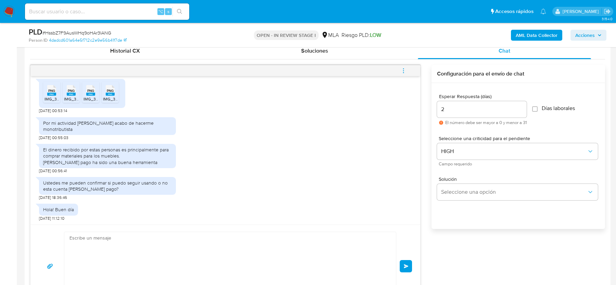
scroll to position [0, 0]
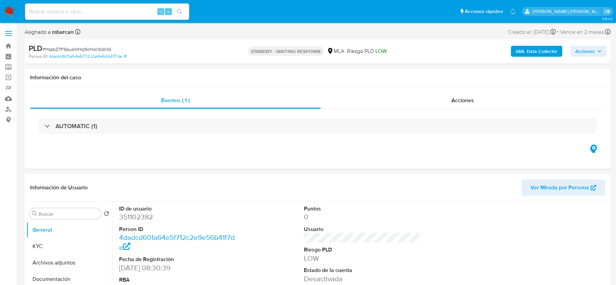
select select "10"
click at [81, 14] on input at bounding box center [107, 11] width 164 height 9
paste input "rPAFXhvVEn3RJrP9UTWsxCNI"
type input "rPAFXhvVEn3RJrP9UTWsxCNI"
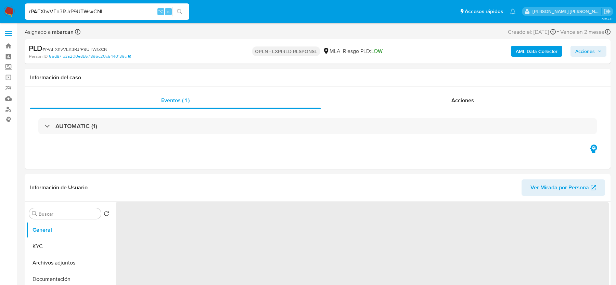
click at [8, 11] on img at bounding box center [9, 12] width 12 height 12
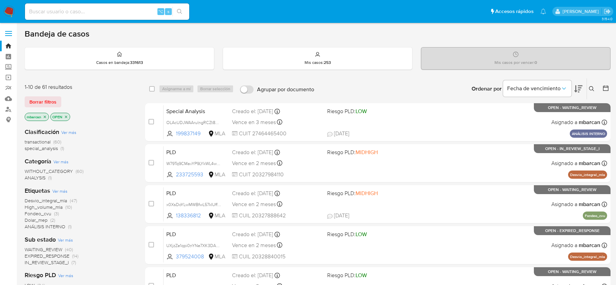
click at [592, 86] on icon at bounding box center [591, 88] width 5 height 5
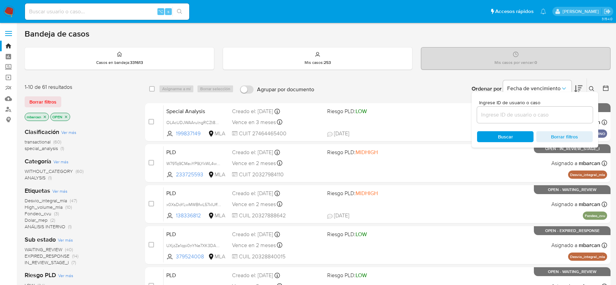
click at [549, 113] on input at bounding box center [535, 114] width 116 height 9
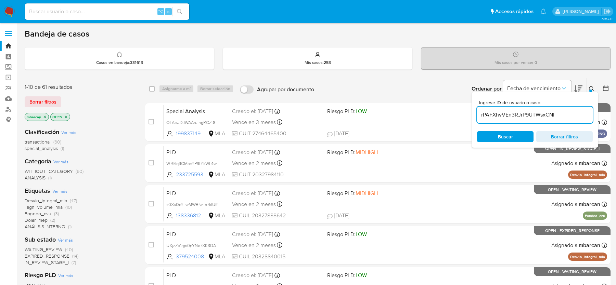
type input "rPAFXhvVEn3RJrP9UTWsxCNI"
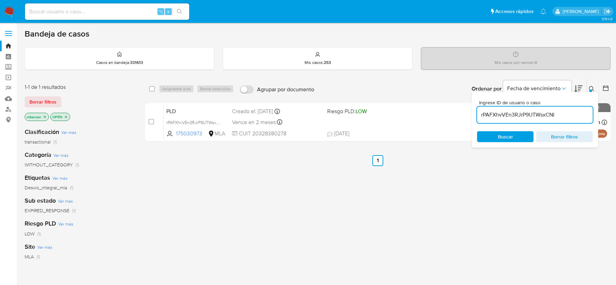
click at [593, 89] on icon at bounding box center [591, 88] width 5 height 5
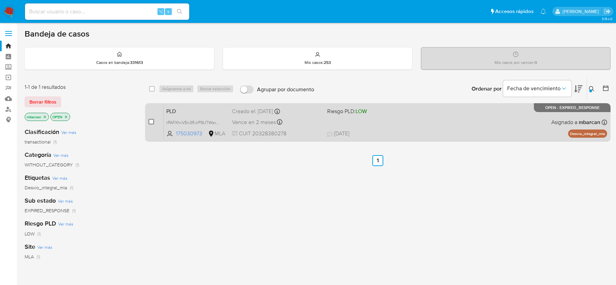
click at [152, 122] on input "checkbox" at bounding box center [150, 121] width 5 height 5
checkbox input "true"
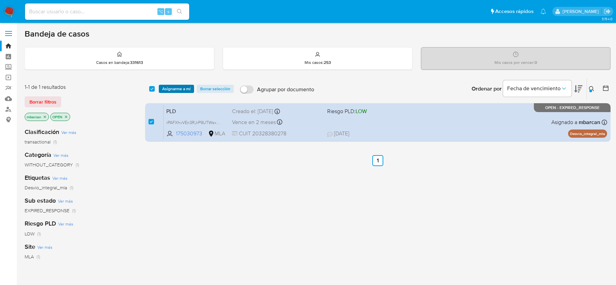
click at [170, 89] on span "Asignarme a mí" at bounding box center [176, 89] width 28 height 7
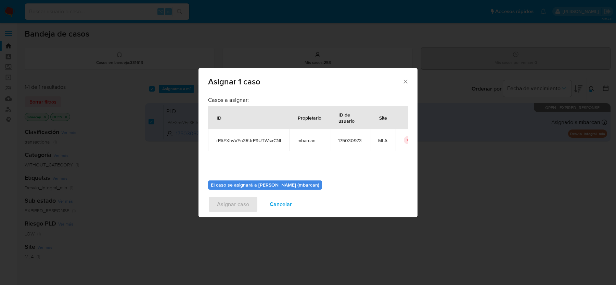
scroll to position [35, 0]
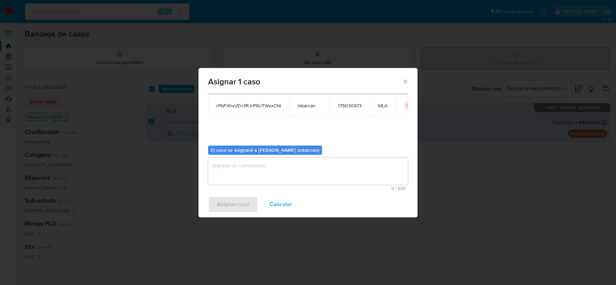
click at [290, 194] on div "Asignar caso Cancelar" at bounding box center [307, 205] width 219 height 26
click at [286, 165] on textarea "assign-modal" at bounding box center [308, 171] width 200 height 27
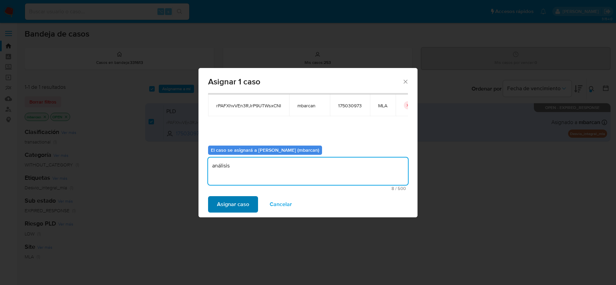
type textarea "análisis"
click at [242, 197] on span "Asignar caso" at bounding box center [233, 204] width 32 height 15
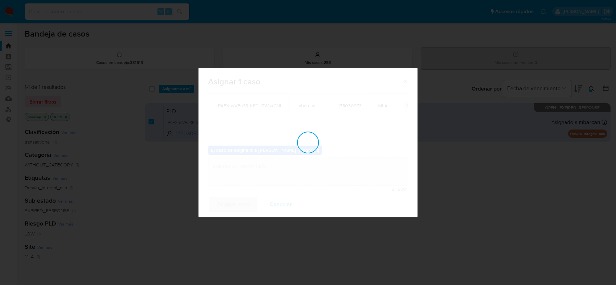
checkbox input "false"
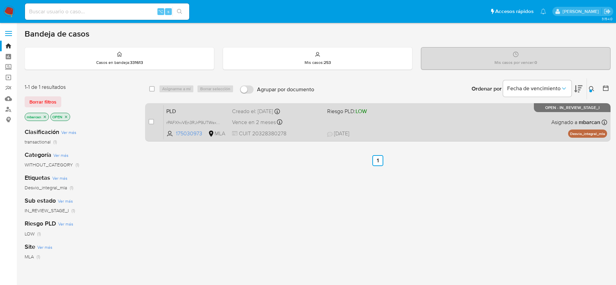
click at [192, 110] on span "PLD" at bounding box center [196, 110] width 60 height 9
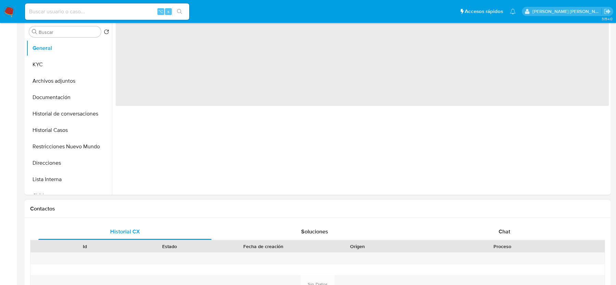
scroll to position [332, 0]
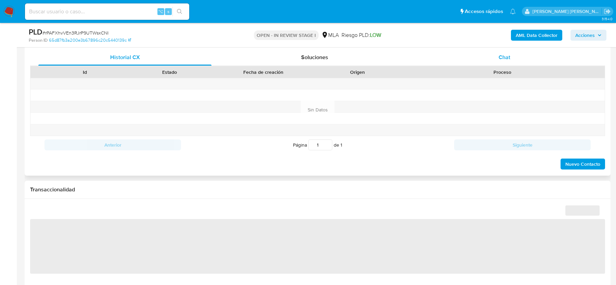
select select "10"
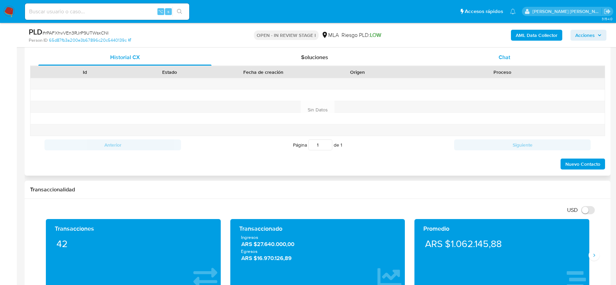
click at [504, 55] on span "Chat" at bounding box center [504, 57] width 12 height 8
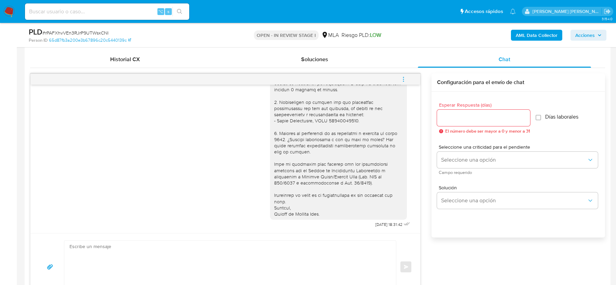
scroll to position [333, 0]
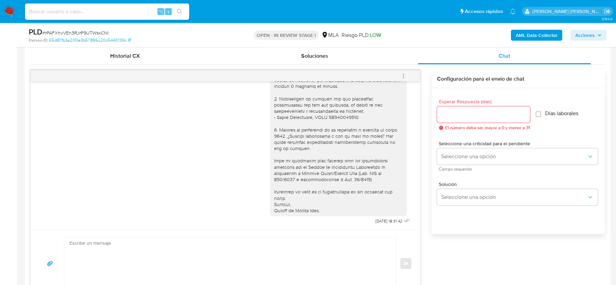
click at [411, 81] on button "menu-action" at bounding box center [403, 76] width 23 height 16
click at [349, 63] on li "Cerrar conversación" at bounding box center [357, 62] width 70 height 12
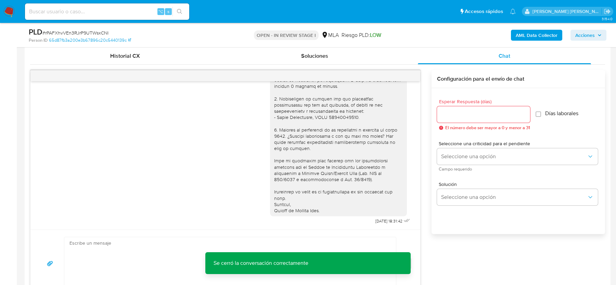
click at [96, 30] on span "# rPAFXhvVEn3RJrP9UTWsxCNI" at bounding box center [75, 32] width 66 height 7
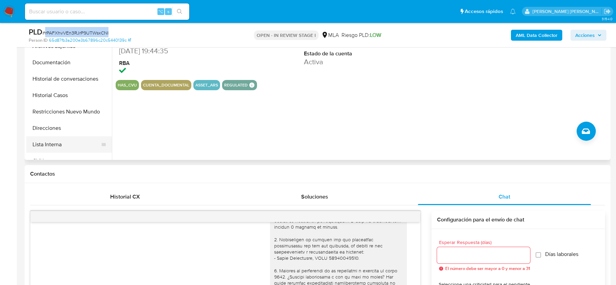
scroll to position [171, 0]
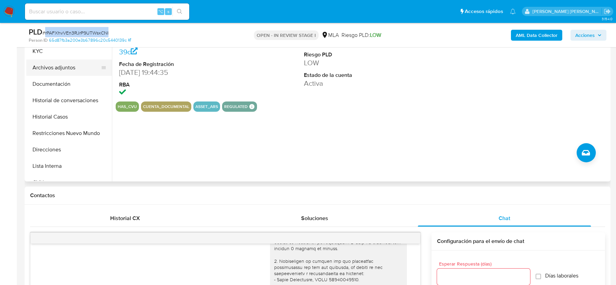
click at [68, 72] on button "Archivos adjuntos" at bounding box center [66, 68] width 80 height 16
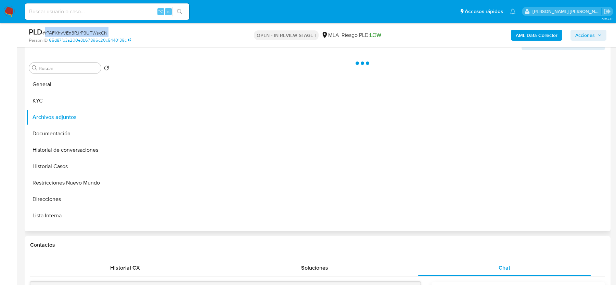
scroll to position [118, 0]
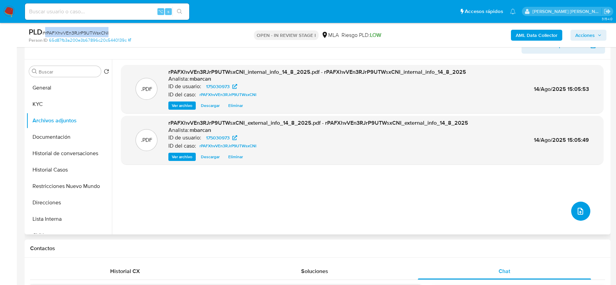
click at [577, 209] on icon "upload-file" at bounding box center [580, 211] width 8 height 8
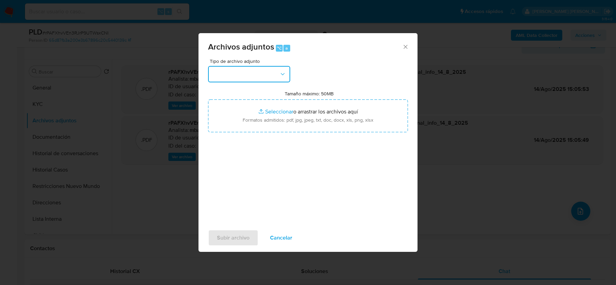
click at [275, 79] on button "button" at bounding box center [249, 74] width 82 height 16
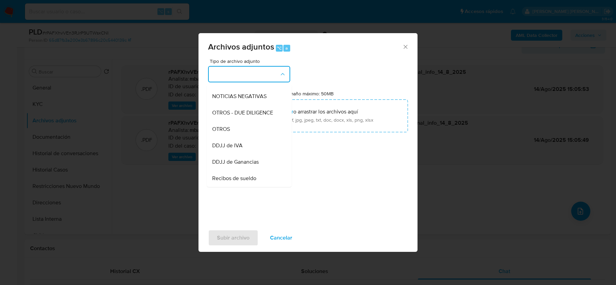
scroll to position [103, 0]
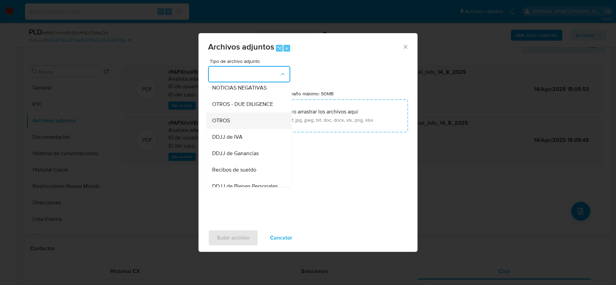
click at [241, 122] on div "OTROS" at bounding box center [247, 121] width 70 height 16
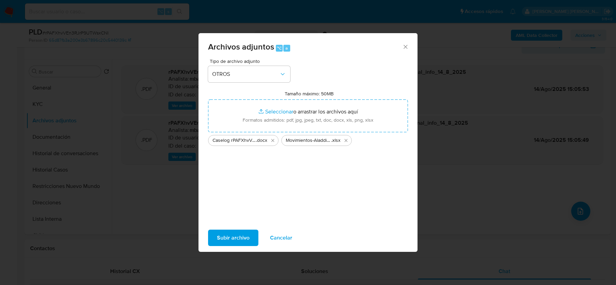
click at [225, 240] on span "Subir archivo" at bounding box center [233, 238] width 32 height 15
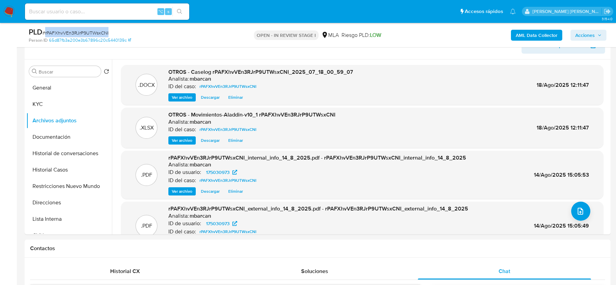
click at [596, 36] on span "Acciones" at bounding box center [588, 35] width 26 height 10
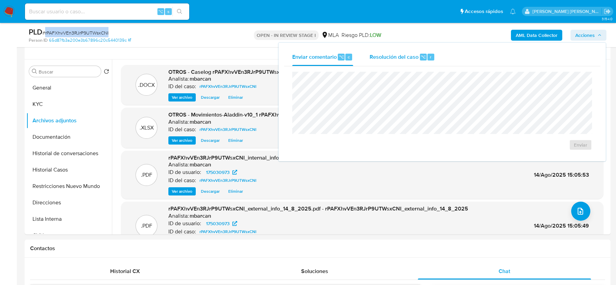
click at [429, 51] on div "Resolución del caso ⌥ r" at bounding box center [401, 57] width 65 height 18
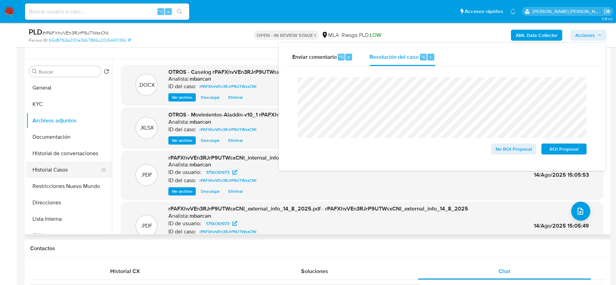
click at [76, 175] on button "Historial Casos" at bounding box center [66, 170] width 80 height 16
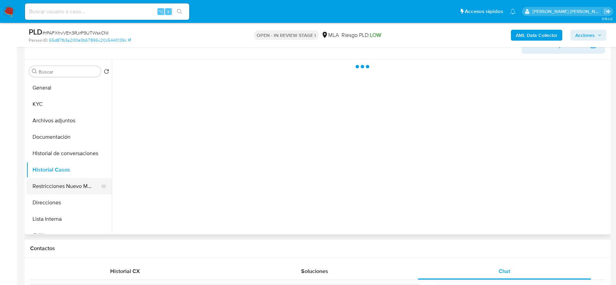
click at [71, 189] on button "Restricciones Nuevo Mundo" at bounding box center [66, 186] width 80 height 16
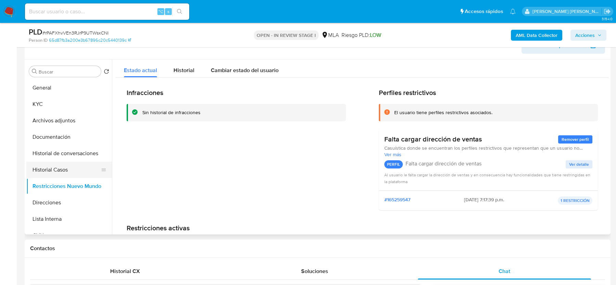
click at [58, 167] on button "Historial Casos" at bounding box center [66, 170] width 80 height 16
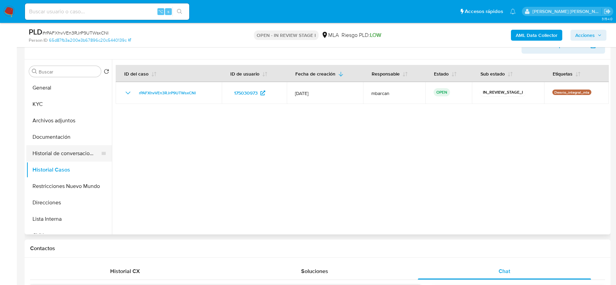
click at [60, 150] on button "Historial de conversaciones" at bounding box center [66, 153] width 80 height 16
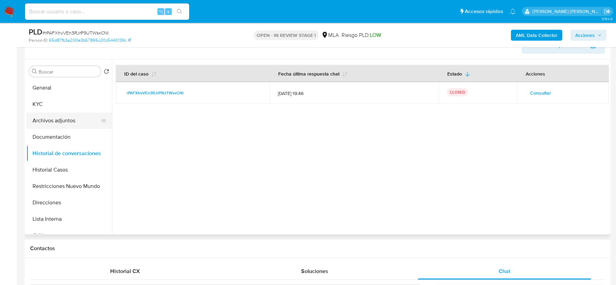
click at [63, 122] on button "Archivos adjuntos" at bounding box center [66, 121] width 80 height 16
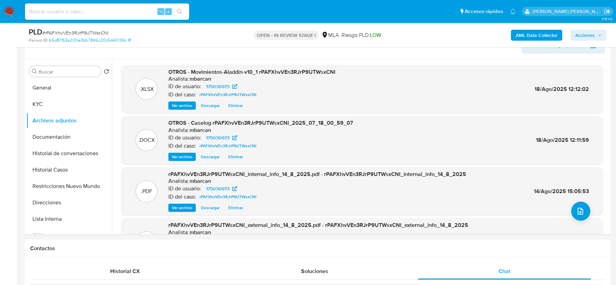
click at [600, 35] on icon "button" at bounding box center [599, 35] width 4 height 4
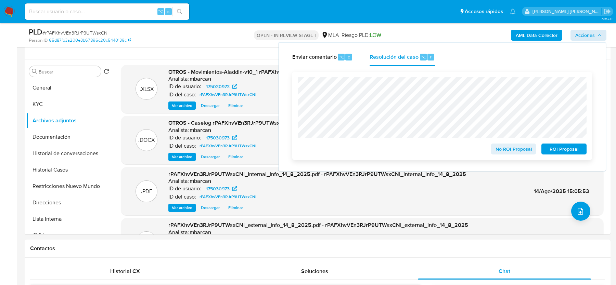
click at [500, 150] on span "No ROI Proposal" at bounding box center [514, 149] width 36 height 10
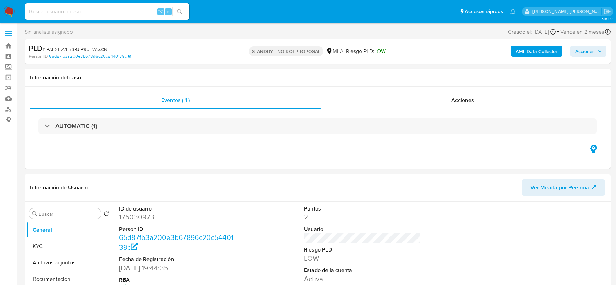
select select "10"
click at [117, 12] on input at bounding box center [107, 11] width 164 height 9
paste input "OLAcUDJWAArulngRCZt8FCJs"
type input "OLAcUDJWAArulngRCZt8FCJs"
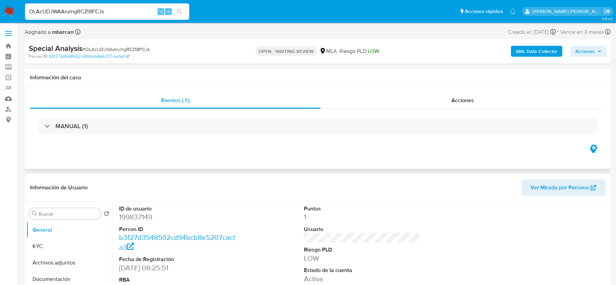
select select "10"
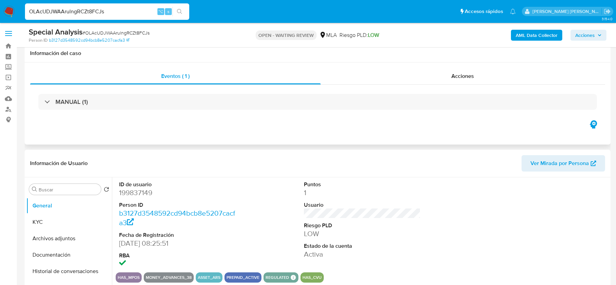
scroll to position [236, 0]
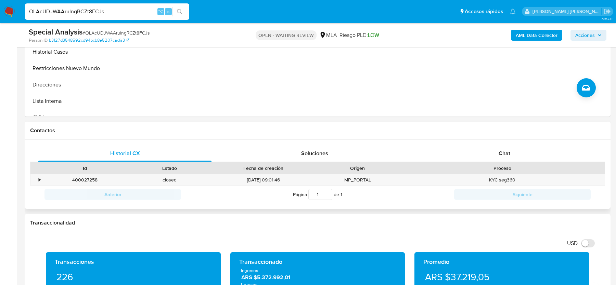
click at [499, 166] on div "Proceso" at bounding box center [501, 168] width 195 height 7
click at [499, 156] on span "Chat" at bounding box center [504, 153] width 12 height 8
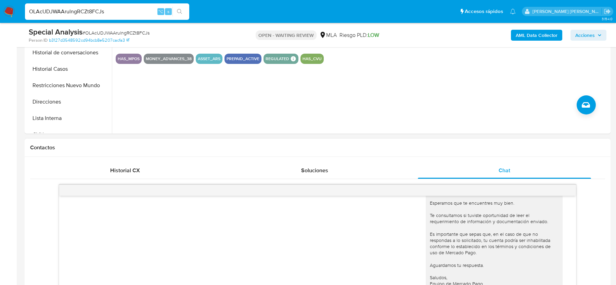
scroll to position [193, 0]
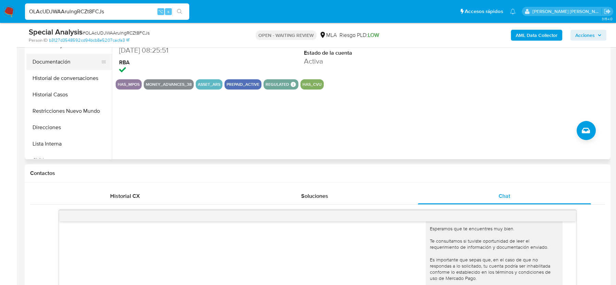
click at [51, 66] on button "Documentación" at bounding box center [66, 62] width 80 height 16
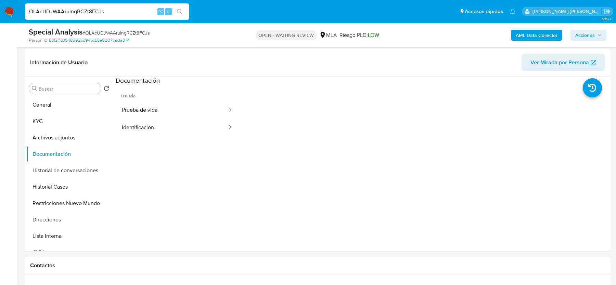
scroll to position [101, 0]
click at [68, 130] on button "Archivos adjuntos" at bounding box center [66, 137] width 80 height 16
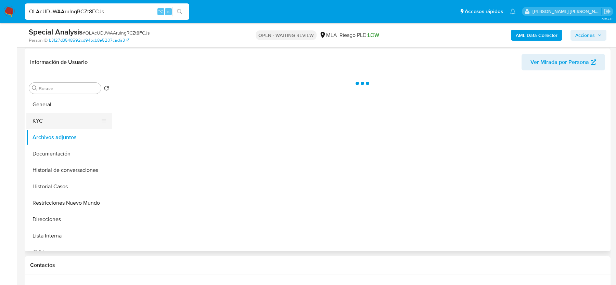
click at [68, 124] on button "KYC" at bounding box center [66, 121] width 80 height 16
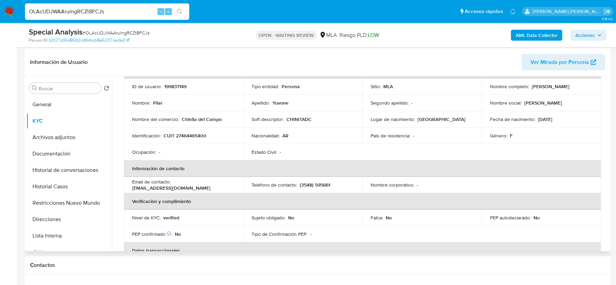
scroll to position [57, 0]
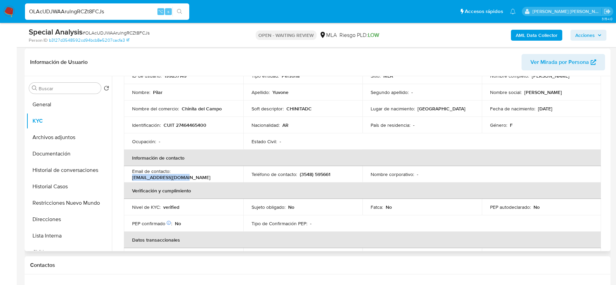
drag, startPoint x: 173, startPoint y: 174, endPoint x: 228, endPoint y: 174, distance: 55.7
click at [228, 174] on div "Email de contacto : [EMAIL_ADDRESS][DOMAIN_NAME]" at bounding box center [183, 174] width 103 height 12
copy p "[EMAIL_ADDRESS][DOMAIN_NAME]"
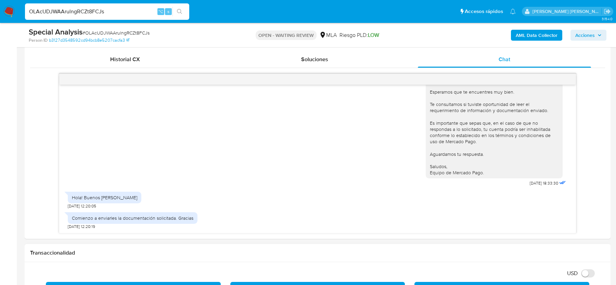
scroll to position [320, 0]
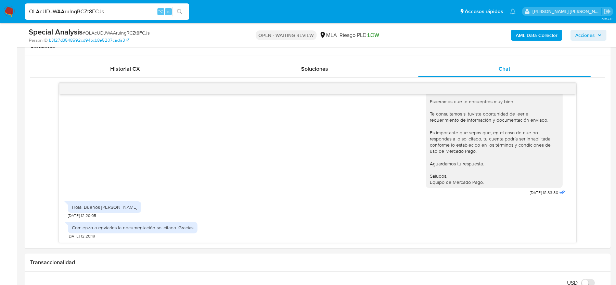
click at [6, 6] on img at bounding box center [9, 12] width 12 height 12
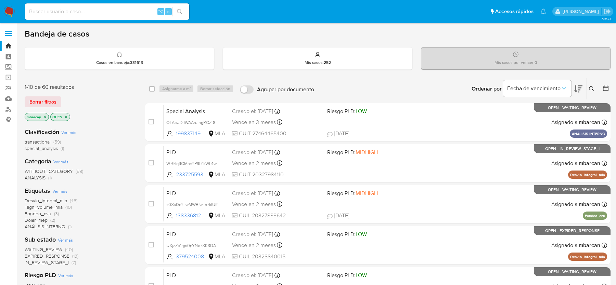
click at [590, 86] on icon at bounding box center [591, 88] width 5 height 5
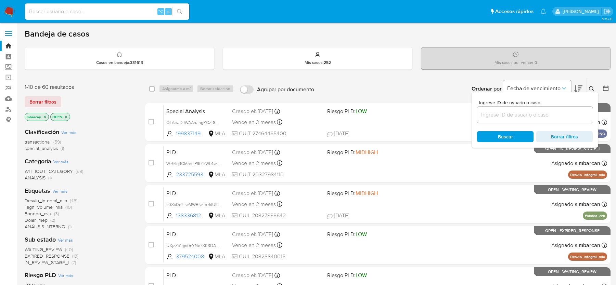
click at [525, 110] on input at bounding box center [535, 114] width 116 height 9
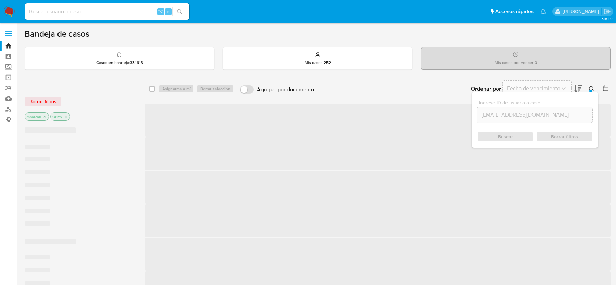
click at [593, 84] on div "Ingrese ID de usuario o caso [EMAIL_ADDRESS][DOMAIN_NAME] Buscar Borrar filtros" at bounding box center [592, 88] width 12 height 21
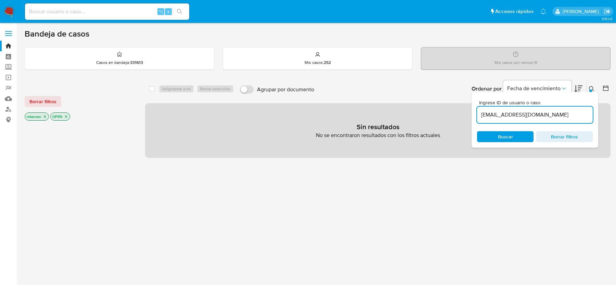
click at [181, 178] on div "select-all-cases-checkbox Asignarme a mí Borrar selección Agrupar por documento…" at bounding box center [377, 233] width 465 height 310
click at [535, 115] on input "[EMAIL_ADDRESS][DOMAIN_NAME]" at bounding box center [535, 114] width 116 height 9
paste input "OLAcUDJWAArulngRCZt8FCJs"
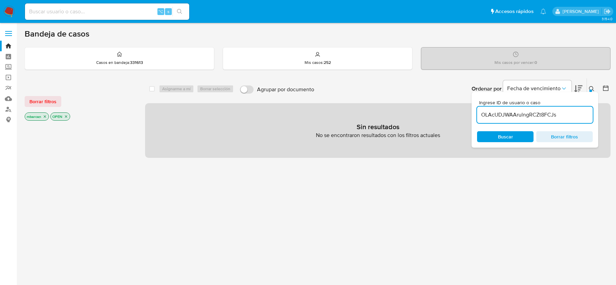
type input "OLAcUDJWAArulngRCZt8FCJs"
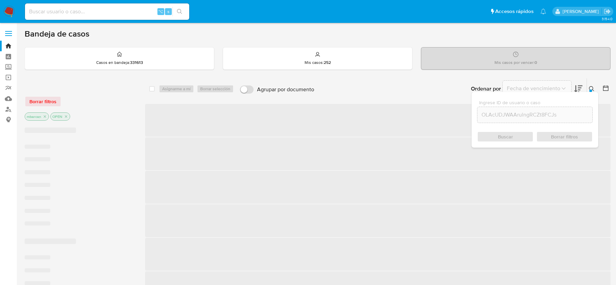
click at [592, 89] on icon at bounding box center [591, 88] width 5 height 5
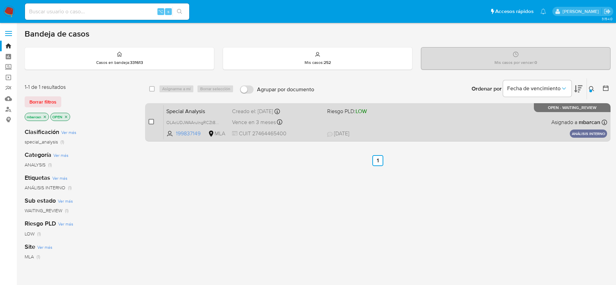
click at [151, 123] on input "checkbox" at bounding box center [150, 121] width 5 height 5
checkbox input "true"
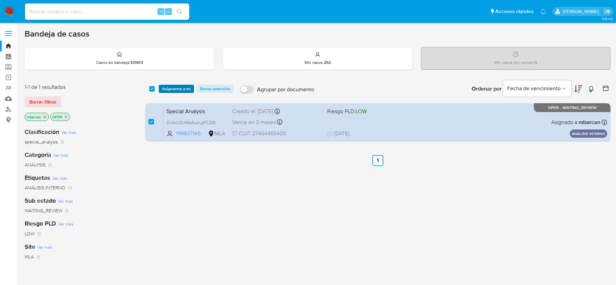
click at [175, 86] on span "Asignarme a mí" at bounding box center [176, 89] width 28 height 7
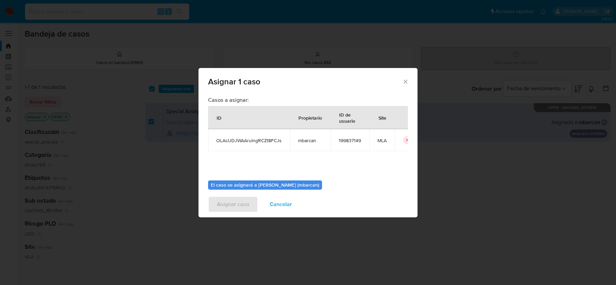
scroll to position [35, 0]
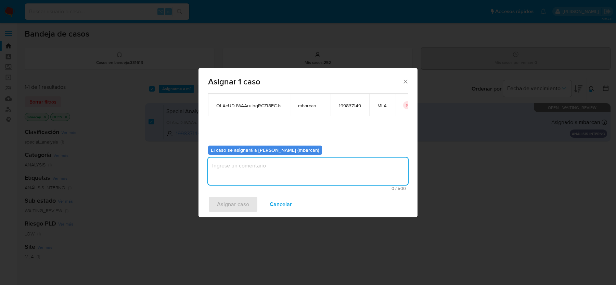
click at [237, 170] on textarea "assign-modal" at bounding box center [308, 171] width 200 height 27
type textarea "análisis"
click at [224, 201] on span "Asignar caso" at bounding box center [233, 204] width 32 height 15
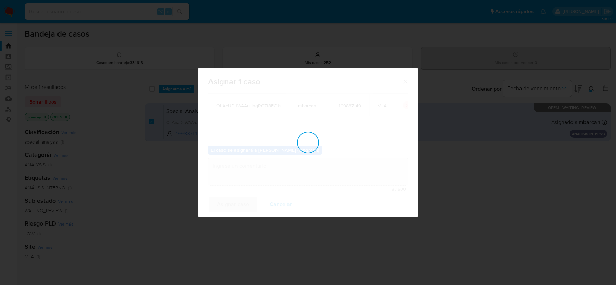
checkbox input "false"
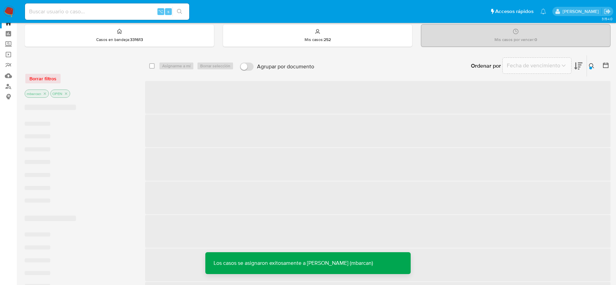
scroll to position [31, 0]
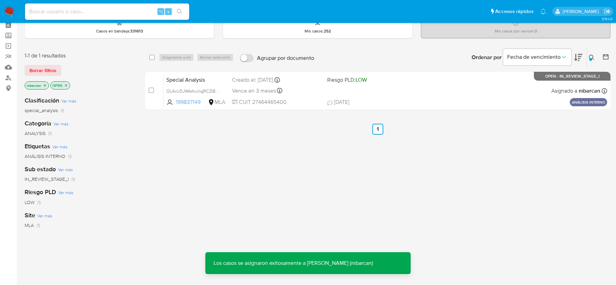
click at [193, 79] on span "Special Analysis" at bounding box center [196, 79] width 60 height 9
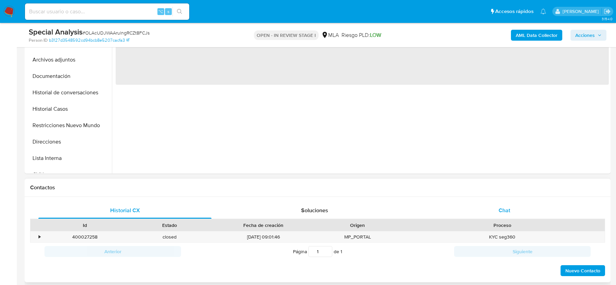
click at [492, 207] on div "Chat" at bounding box center [504, 210] width 173 height 16
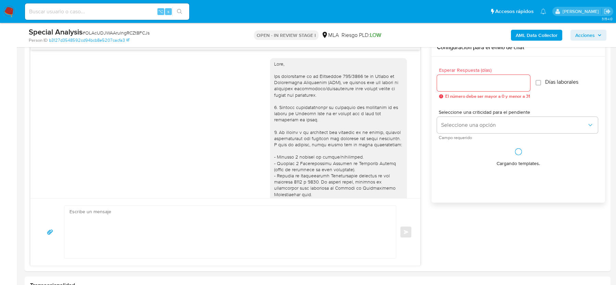
scroll to position [406, 0]
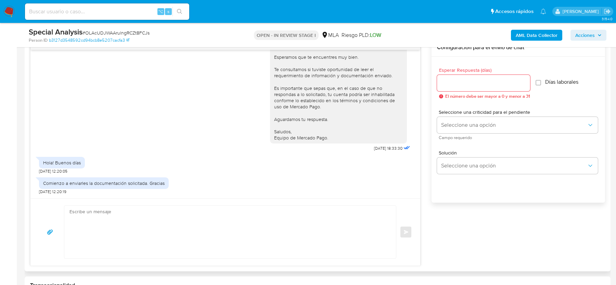
select select "10"
click at [219, 226] on textarea at bounding box center [228, 232] width 318 height 53
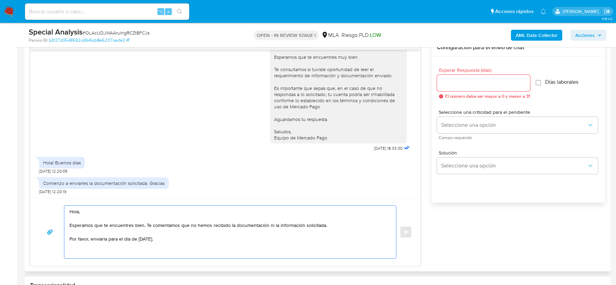
click at [112, 255] on textarea "Hola, Esperamos que te encuentres bien. Te comentamos que no hemos recibido la …" at bounding box center [228, 232] width 318 height 53
drag, startPoint x: 158, startPoint y: 240, endPoint x: 65, endPoint y: 238, distance: 93.4
click at [65, 238] on div "Hola, Esperamos que te encuentres bien. Te comentamos que no hemos recibido la …" at bounding box center [228, 232] width 328 height 53
click at [78, 249] on textarea "Hola, Esperamos que te encuentres bien. Te comentamos que no hemos recibido la …" at bounding box center [228, 232] width 318 height 53
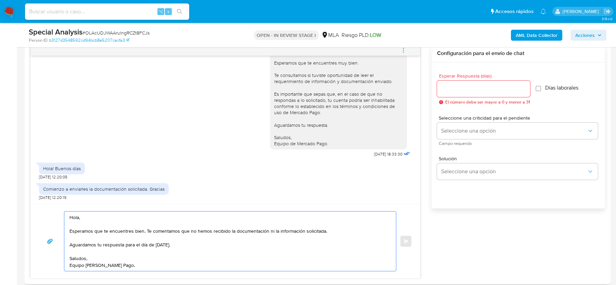
scroll to position [338, 0]
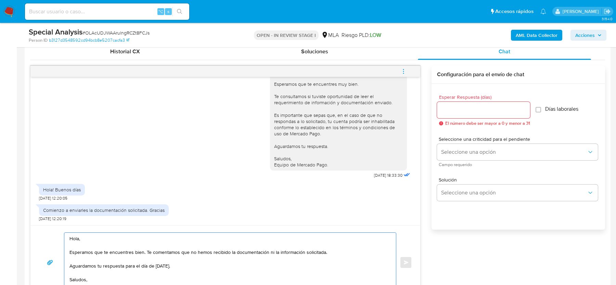
type textarea "Hola, Esperamos que te encuentres bien. Te comentamos que no hemos recibido la …"
click at [464, 108] on input "Esperar Respuesta (días)" at bounding box center [483, 110] width 93 height 9
type input "1"
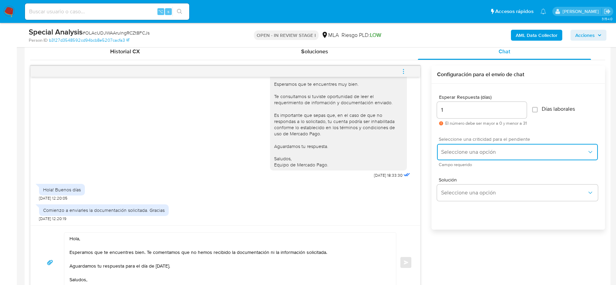
click at [452, 145] on button "Seleccione una opción" at bounding box center [517, 152] width 161 height 16
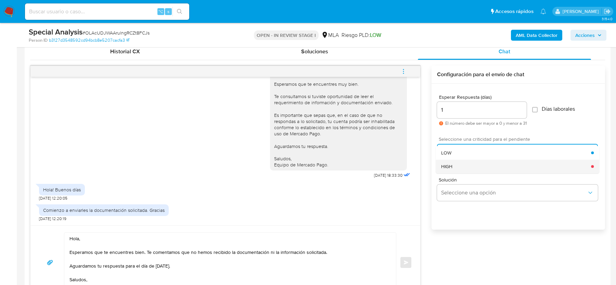
click at [450, 167] on span "HIGH" at bounding box center [446, 166] width 11 height 6
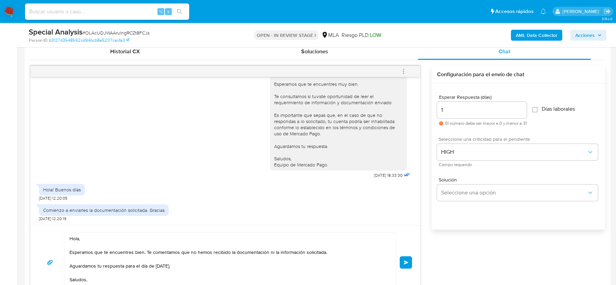
click at [410, 259] on button "Enviar" at bounding box center [405, 263] width 12 height 12
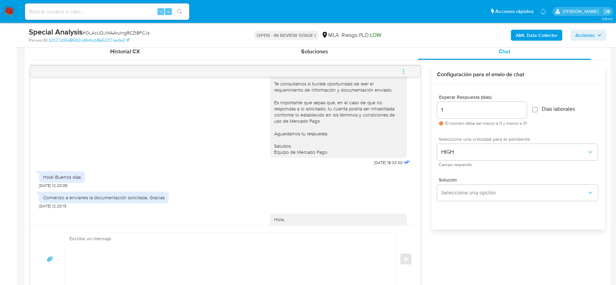
scroll to position [483, 0]
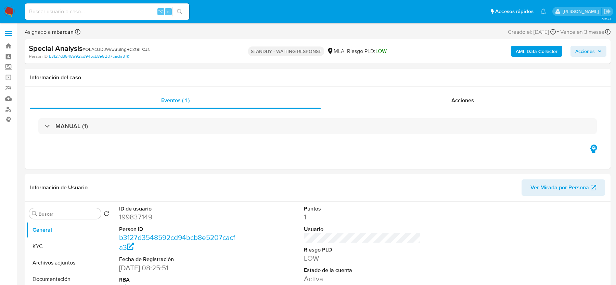
select select "10"
click at [98, 45] on div "Special Analysis # OLAcUDJWAArulngRCZt8FCJs" at bounding box center [124, 48] width 190 height 10
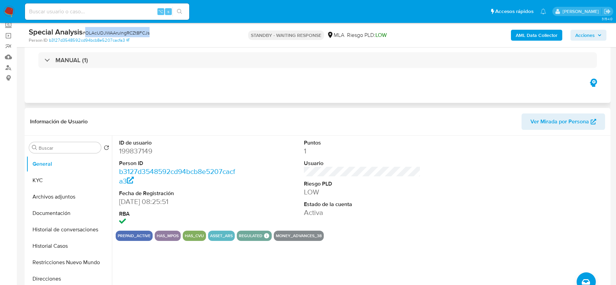
scroll to position [113, 0]
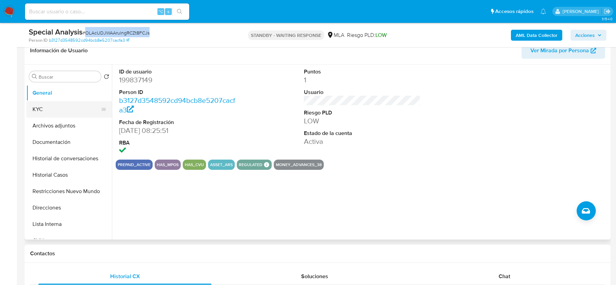
click at [83, 105] on button "KYC" at bounding box center [66, 109] width 80 height 16
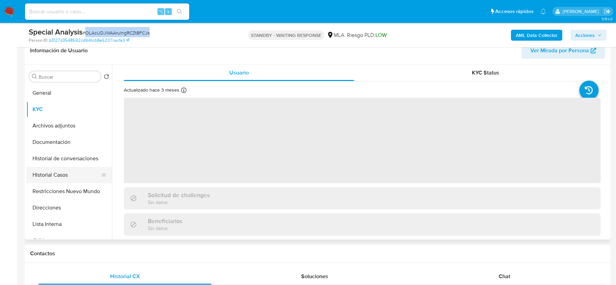
click at [64, 181] on button "Historial Casos" at bounding box center [66, 175] width 80 height 16
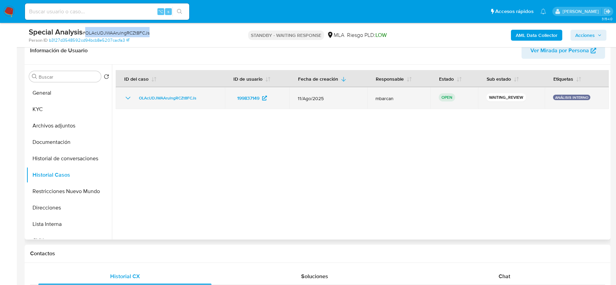
click at [208, 96] on div "OLAcUDJWAArulngRCZt8FCJs" at bounding box center [170, 98] width 93 height 8
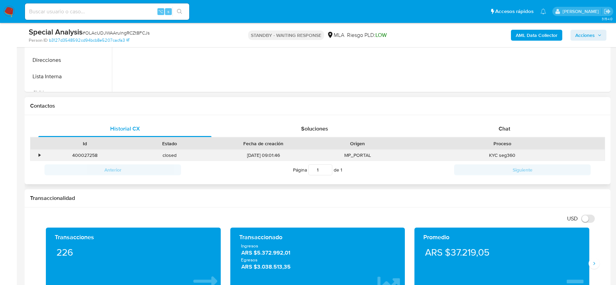
scroll to position [279, 0]
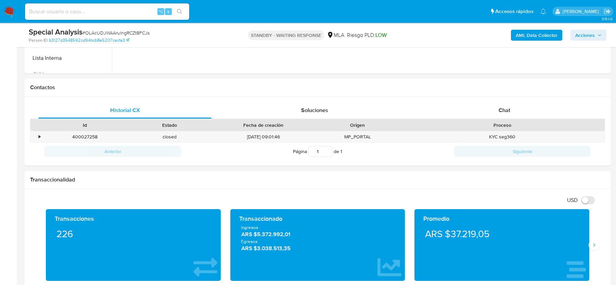
click at [475, 108] on div "Chat" at bounding box center [504, 110] width 173 height 16
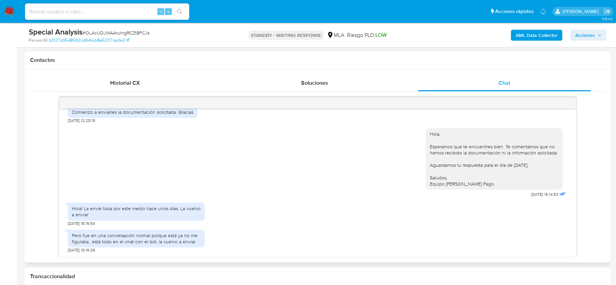
scroll to position [536, 0]
click at [150, 66] on div "Contactos" at bounding box center [318, 60] width 586 height 18
click at [134, 88] on div "Historial CX" at bounding box center [124, 83] width 173 height 16
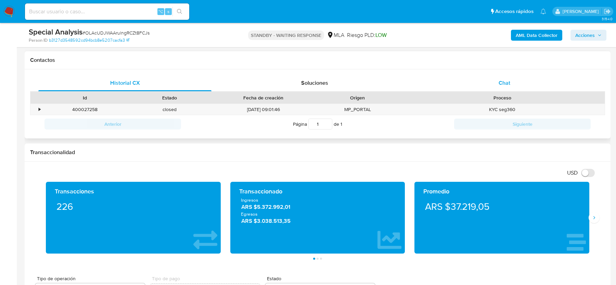
click at [514, 75] on div "Chat" at bounding box center [504, 83] width 173 height 16
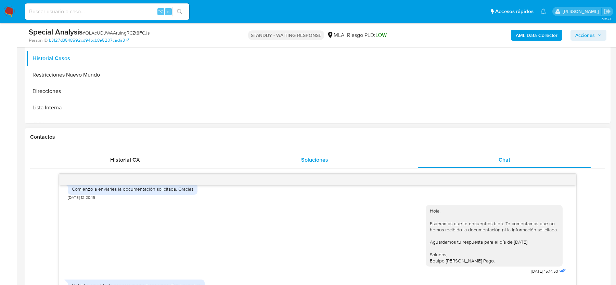
scroll to position [183, 0]
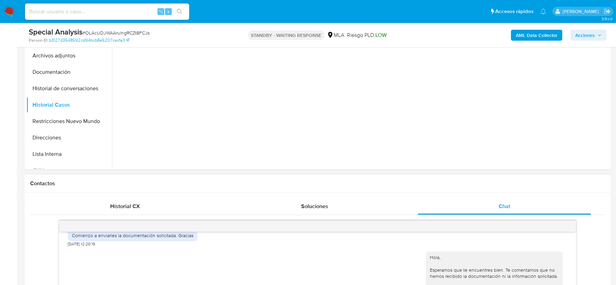
click at [163, 208] on div "Historial CX" at bounding box center [124, 206] width 173 height 16
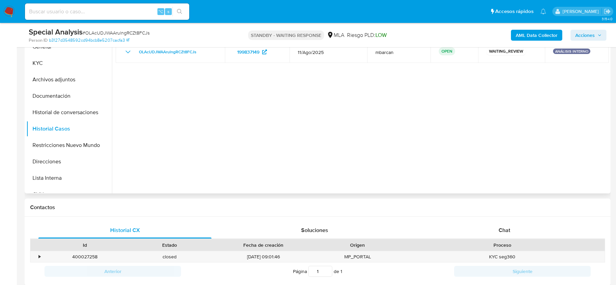
scroll to position [152, 0]
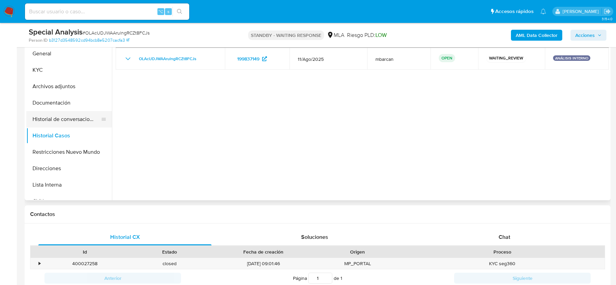
click at [86, 115] on button "Historial de conversaciones" at bounding box center [66, 119] width 80 height 16
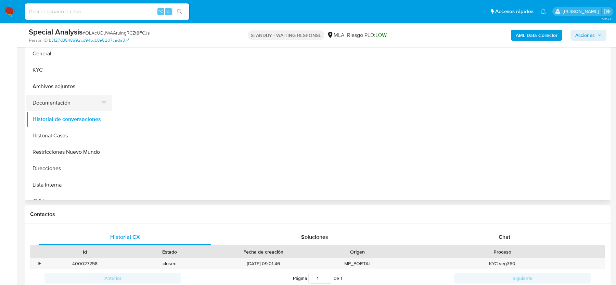
click at [86, 107] on button "Documentación" at bounding box center [66, 103] width 80 height 16
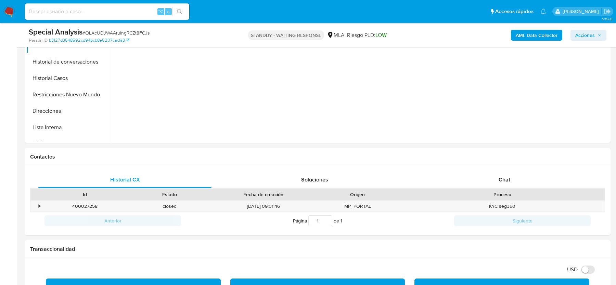
scroll to position [220, 0]
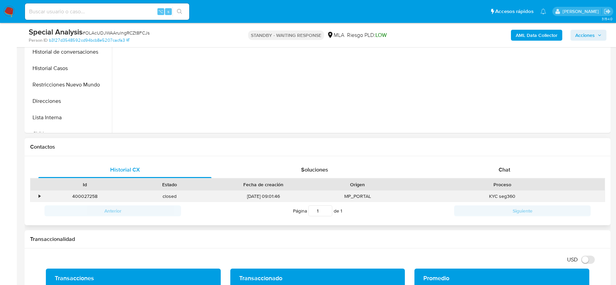
click at [87, 196] on div "400027258" at bounding box center [84, 196] width 84 height 11
copy div "400027258"
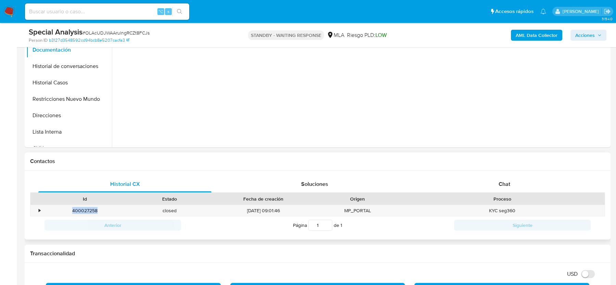
click at [504, 200] on div "Proceso" at bounding box center [501, 199] width 195 height 7
click at [504, 184] on span "Chat" at bounding box center [504, 184] width 12 height 8
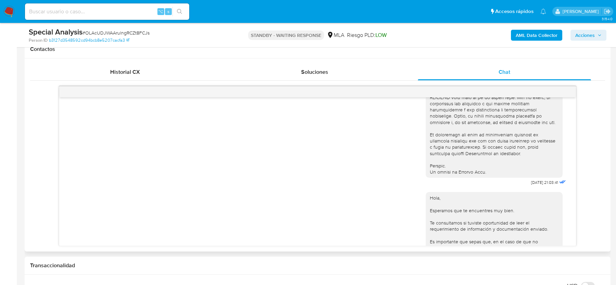
scroll to position [361, 0]
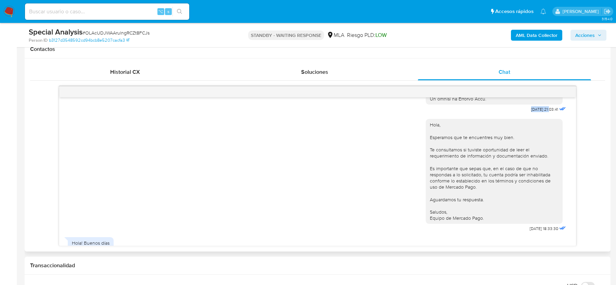
drag, startPoint x: 521, startPoint y: 121, endPoint x: 542, endPoint y: 121, distance: 21.2
copy span "11/08/2025"
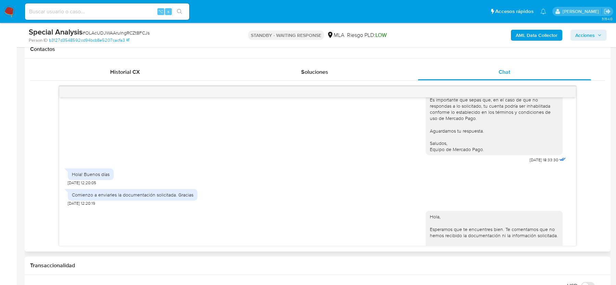
scroll to position [447, 0]
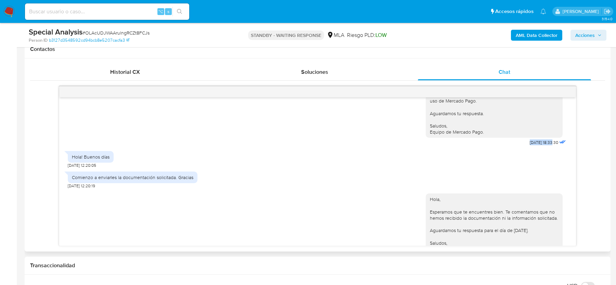
drag, startPoint x: 518, startPoint y: 155, endPoint x: 544, endPoint y: 155, distance: 25.7
click at [544, 147] on div "Hola, Esperamos que te encuentres muy bien. Te consultamos si tuviste oportunid…" at bounding box center [496, 87] width 142 height 119
copy span "12/08/2025 1"
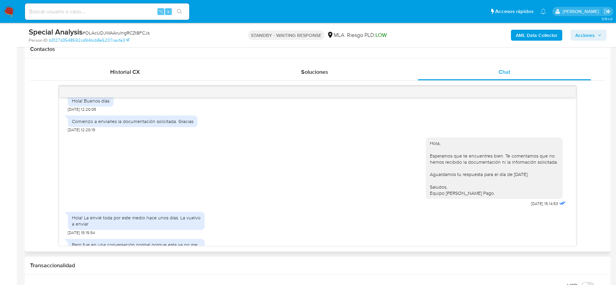
scroll to position [536, 0]
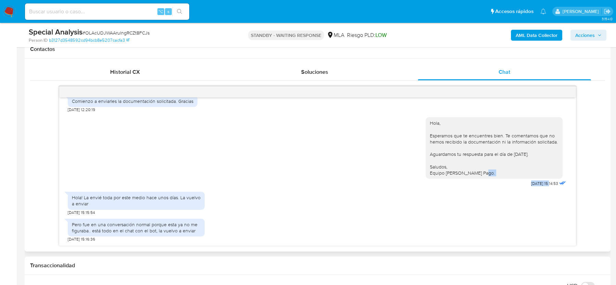
drag, startPoint x: 521, startPoint y: 179, endPoint x: 543, endPoint y: 180, distance: 22.6
click at [543, 180] on div "Hola, Esperamos que te encuentres bien. Te comentamos que no hemos recibido la …" at bounding box center [496, 151] width 142 height 76
copy div "Hola, Esperamos que te encuentres bien. Te comentamos que no hemos recibido la …"
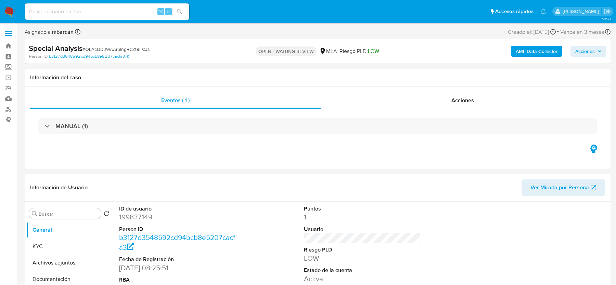
select select "10"
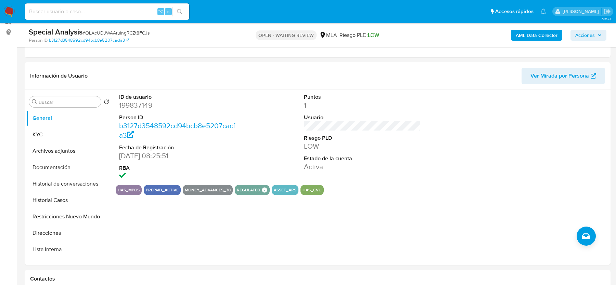
scroll to position [123, 0]
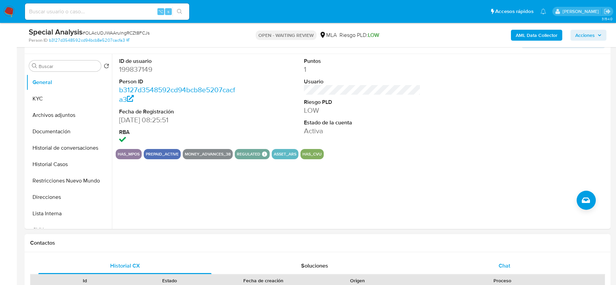
click at [503, 270] on div "Chat" at bounding box center [504, 266] width 173 height 16
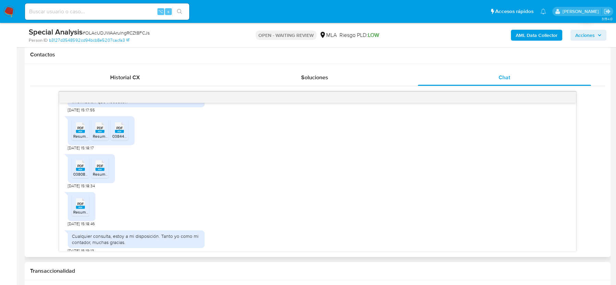
scroll to position [235, 0]
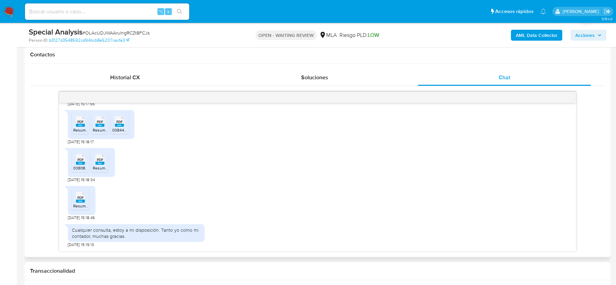
click at [77, 124] on rect at bounding box center [80, 125] width 9 height 3
click at [97, 124] on rect at bounding box center [99, 125] width 9 height 3
click at [120, 124] on rect at bounding box center [119, 125] width 9 height 3
click at [78, 165] on icon "PDF" at bounding box center [80, 160] width 9 height 12
click at [104, 164] on icon "PDF" at bounding box center [99, 160] width 9 height 12
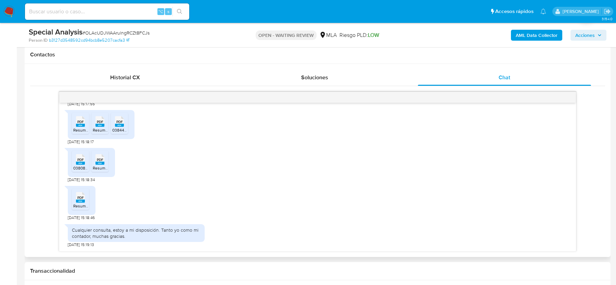
click at [83, 201] on rect at bounding box center [80, 201] width 9 height 3
click at [12, 13] on img at bounding box center [9, 12] width 12 height 12
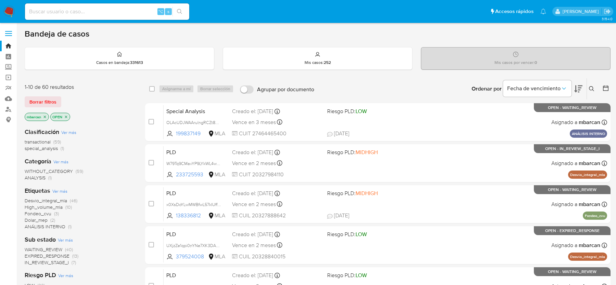
click at [53, 10] on input at bounding box center [107, 11] width 164 height 9
paste input "275443828"
type input "275443828"
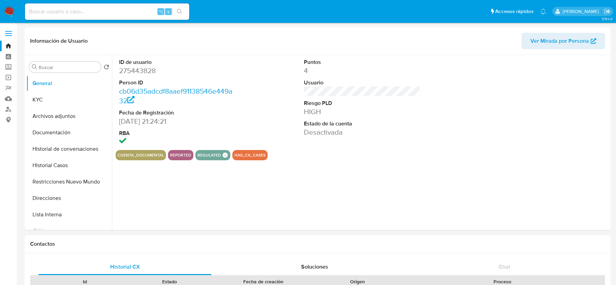
select select "10"
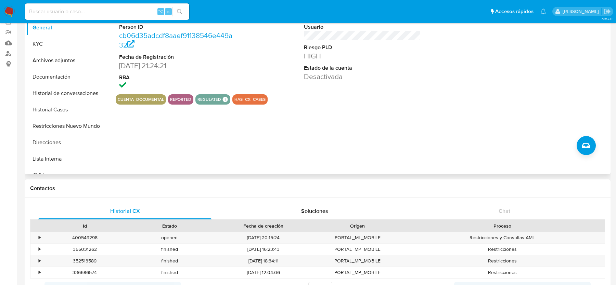
scroll to position [34, 0]
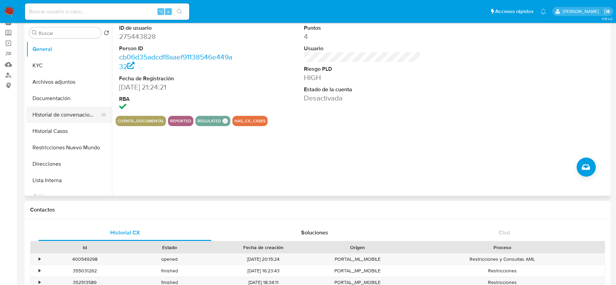
click at [58, 114] on button "Historial de conversaciones" at bounding box center [66, 115] width 80 height 16
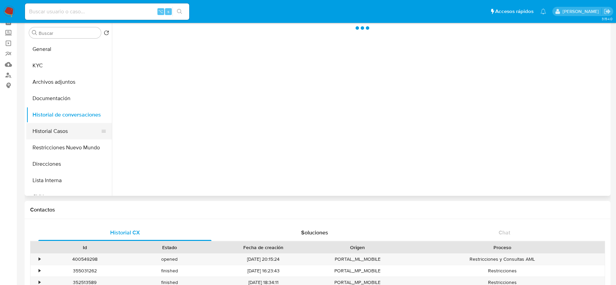
click at [58, 128] on button "Historial Casos" at bounding box center [66, 131] width 80 height 16
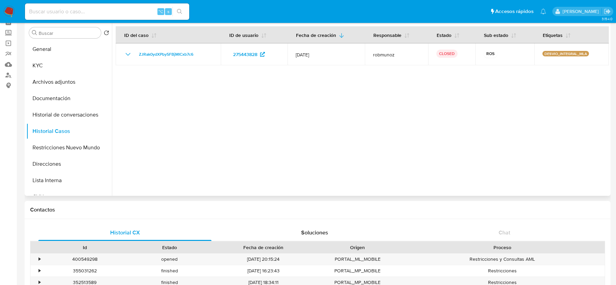
scroll to position [27, 0]
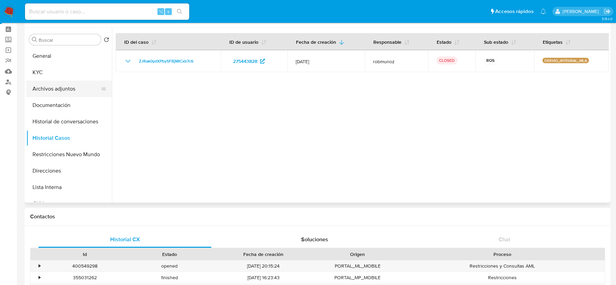
click at [73, 86] on button "Archivos adjuntos" at bounding box center [66, 89] width 80 height 16
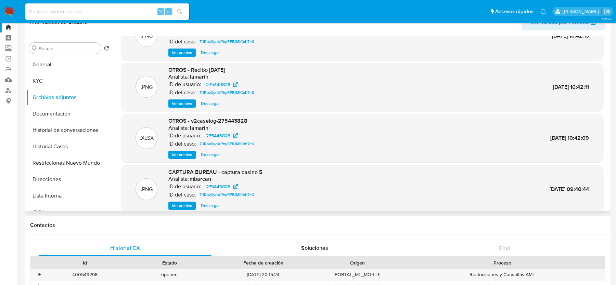
scroll to position [28, 0]
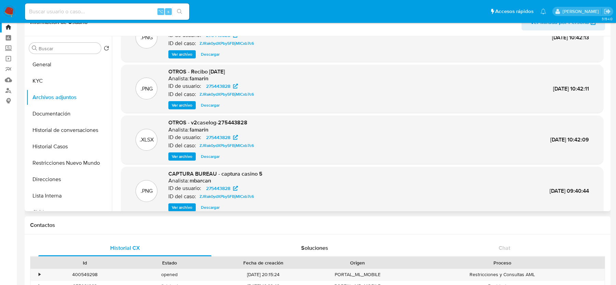
click at [181, 158] on span "Ver archivo" at bounding box center [182, 156] width 21 height 7
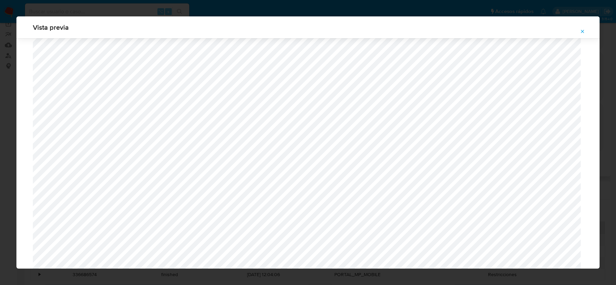
scroll to position [597, 0]
click at [580, 34] on icon "Attachment preview" at bounding box center [581, 31] width 5 height 5
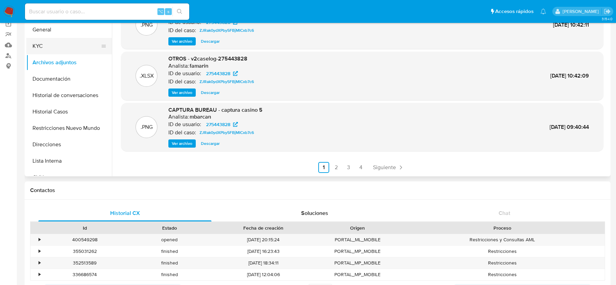
click at [61, 38] on button "KYC" at bounding box center [66, 46] width 80 height 16
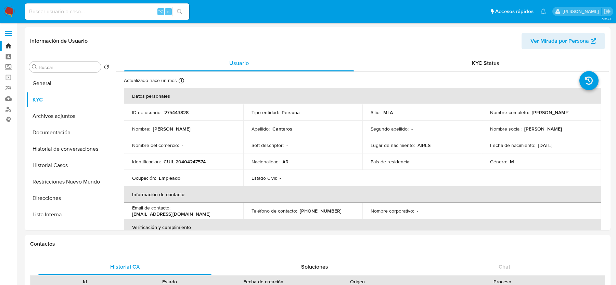
click at [187, 161] on p "CUIL 20404247574" at bounding box center [184, 162] width 42 height 6
copy p "20404247574"
